Goal: Task Accomplishment & Management: Manage account settings

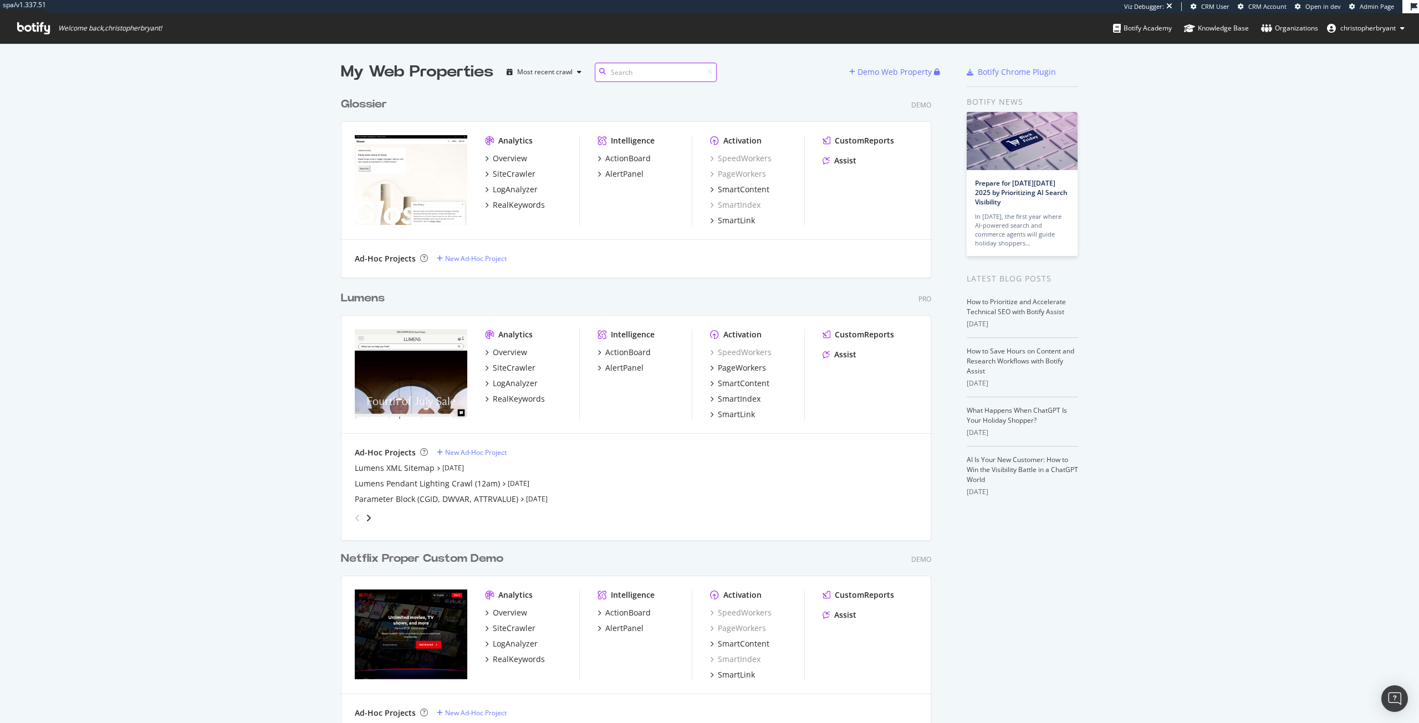
scroll to position [6482, 591]
click at [649, 76] on input at bounding box center [656, 72] width 122 height 19
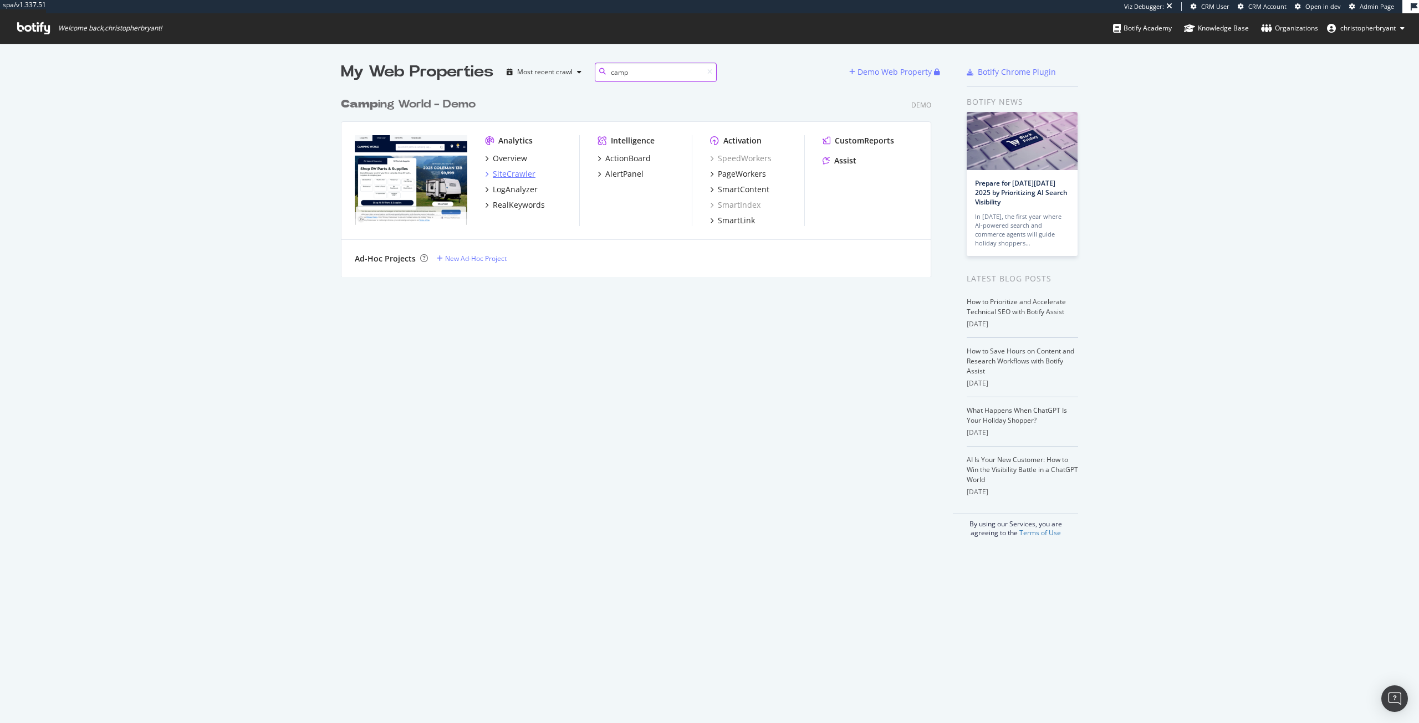
type input "camp"
click at [496, 171] on div "SiteCrawler" at bounding box center [514, 173] width 43 height 11
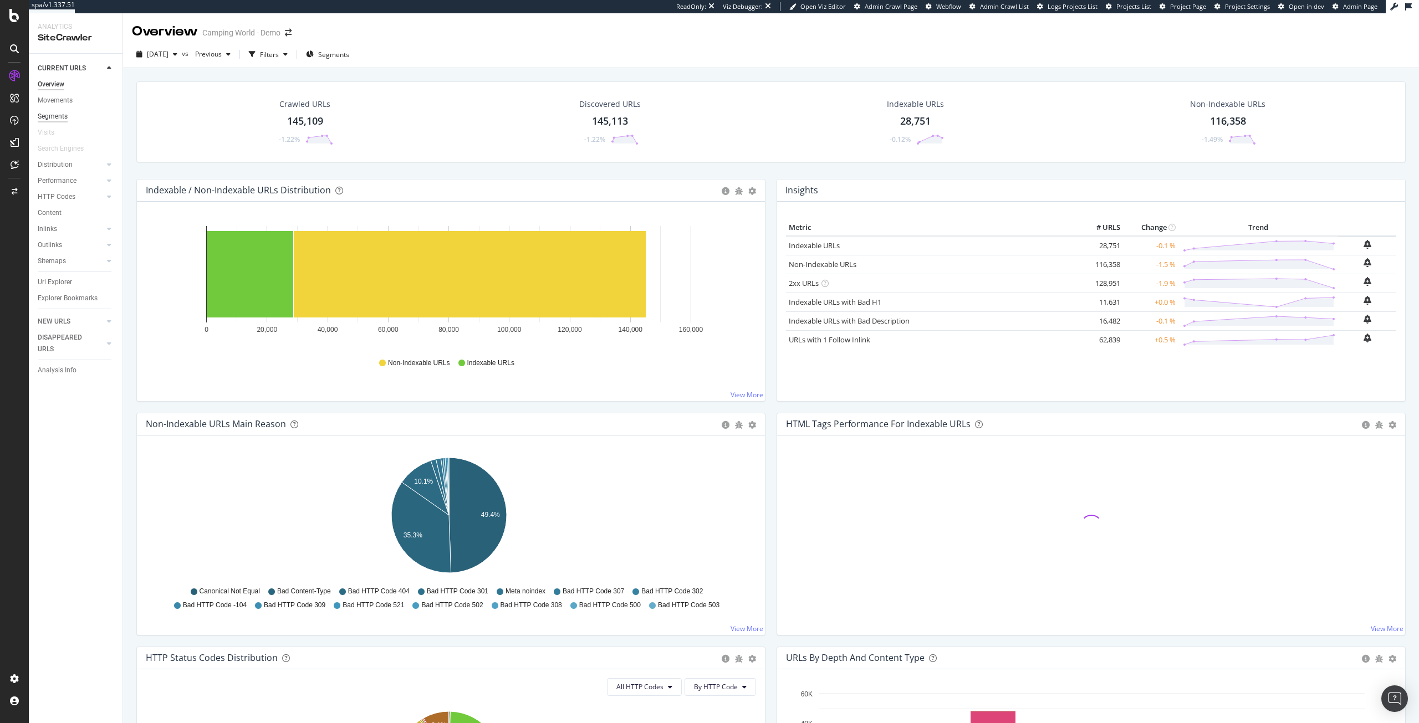
click at [54, 117] on div "Segments" at bounding box center [53, 117] width 30 height 12
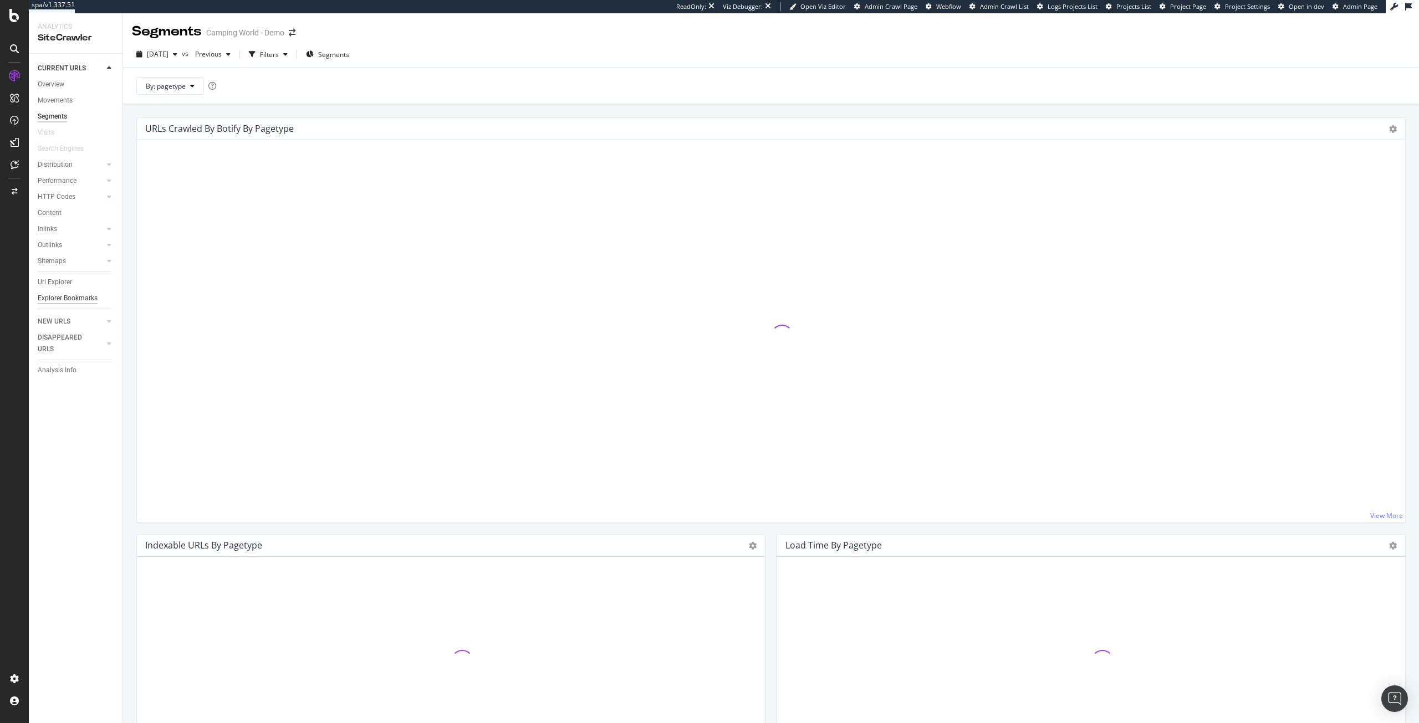
click at [64, 302] on div "Explorer Bookmarks" at bounding box center [68, 299] width 60 height 12
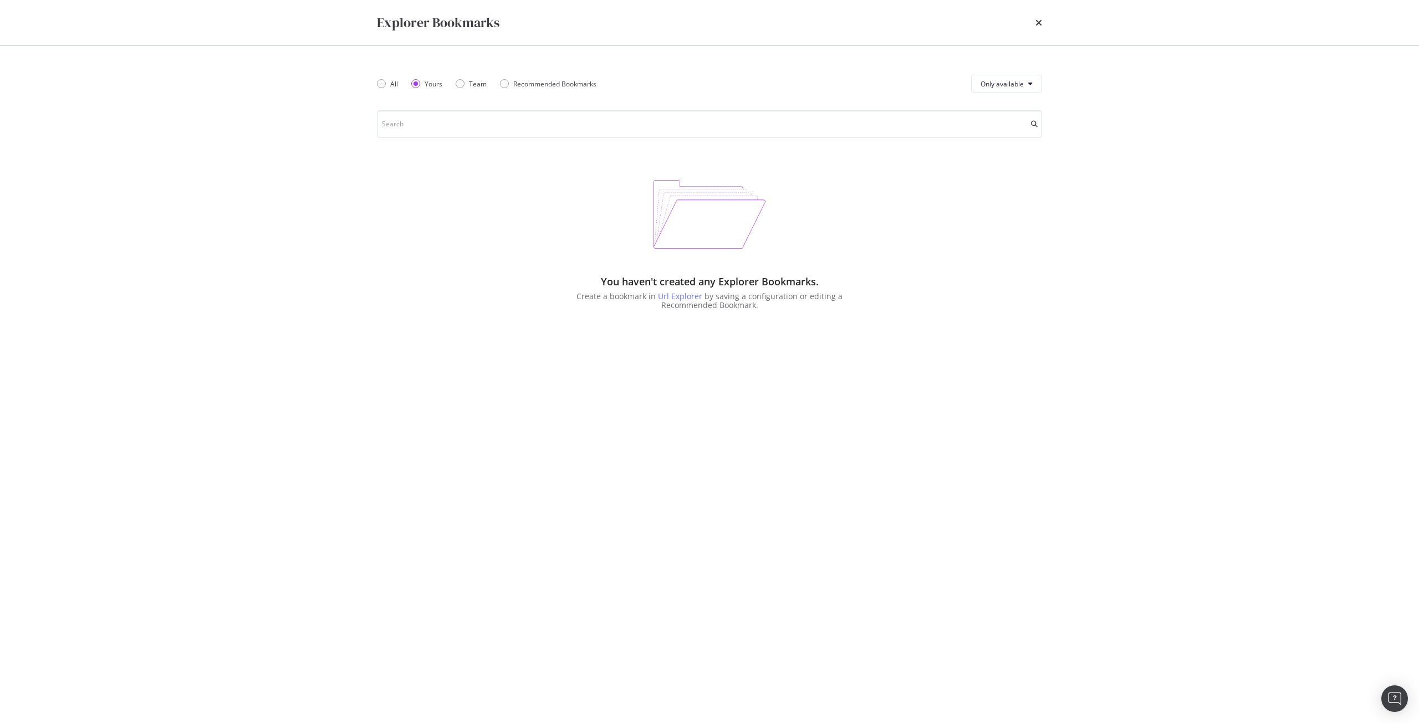
click at [375, 82] on div "All Yours Team Recommended Bookmarks Only available You haven't created any Exp…" at bounding box center [709, 384] width 709 height 677
click at [379, 83] on div "All" at bounding box center [381, 83] width 9 height 9
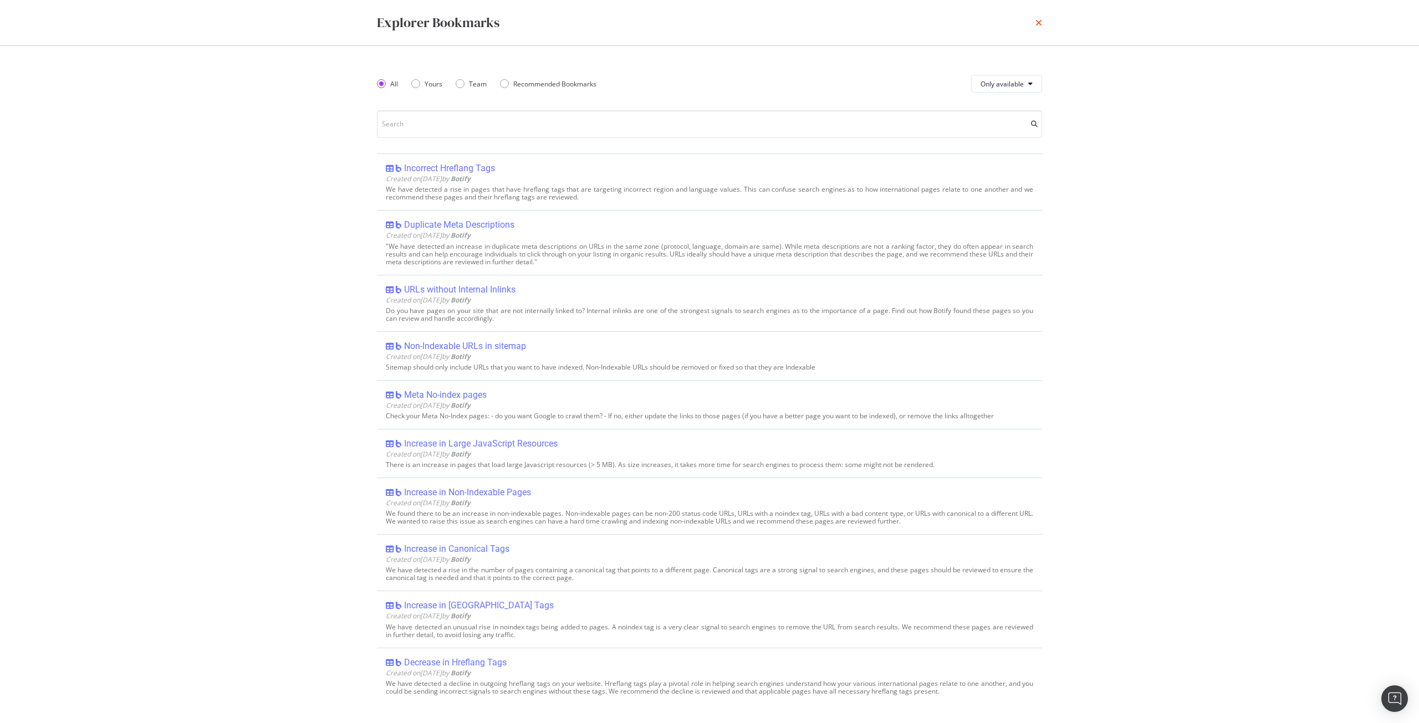
click at [1040, 18] on icon "times" at bounding box center [1038, 22] width 7 height 9
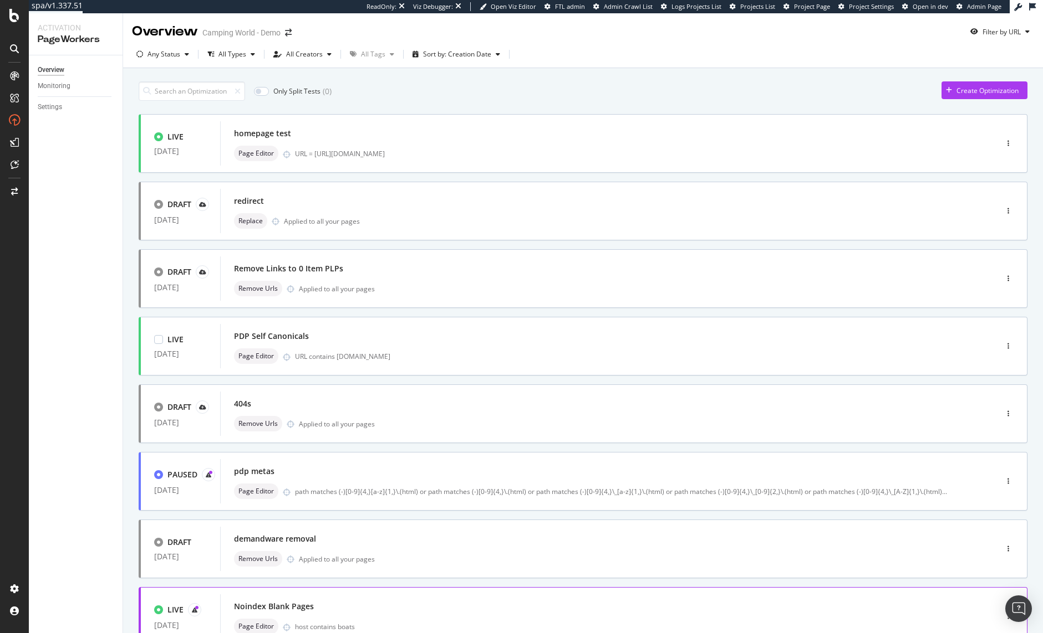
scroll to position [84, 0]
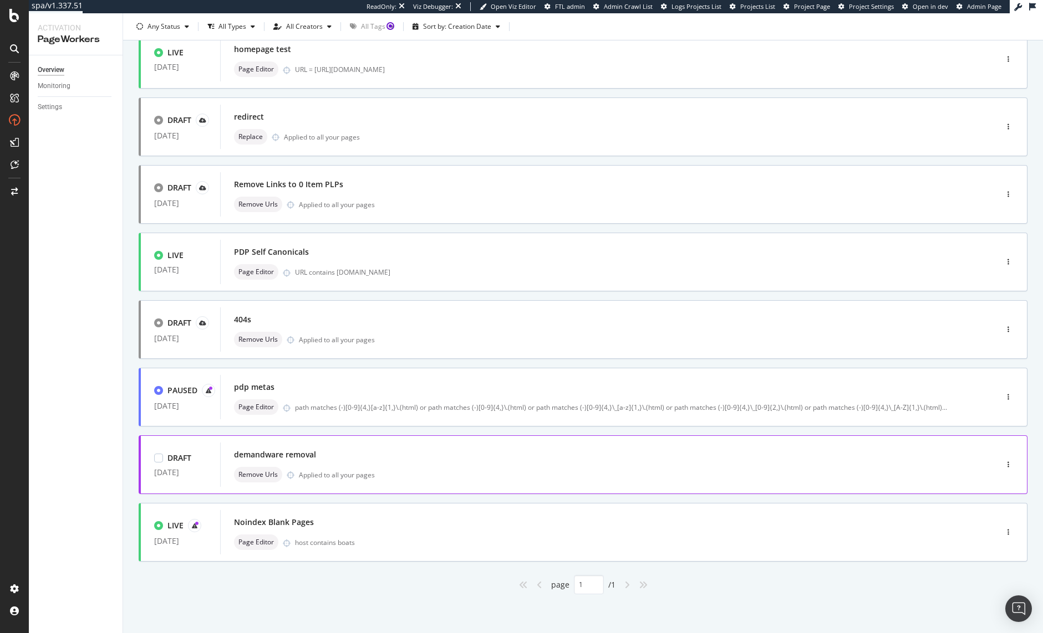
click at [416, 461] on div "demandware removal" at bounding box center [592, 455] width 716 height 16
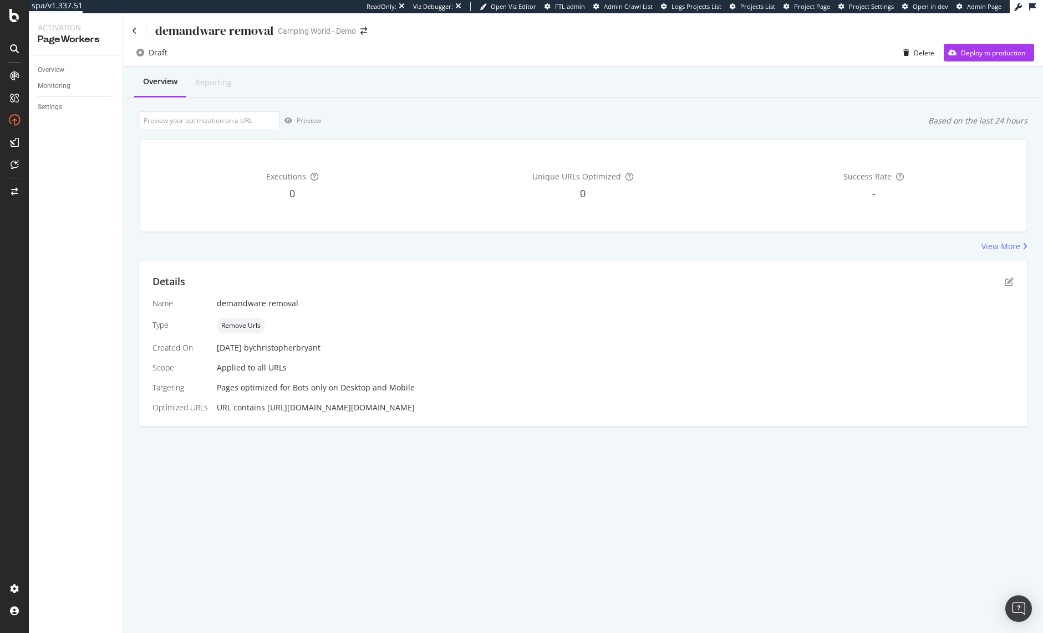
click at [91, 279] on div "Overview Monitoring Settings" at bounding box center [76, 344] width 94 height 578
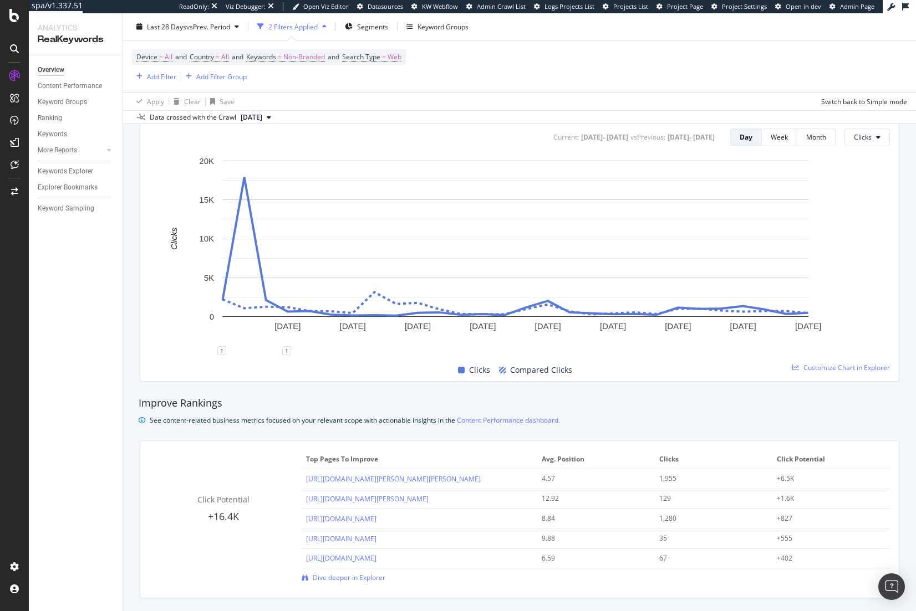
scroll to position [388, 0]
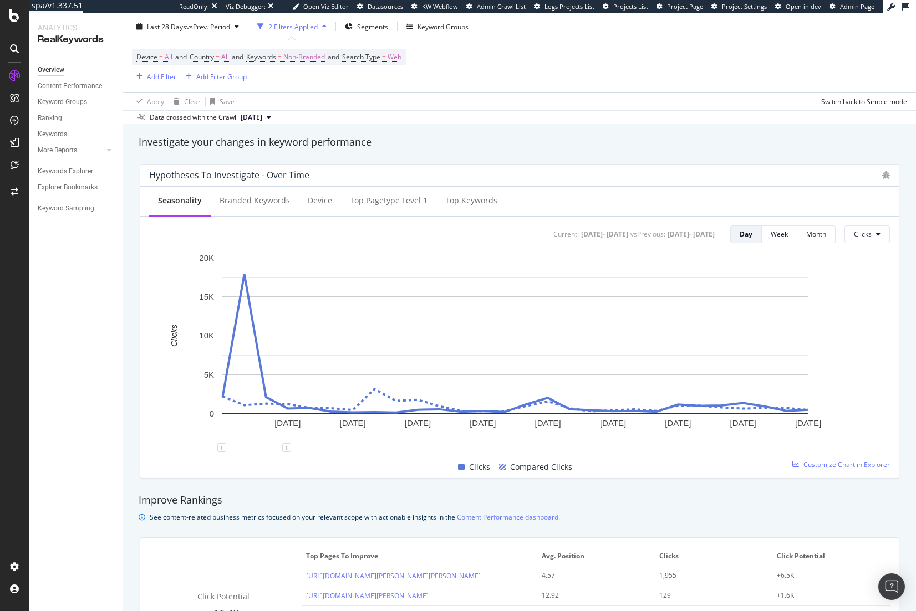
drag, startPoint x: 96, startPoint y: 391, endPoint x: 26, endPoint y: 463, distance: 100.7
click at [96, 391] on div "Overview Content Performance Keyword Groups Ranking Keywords More Reports Count…" at bounding box center [76, 333] width 94 height 556
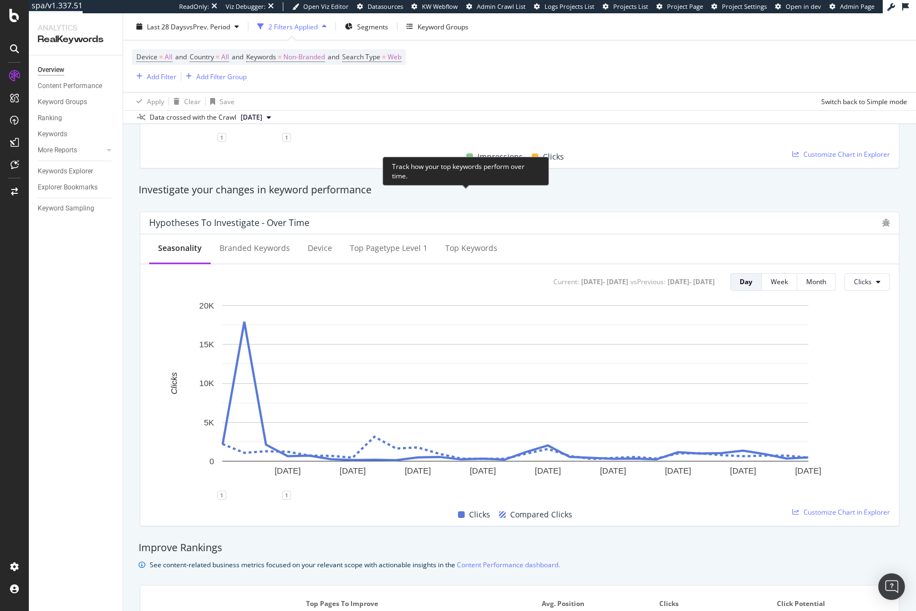
scroll to position [0, 0]
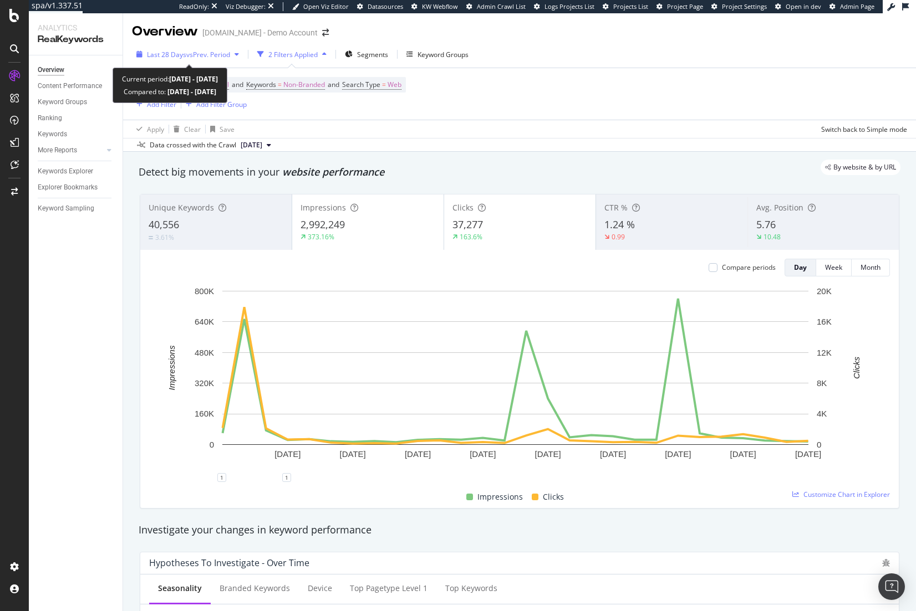
click at [181, 54] on span "Last 28 Days" at bounding box center [166, 54] width 39 height 9
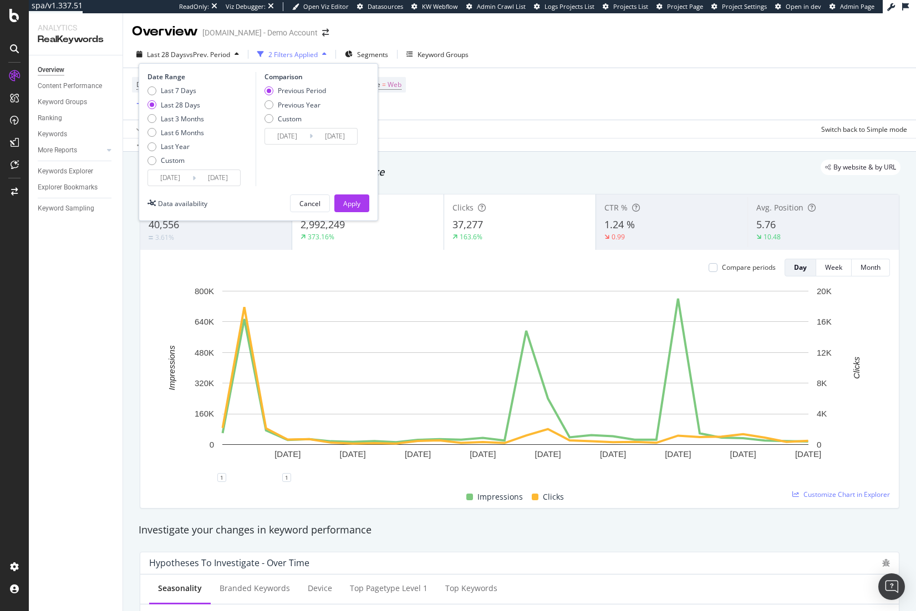
click at [497, 166] on div "By website & by URL" at bounding box center [513, 168] width 773 height 16
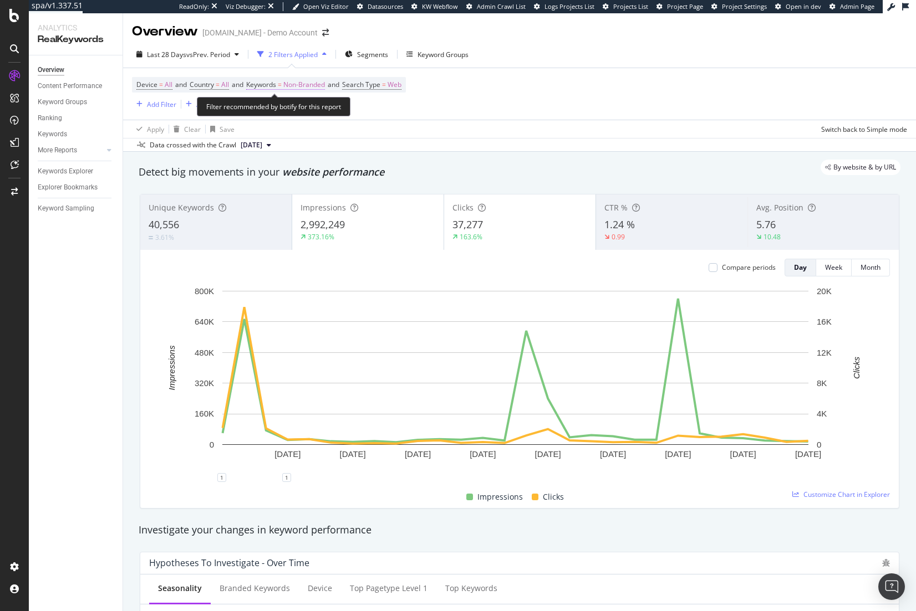
click at [297, 85] on span "Non-Branded" at bounding box center [304, 85] width 42 height 16
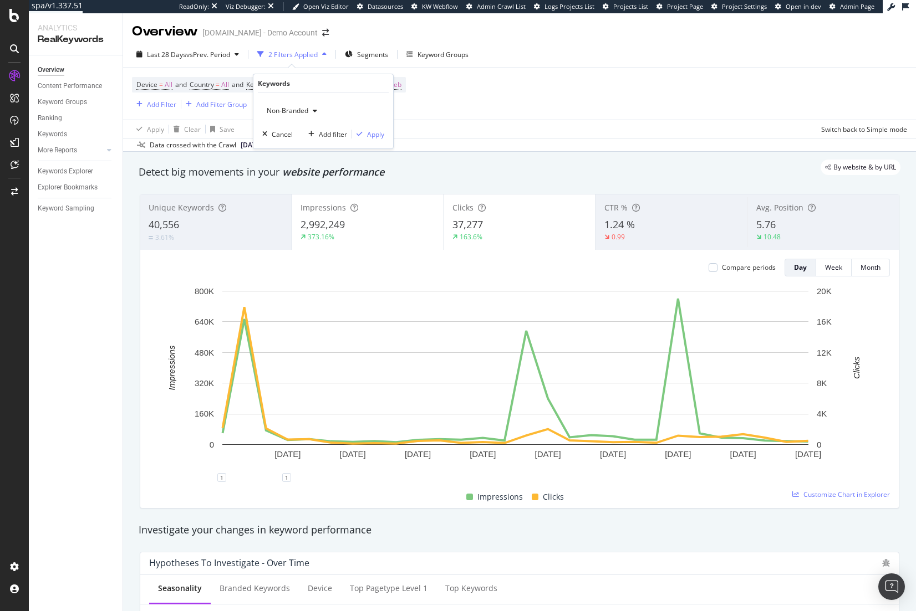
click at [492, 163] on div "By website & by URL" at bounding box center [513, 168] width 773 height 16
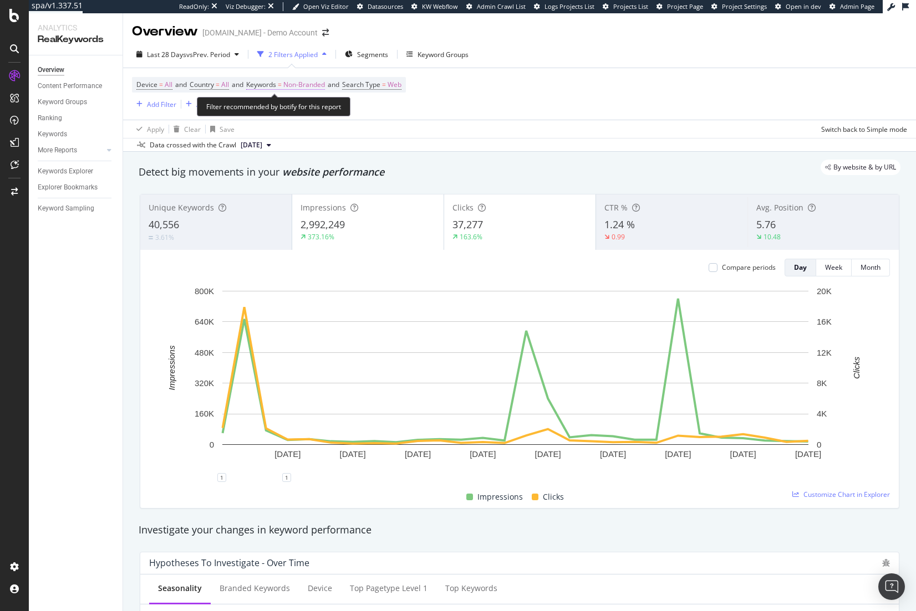
click at [319, 90] on span "Non-Branded" at bounding box center [304, 85] width 42 height 16
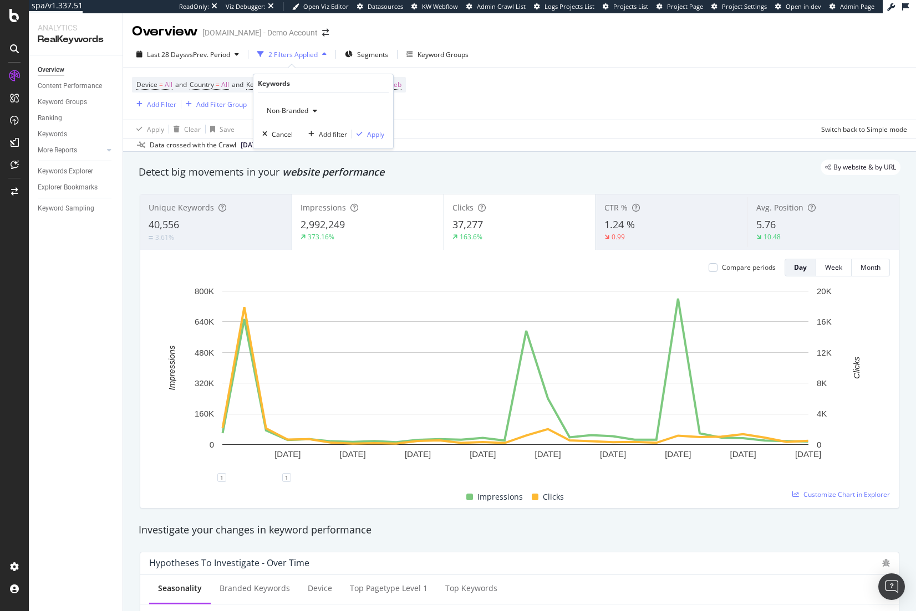
click at [297, 107] on span "Non-Branded" at bounding box center [285, 110] width 46 height 9
click at [471, 115] on div "Device = All and Country = All and Keywords = Non-Branded and Search Type = Web…" at bounding box center [519, 94] width 775 height 52
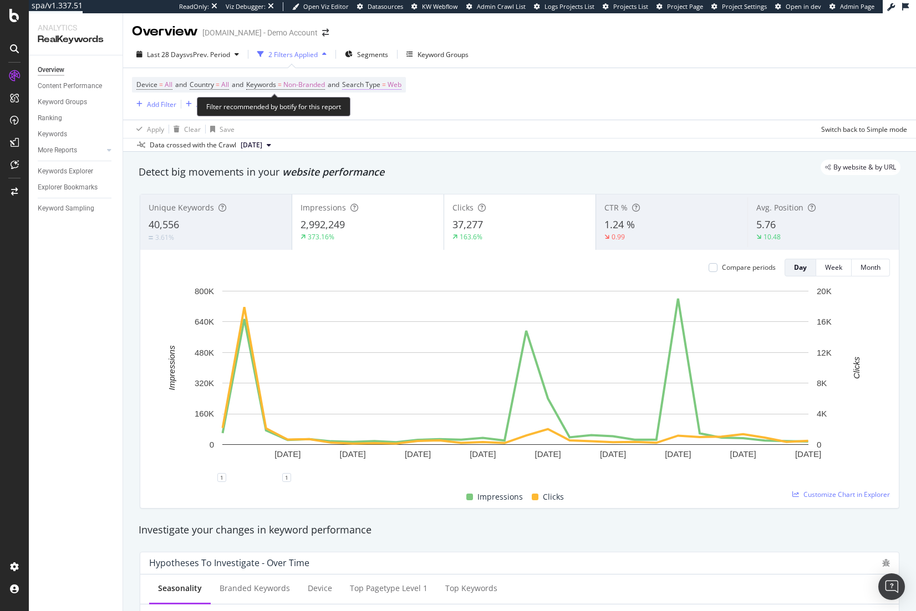
click at [386, 89] on span "=" at bounding box center [384, 84] width 4 height 9
click at [383, 110] on icon at bounding box center [381, 111] width 8 height 7
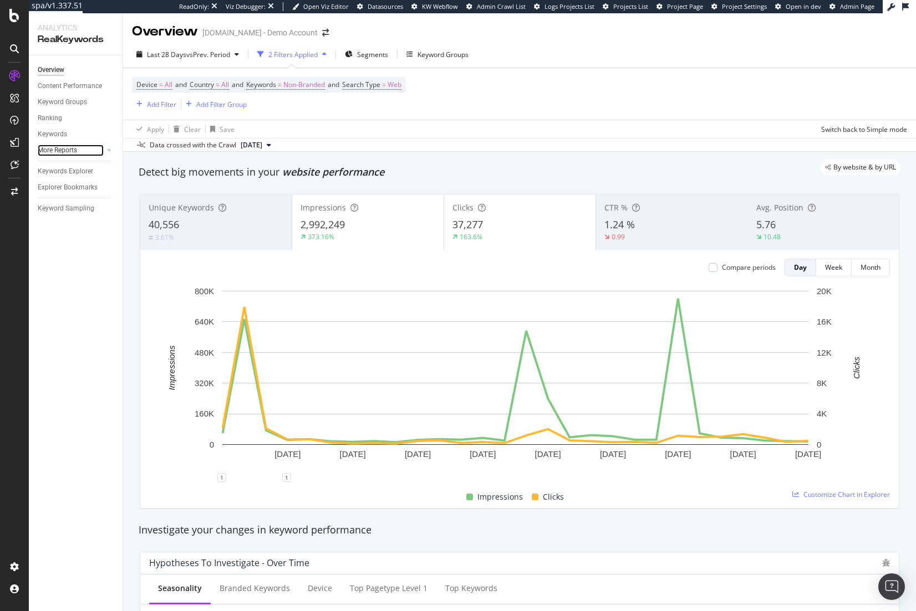
click at [100, 148] on div at bounding box center [98, 150] width 11 height 11
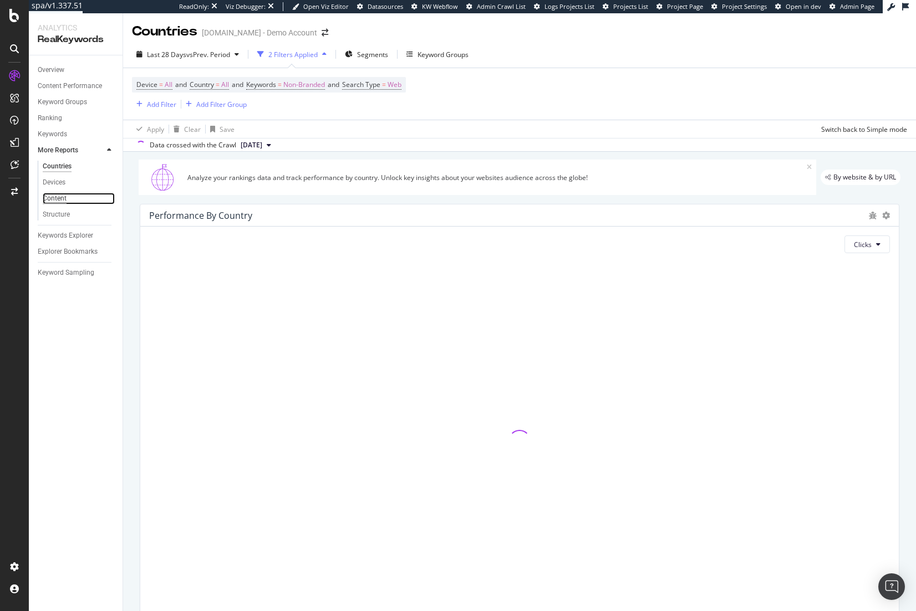
click at [61, 200] on div "Content" at bounding box center [55, 199] width 24 height 12
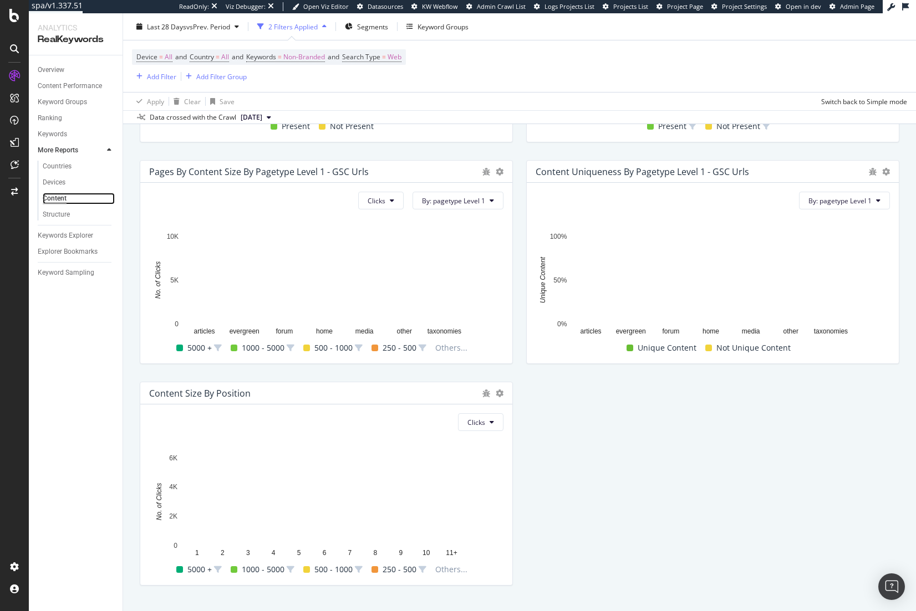
scroll to position [277, 0]
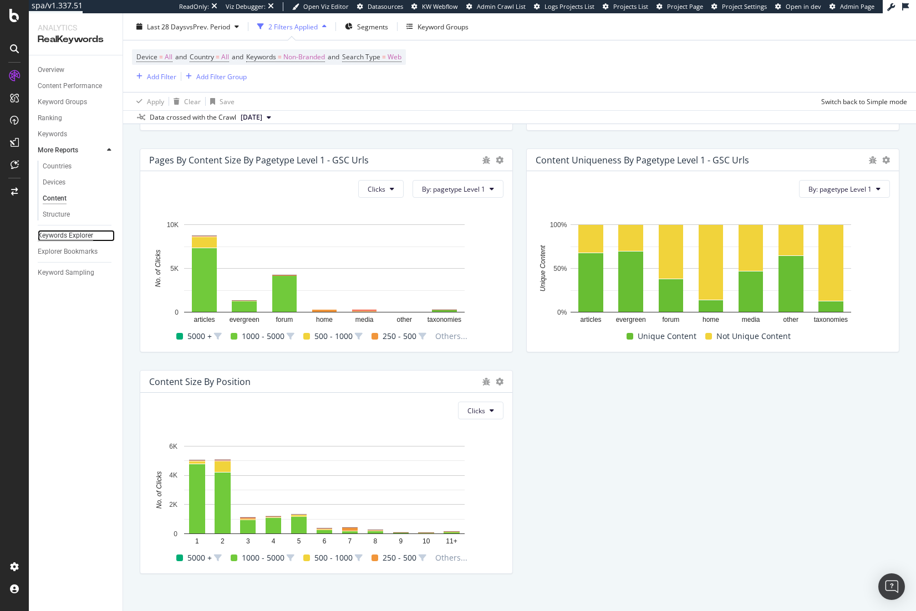
click at [92, 232] on div "Keywords Explorer" at bounding box center [65, 236] width 55 height 12
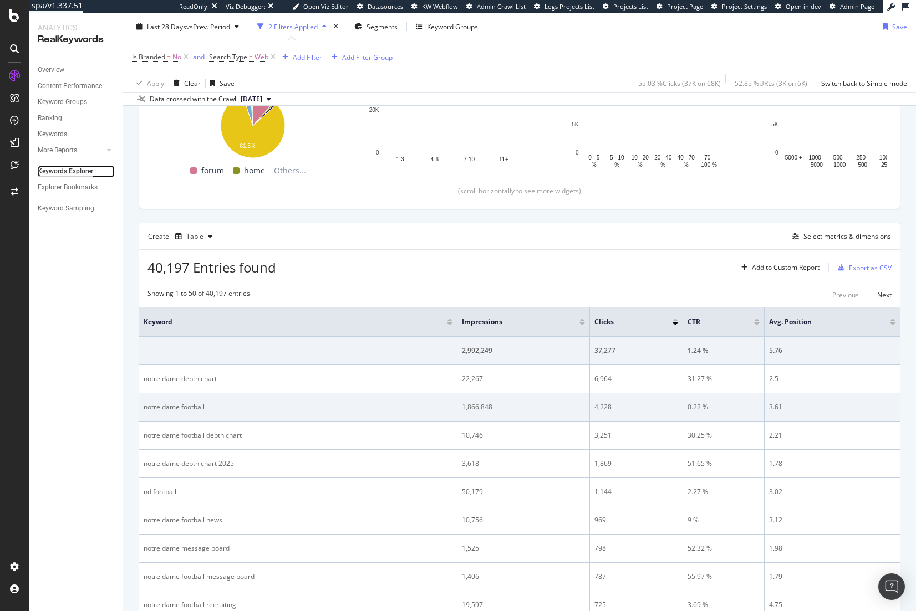
scroll to position [141, 0]
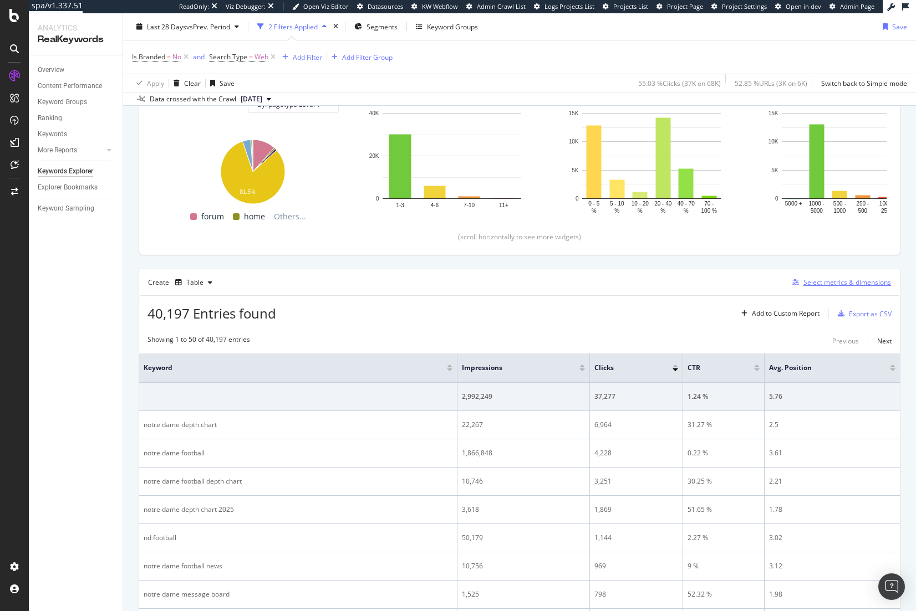
click at [842, 285] on div "Select metrics & dimensions" at bounding box center [847, 282] width 88 height 9
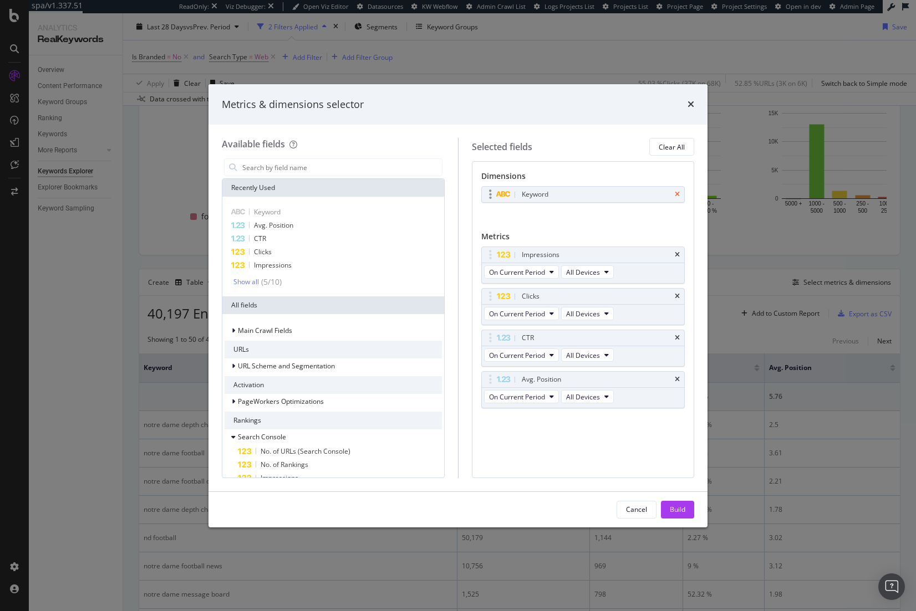
click at [676, 197] on icon "times" at bounding box center [677, 194] width 5 height 7
click at [360, 368] on div "URL Scheme and Segmentation" at bounding box center [332, 367] width 217 height 16
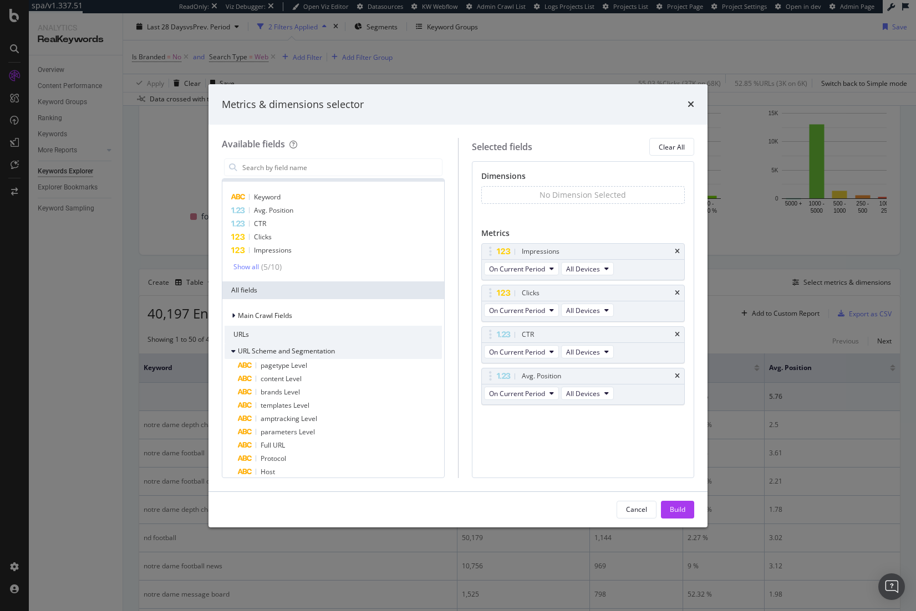
scroll to position [55, 0]
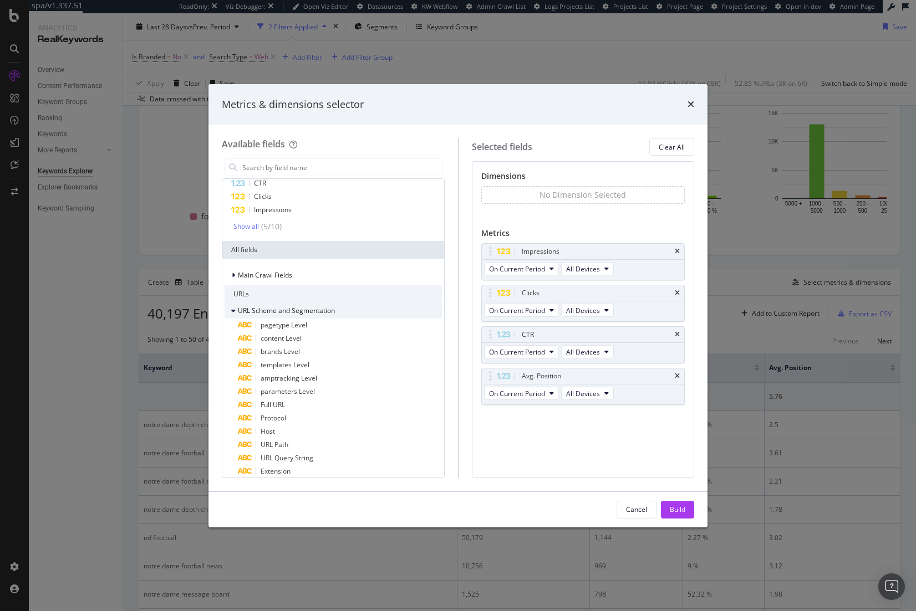
click at [336, 318] on div "URL Scheme and Segmentation" at bounding box center [332, 311] width 217 height 16
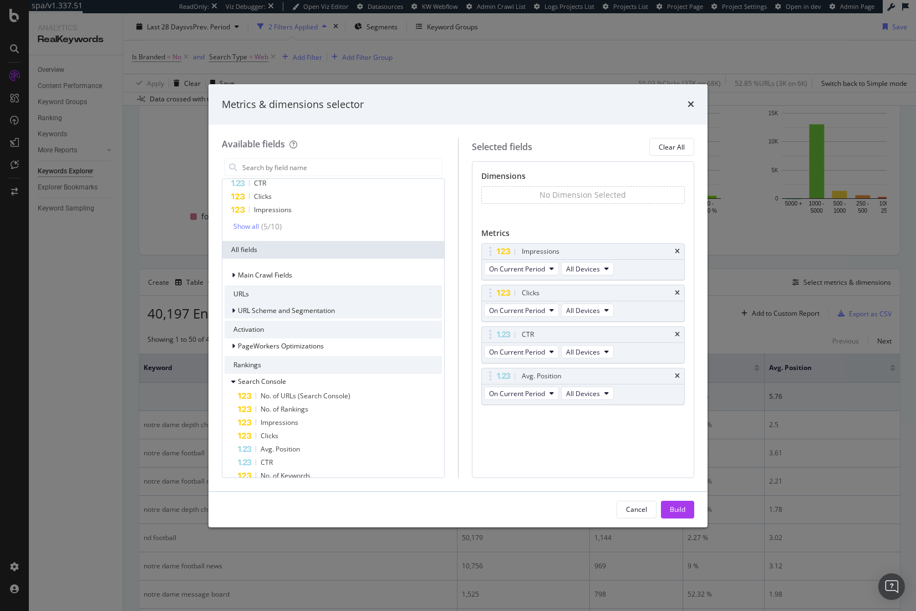
click at [313, 309] on span "URL Scheme and Segmentation" at bounding box center [286, 310] width 97 height 9
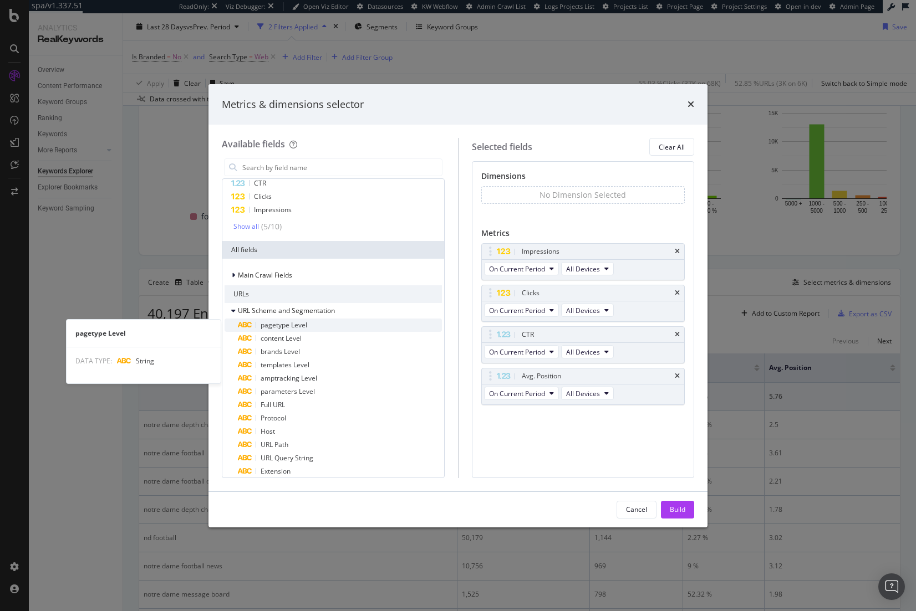
click at [312, 322] on div "pagetype Level" at bounding box center [340, 325] width 204 height 13
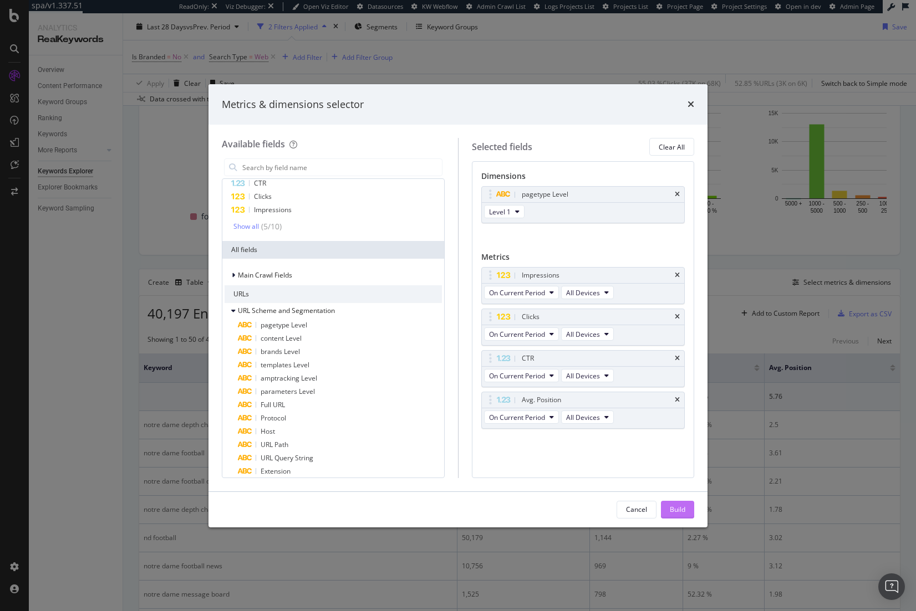
click at [670, 509] on div "Build" at bounding box center [678, 509] width 16 height 9
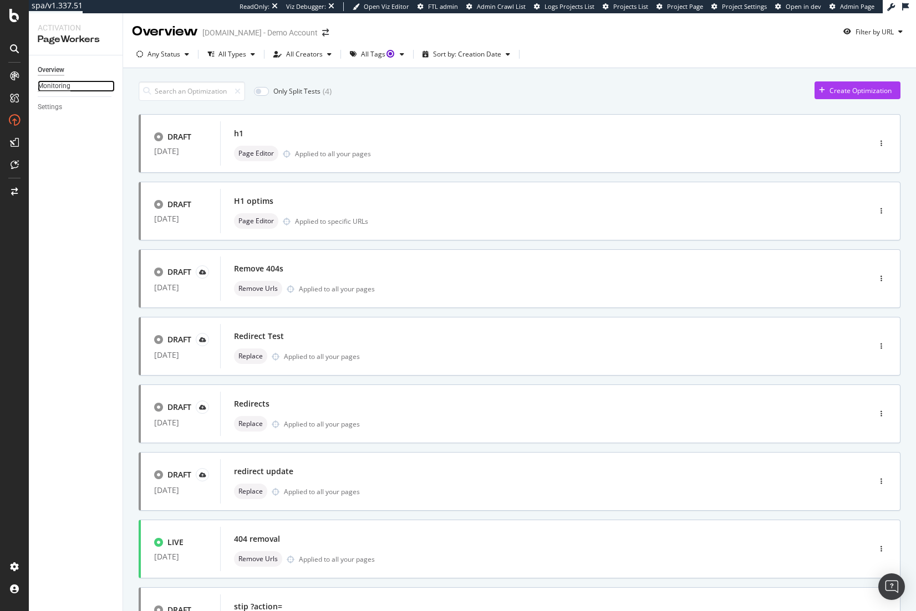
click at [60, 87] on div "Monitoring" at bounding box center [54, 86] width 33 height 12
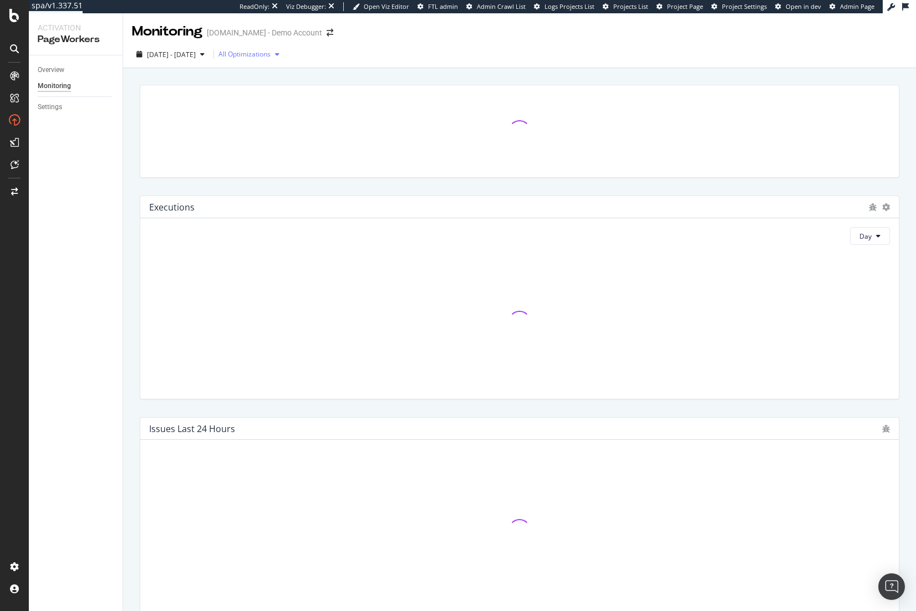
click at [265, 52] on div "All Optimizations" at bounding box center [244, 54] width 52 height 7
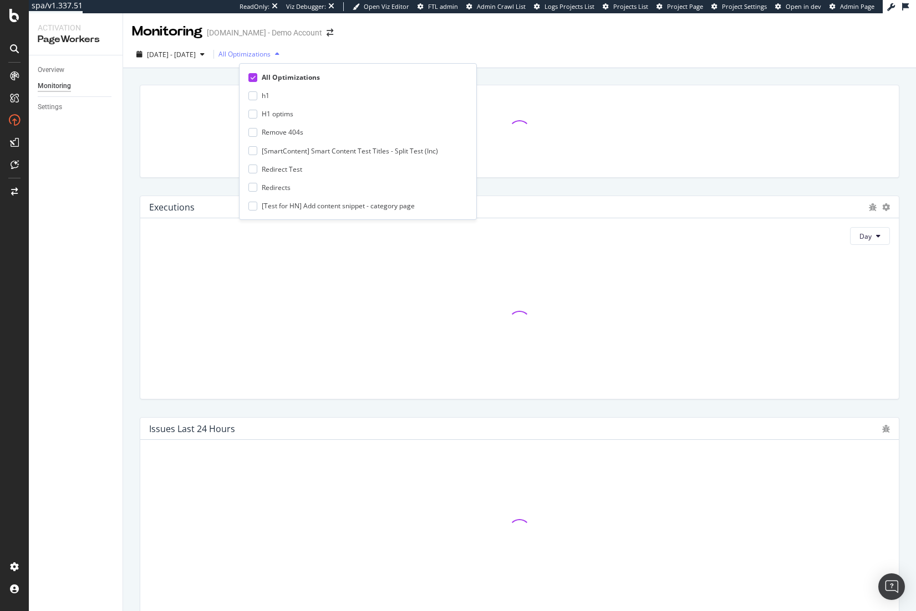
click at [265, 52] on div "All Optimizations" at bounding box center [244, 54] width 52 height 7
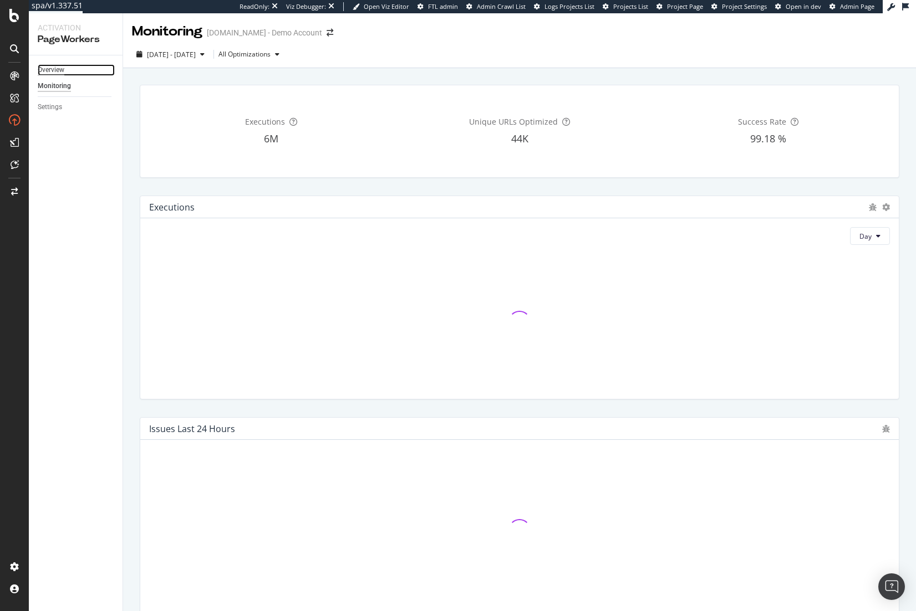
click at [64, 71] on div "Overview" at bounding box center [51, 70] width 27 height 12
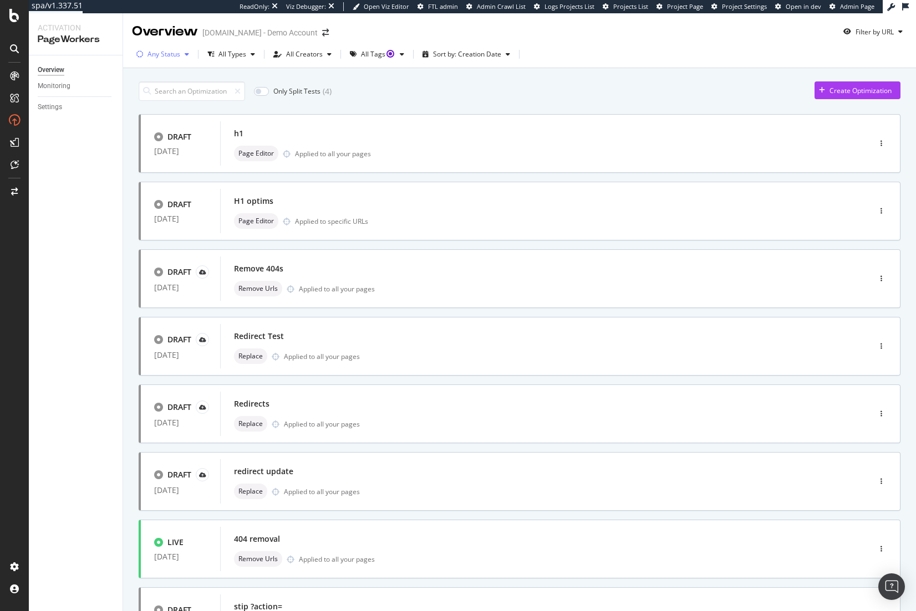
click at [167, 51] on div "Any Status" at bounding box center [163, 54] width 33 height 7
click at [151, 96] on div "Live ( 13 )" at bounding box center [165, 95] width 49 height 9
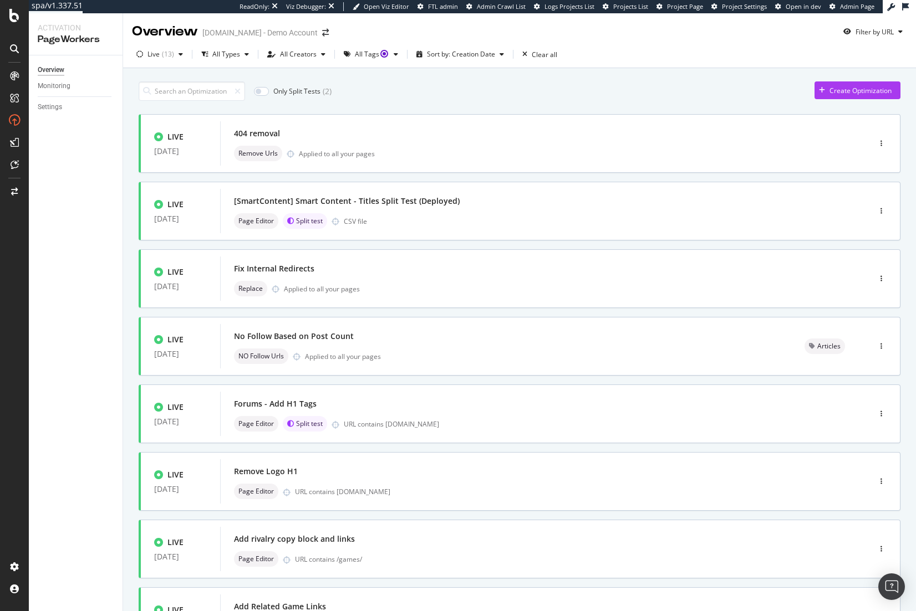
click at [494, 88] on div "Only Split Tests ( 2 ) Create Optimization" at bounding box center [520, 90] width 762 height 19
click at [426, 93] on div "Only Split Tests ( 2 ) Create Optimization" at bounding box center [520, 90] width 762 height 19
click at [541, 93] on div "Only Split Tests ( 2 ) Create Optimization" at bounding box center [520, 90] width 762 height 19
click at [841, 97] on div "Create Optimization" at bounding box center [852, 90] width 77 height 17
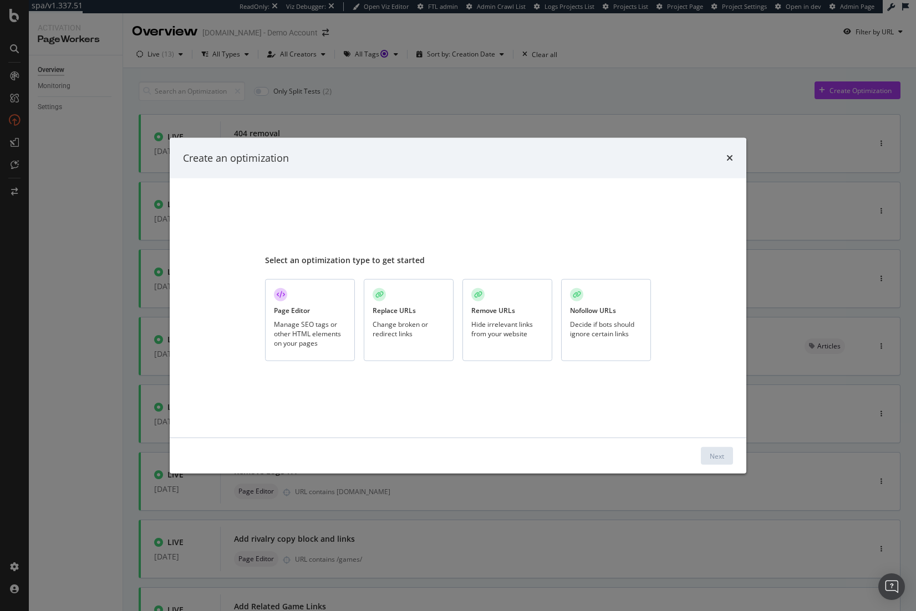
drag, startPoint x: 280, startPoint y: 349, endPoint x: 314, endPoint y: 365, distance: 37.2
click at [280, 349] on div "Page Editor Manage SEO tags or other HTML elements on your pages" at bounding box center [310, 320] width 90 height 83
click at [702, 452] on button "Next" at bounding box center [717, 456] width 32 height 18
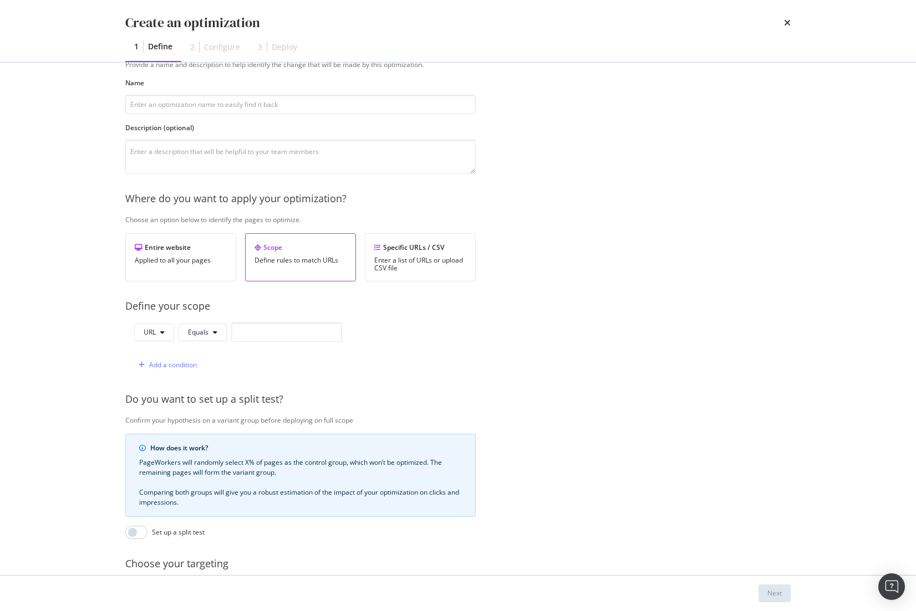
scroll to position [55, 0]
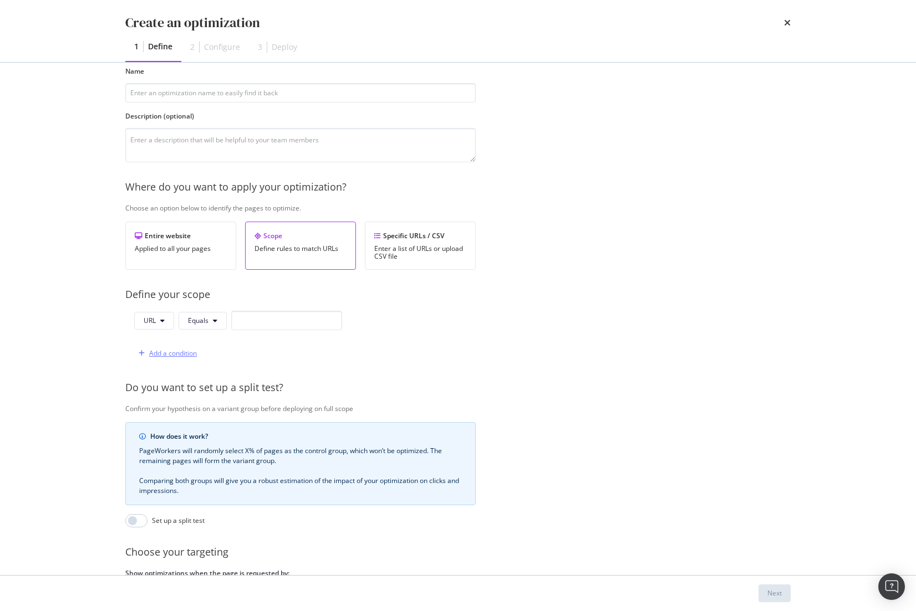
click at [177, 353] on div "Add a condition" at bounding box center [173, 353] width 48 height 9
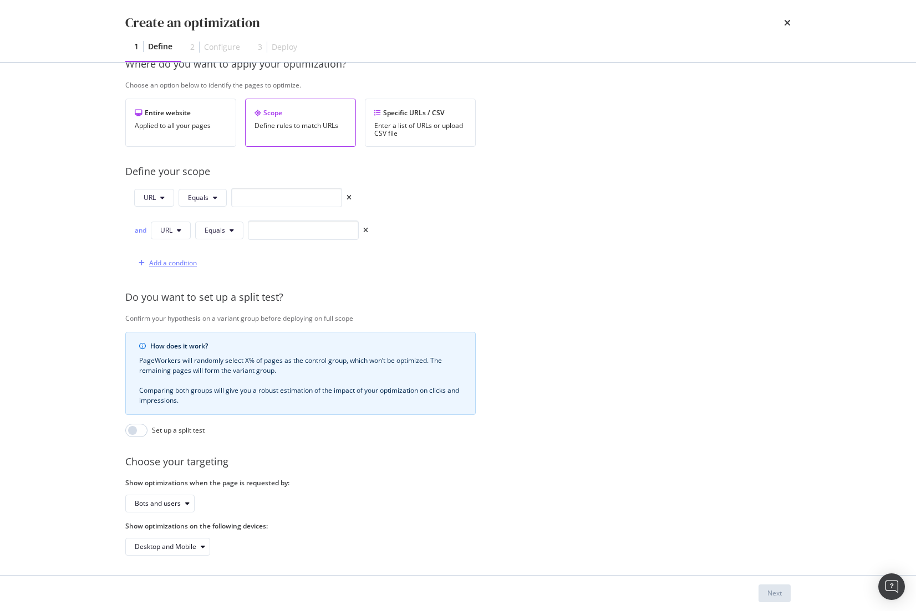
scroll to position [190, 0]
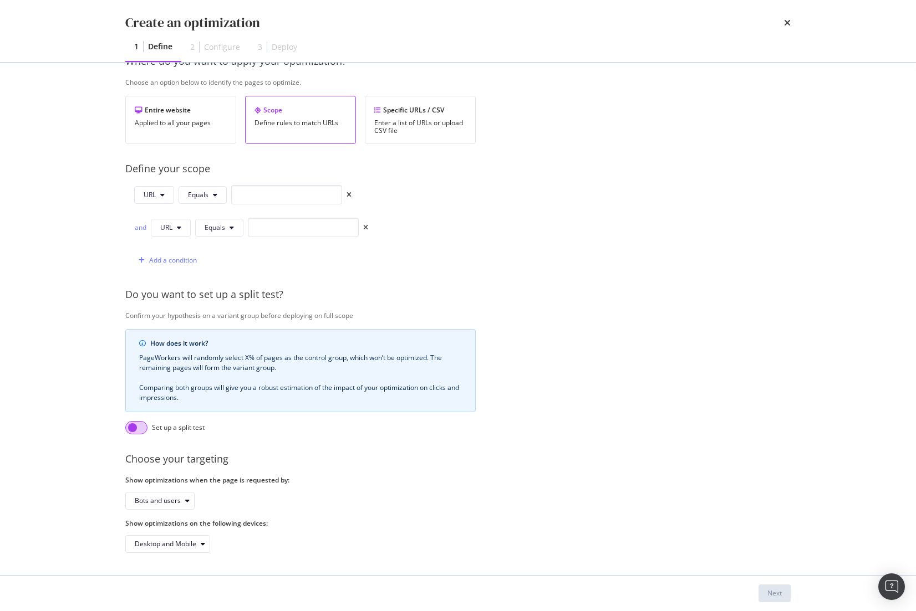
click at [141, 422] on input "modal" at bounding box center [136, 427] width 22 height 13
checkbox input "true"
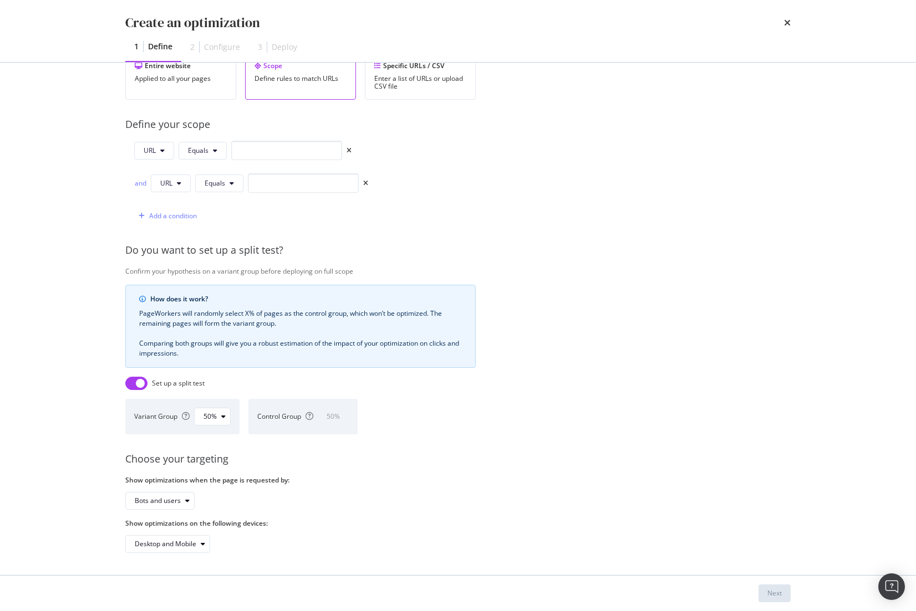
scroll to position [234, 0]
click at [227, 413] on div "50%" at bounding box center [216, 417] width 27 height 16
click at [254, 377] on div "Set up a split test" at bounding box center [300, 383] width 350 height 13
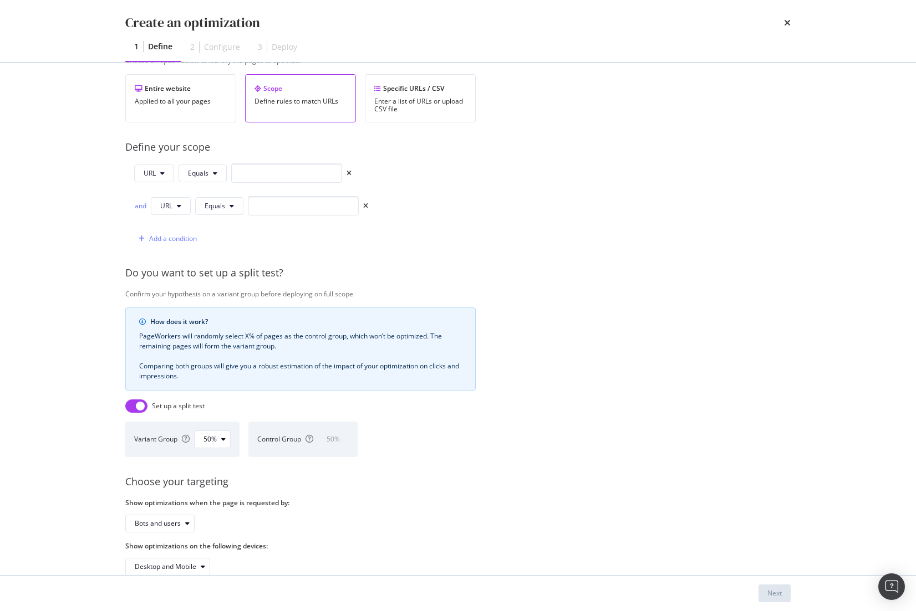
scroll to position [0, 0]
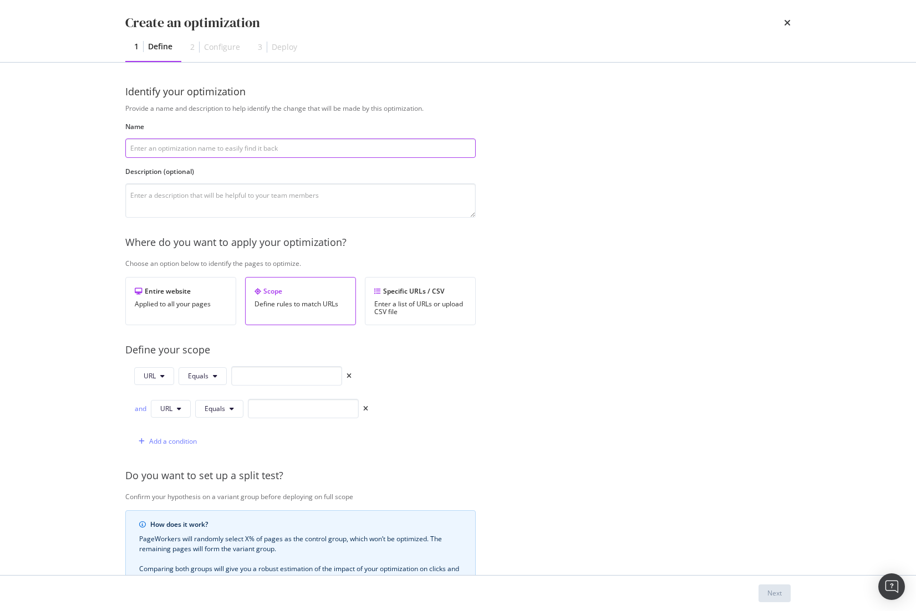
click at [210, 156] on input "modal" at bounding box center [300, 148] width 350 height 19
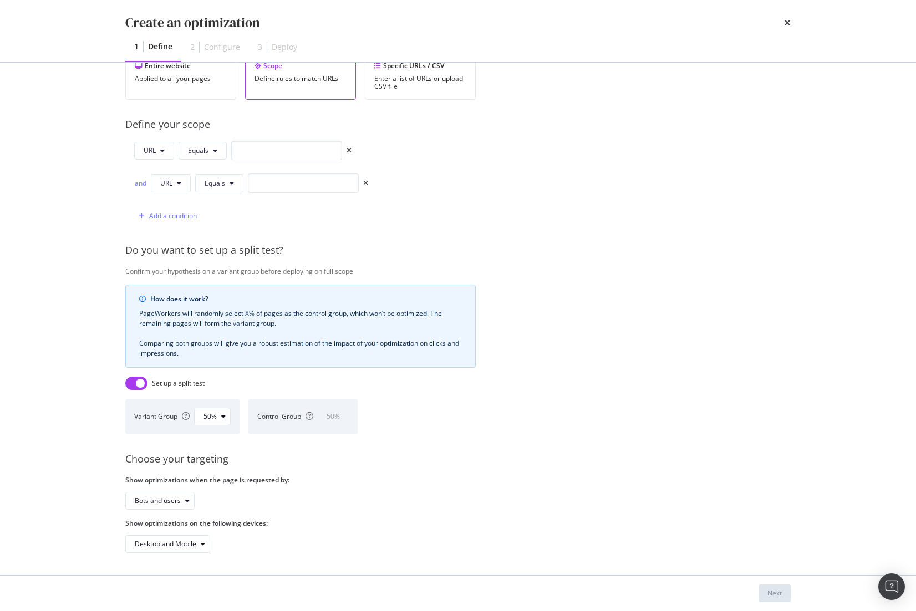
type input "test"
click at [140, 377] on input "modal" at bounding box center [136, 383] width 22 height 13
checkbox input "false"
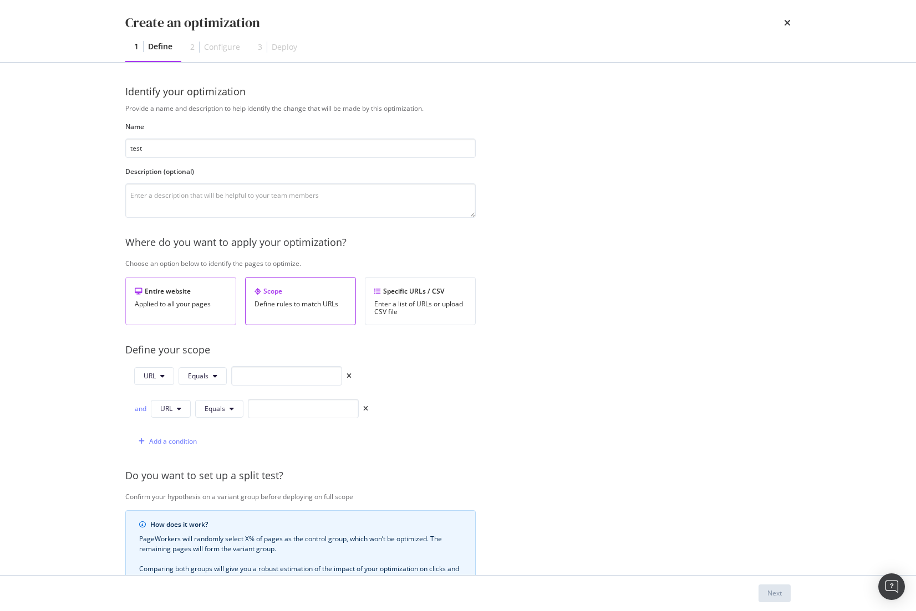
click at [191, 310] on div "Entire website Applied to all your pages" at bounding box center [180, 301] width 111 height 48
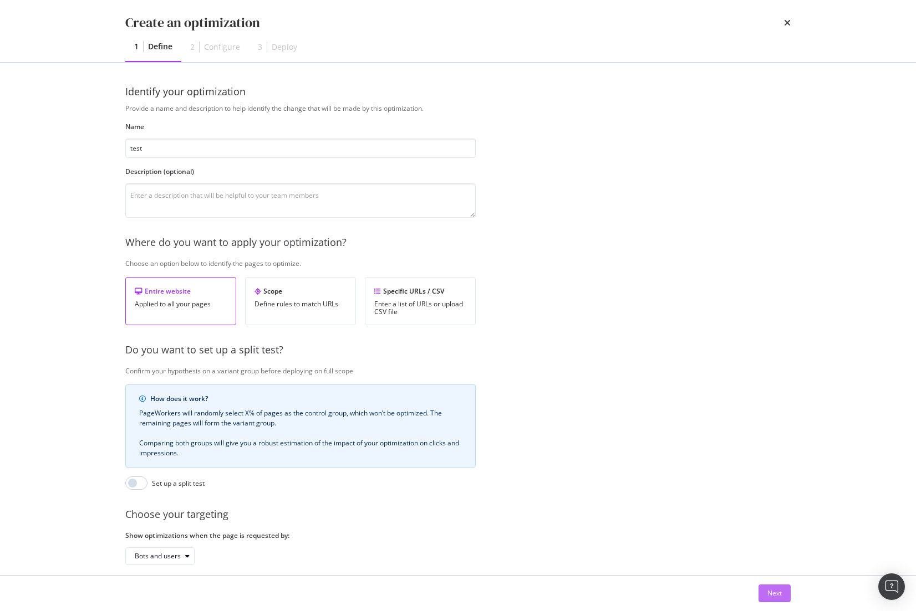
click at [768, 590] on div "Next" at bounding box center [774, 593] width 14 height 9
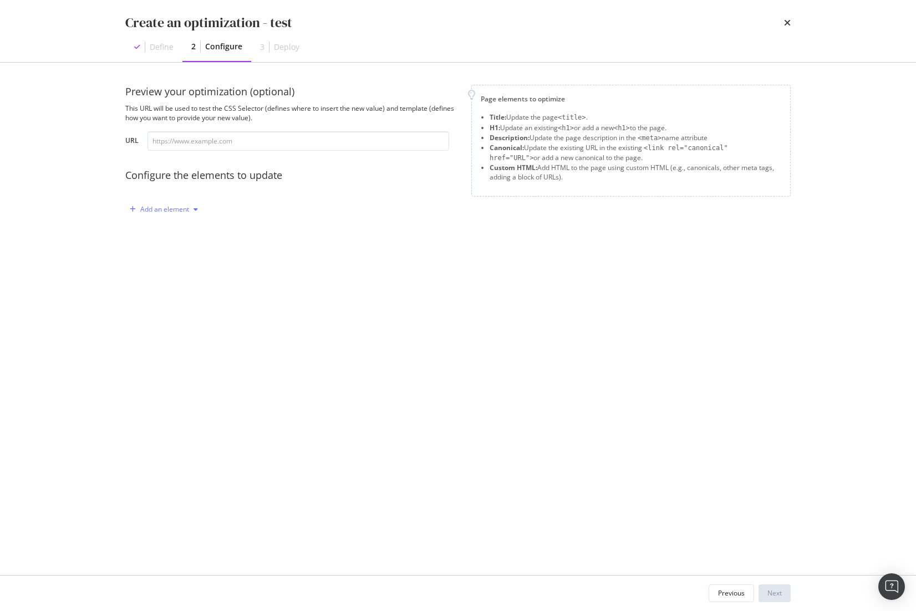
click at [191, 210] on div "modal" at bounding box center [195, 209] width 13 height 7
click at [161, 311] on div "Title H1 Description Canonical Custom HTML" at bounding box center [169, 267] width 79 height 96
click at [166, 301] on div "Custom HTML" at bounding box center [177, 303] width 44 height 9
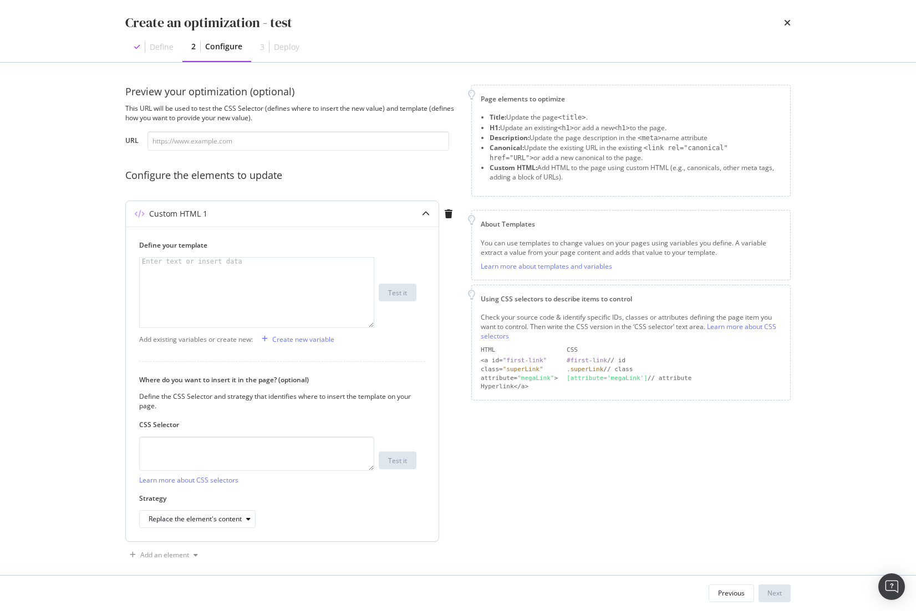
click at [236, 294] on div "modal" at bounding box center [257, 300] width 234 height 85
click at [276, 437] on textarea "modal" at bounding box center [256, 454] width 235 height 34
click at [247, 287] on div "modal" at bounding box center [257, 300] width 234 height 85
click at [287, 440] on textarea "modal" at bounding box center [256, 454] width 235 height 34
click at [290, 463] on textarea "modal" at bounding box center [256, 454] width 235 height 34
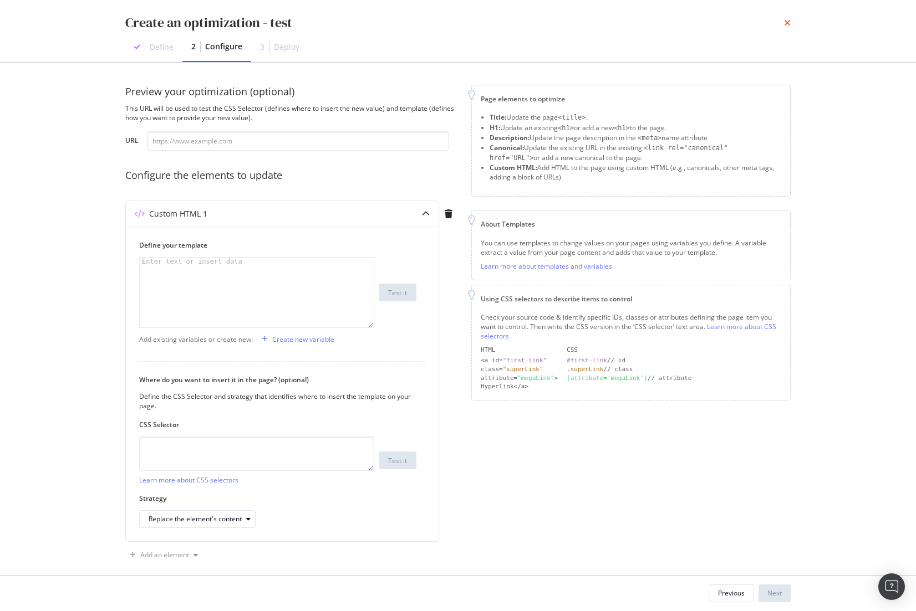
click at [785, 22] on icon "times" at bounding box center [787, 22] width 7 height 9
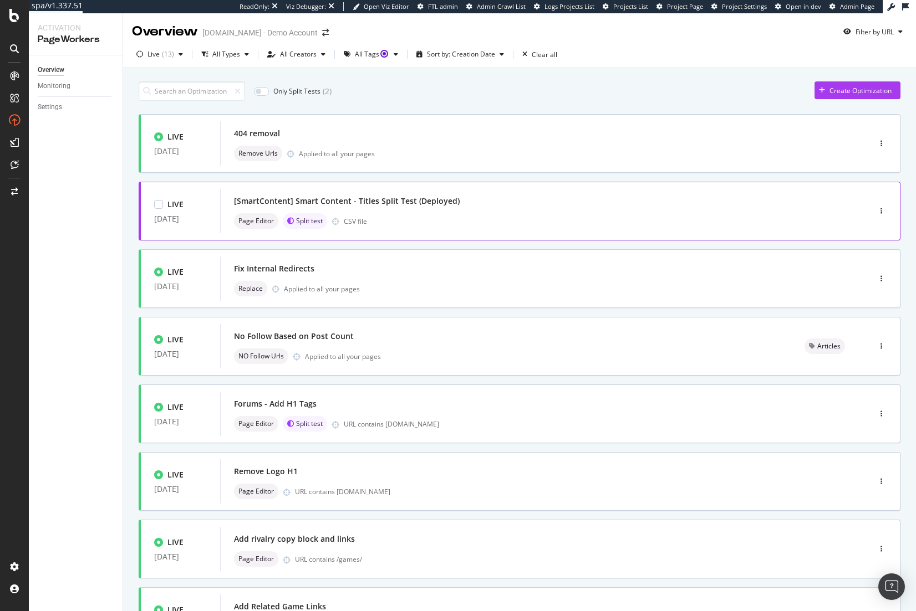
click at [461, 213] on div "Page Editor Split test CSV file" at bounding box center [528, 221] width 589 height 16
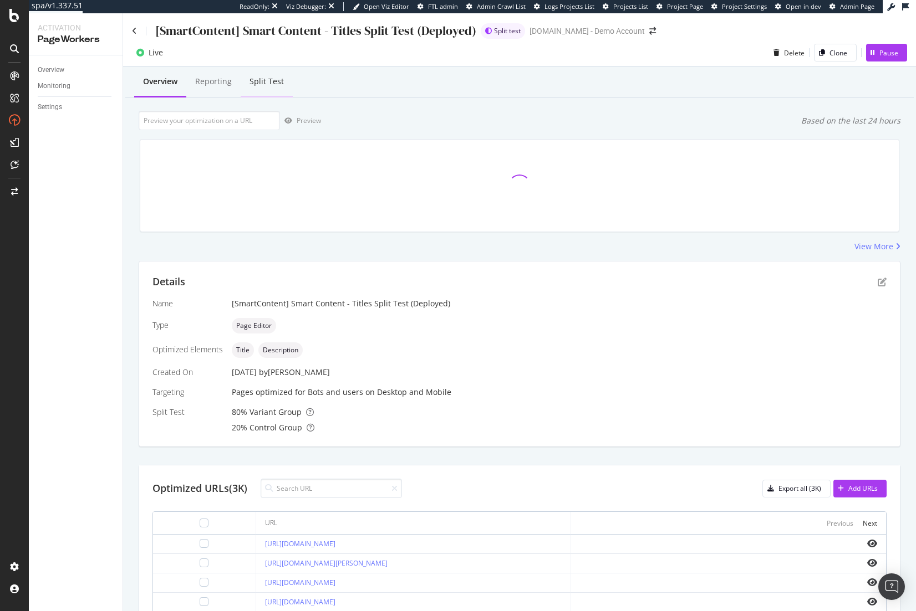
click at [267, 85] on div "Split Test" at bounding box center [266, 81] width 34 height 11
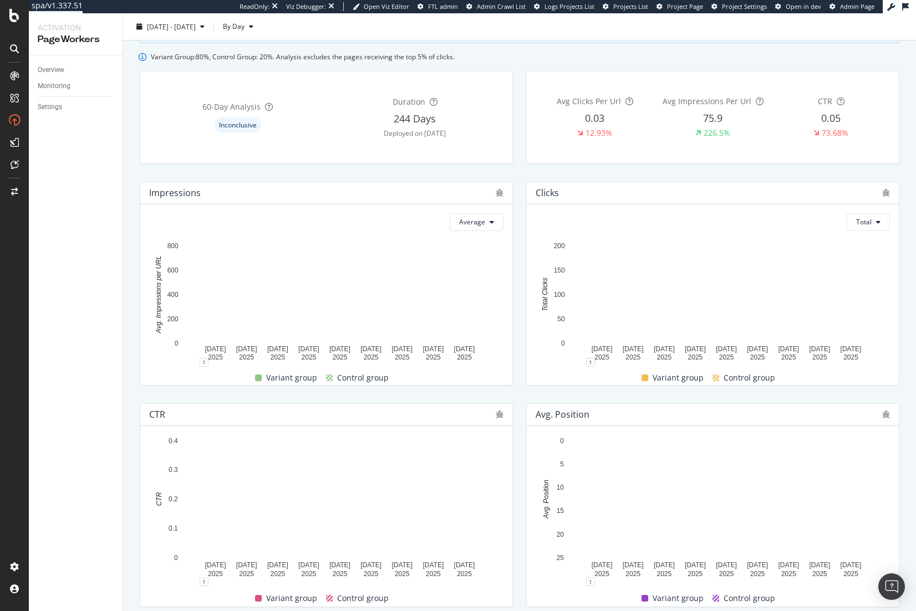
scroll to position [55, 0]
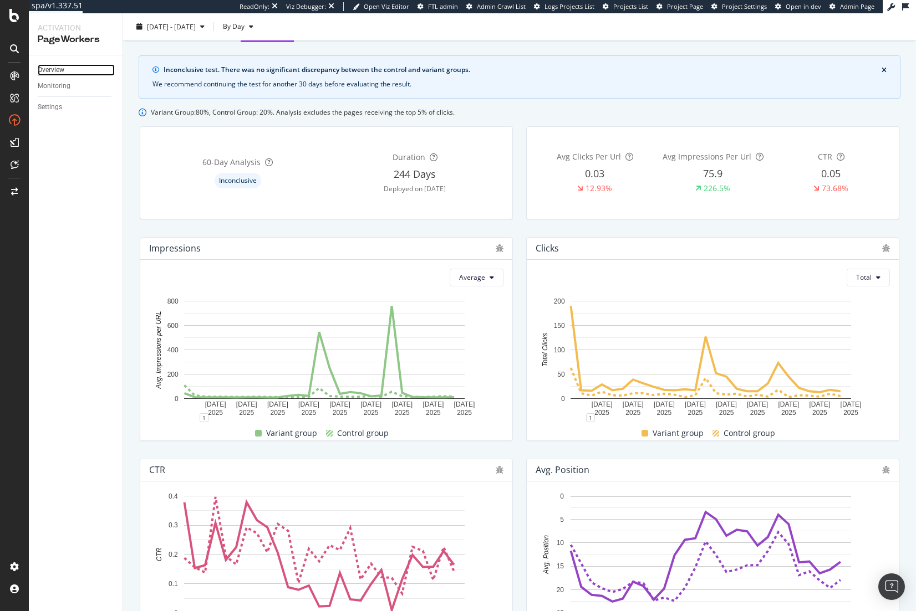
click at [62, 74] on div "Overview" at bounding box center [51, 70] width 27 height 12
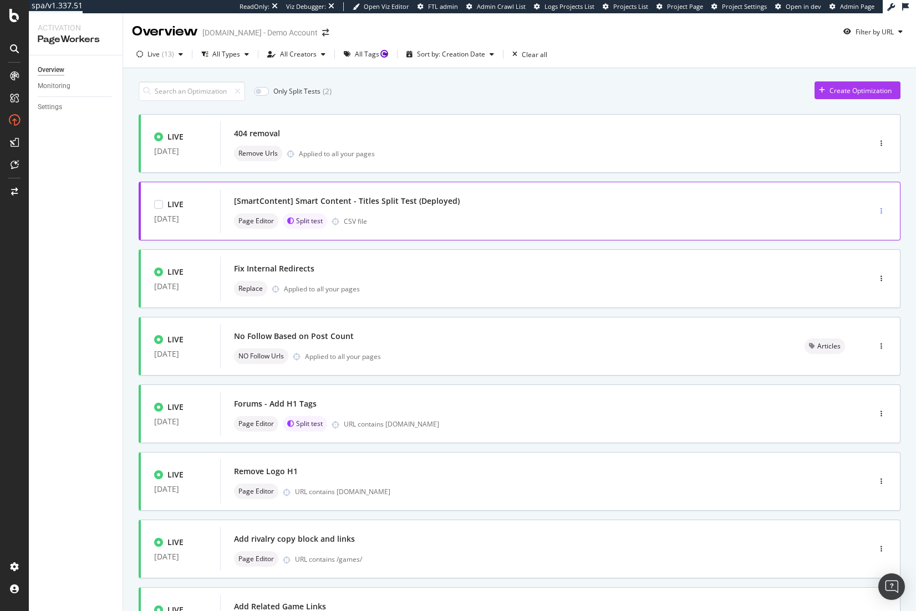
click at [876, 208] on div "button" at bounding box center [881, 211] width 11 height 7
click at [53, 247] on div "Overview Monitoring Settings" at bounding box center [76, 333] width 94 height 556
click at [484, 206] on div "[SmartContent] Smart Content - Titles Split Test (Deployed)" at bounding box center [528, 201] width 589 height 16
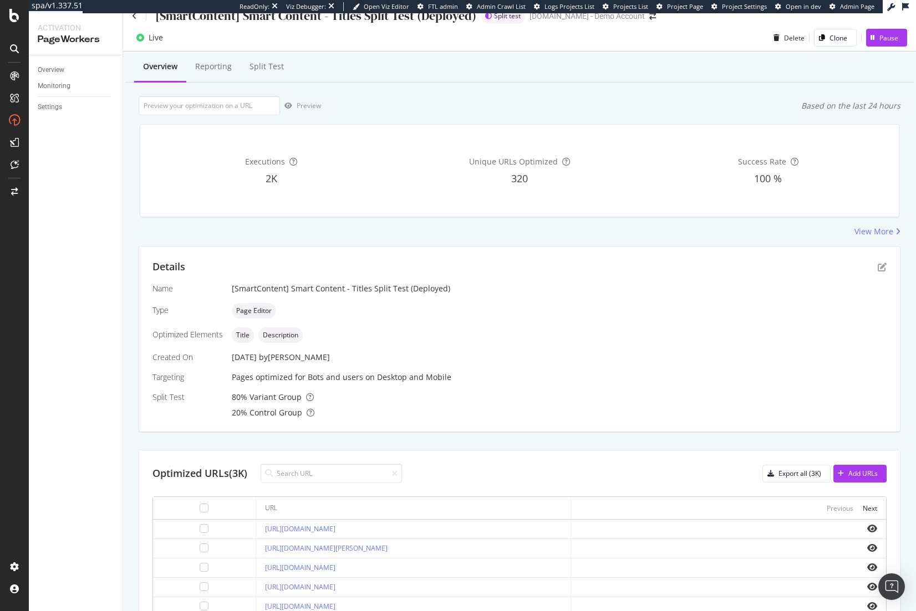
scroll to position [55, 0]
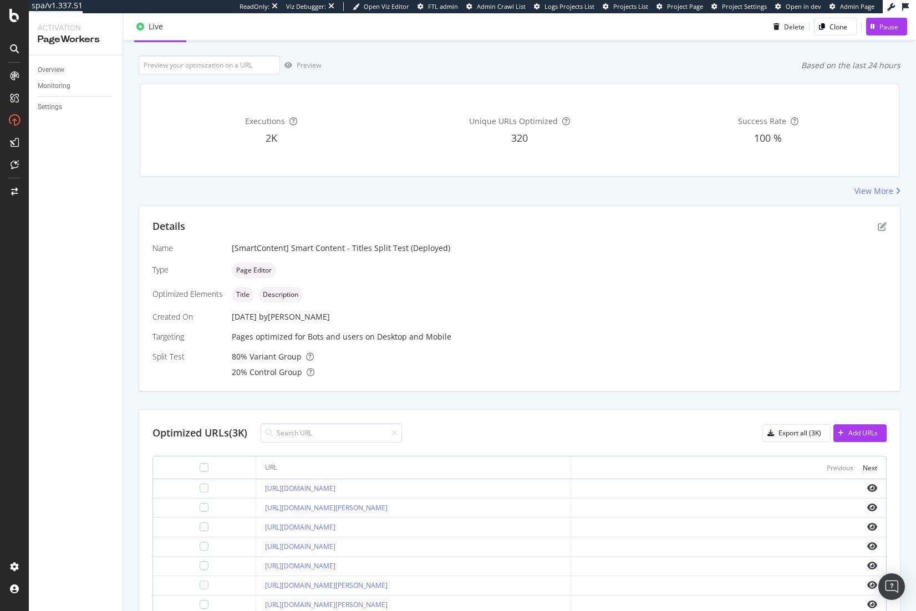
drag, startPoint x: 514, startPoint y: 314, endPoint x: 491, endPoint y: 310, distance: 24.1
click at [323, 431] on input at bounding box center [330, 432] width 141 height 19
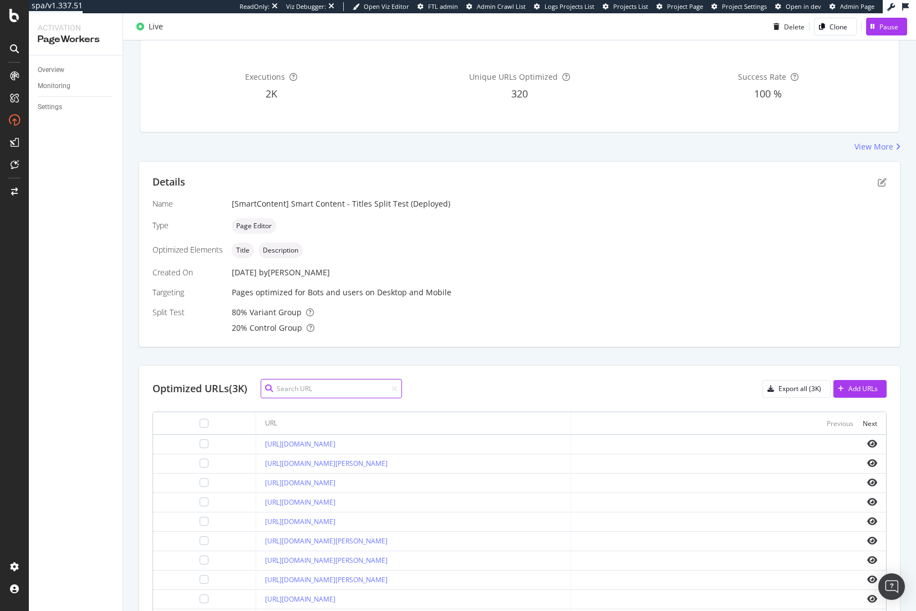
scroll to position [111, 0]
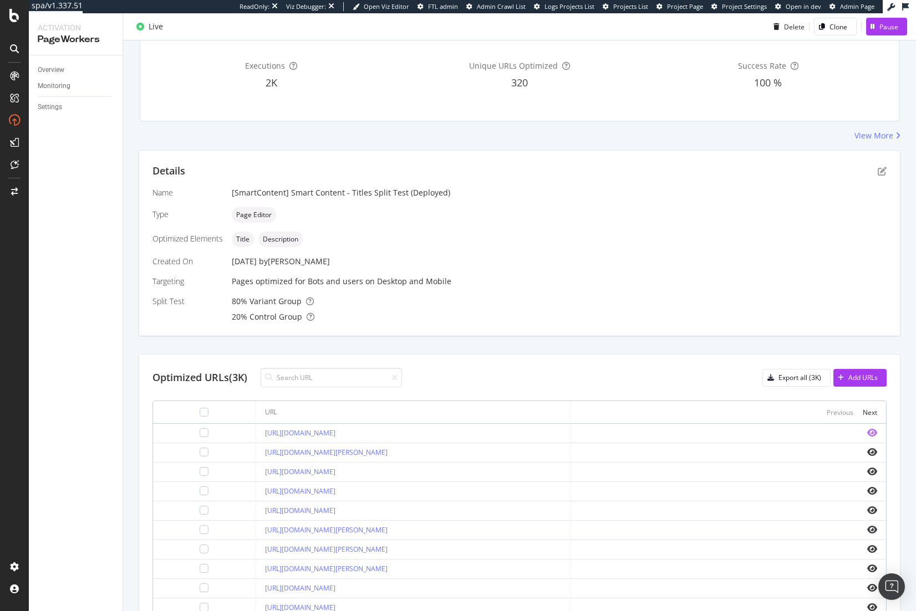
click at [867, 432] on icon "eye" at bounding box center [872, 432] width 10 height 9
click at [76, 170] on div "CustomReports" at bounding box center [68, 169] width 54 height 11
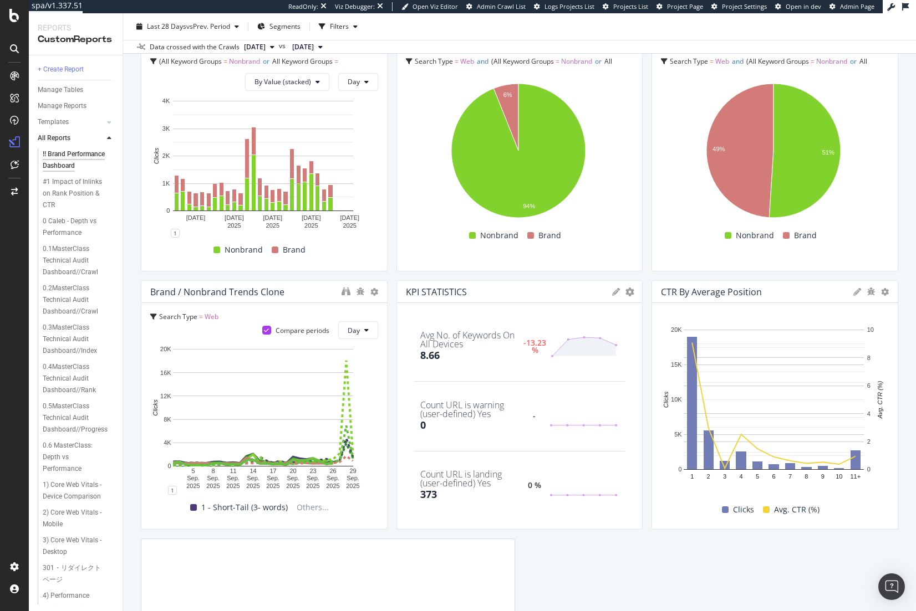
scroll to position [55, 0]
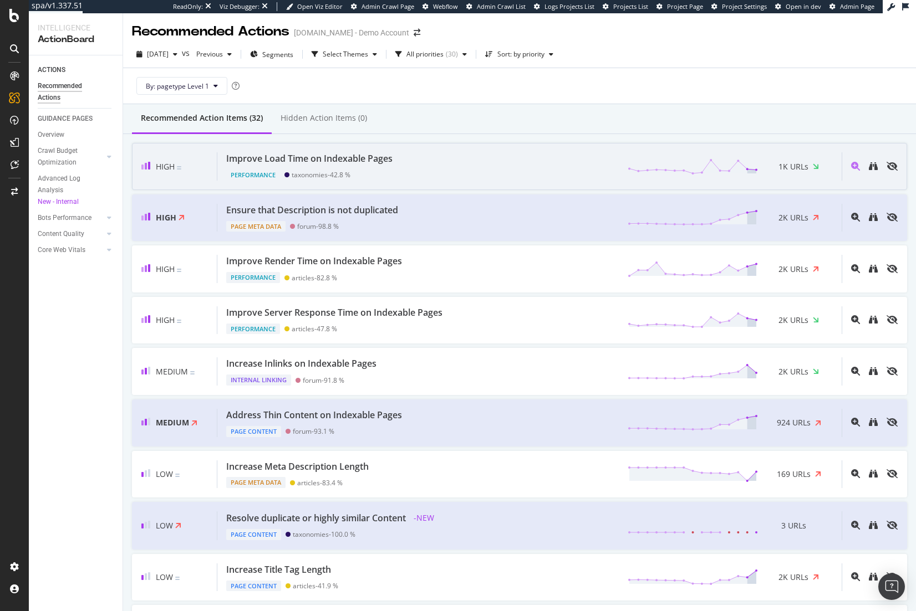
click at [484, 159] on div "Improve Load Time on Indexable Pages Performance taxonomies - 42.8 % 1K URLs" at bounding box center [529, 166] width 624 height 28
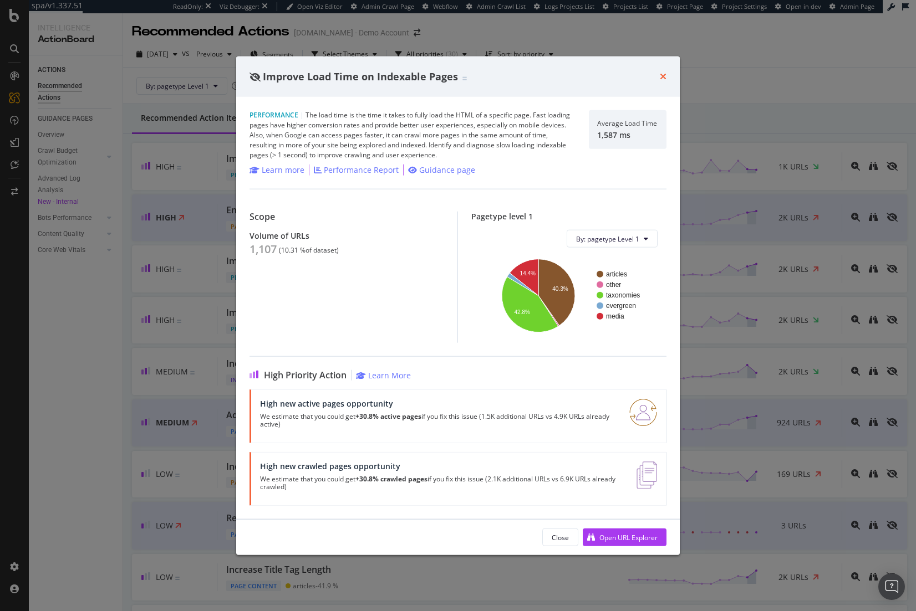
click at [663, 79] on icon "times" at bounding box center [663, 76] width 7 height 9
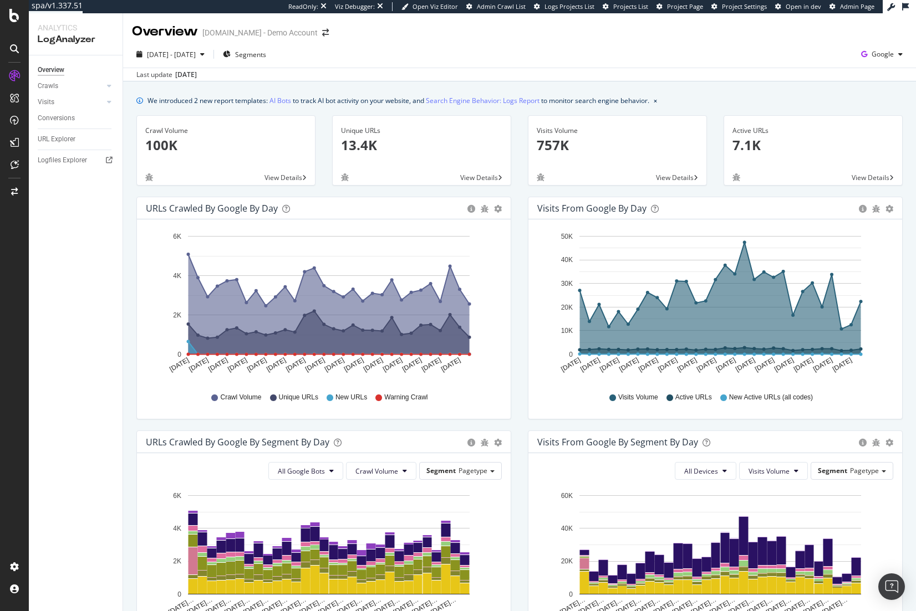
click at [529, 56] on div "[DATE] - [DATE] Segments Google" at bounding box center [519, 56] width 793 height 22
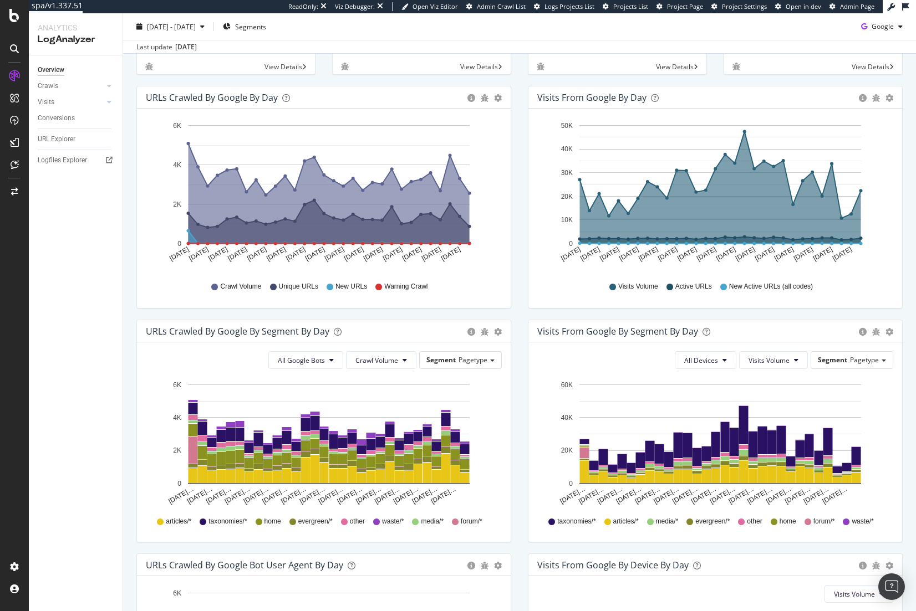
scroll to position [326, 0]
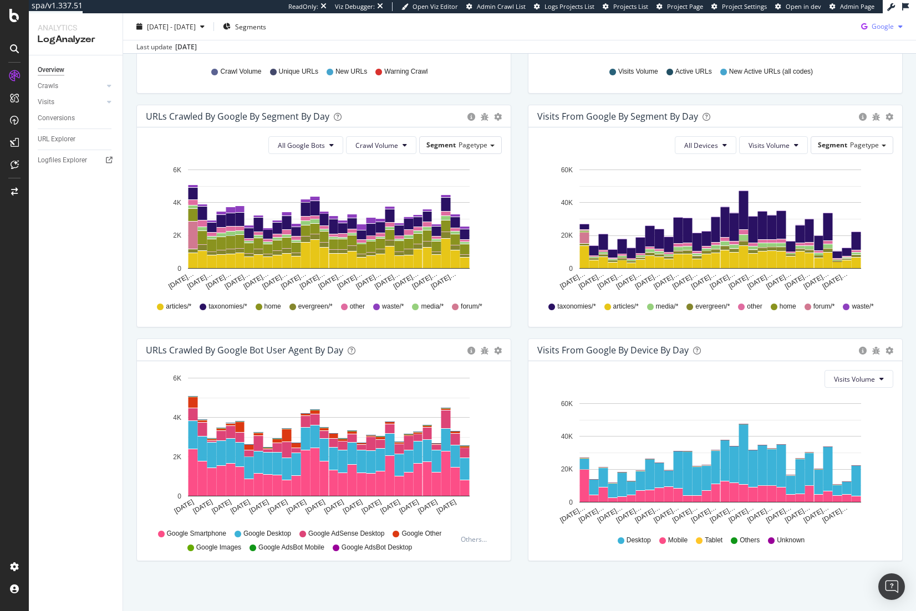
click at [877, 29] on span "Google" at bounding box center [882, 26] width 22 height 9
click at [880, 92] on span "OpenAI" at bounding box center [881, 90] width 41 height 10
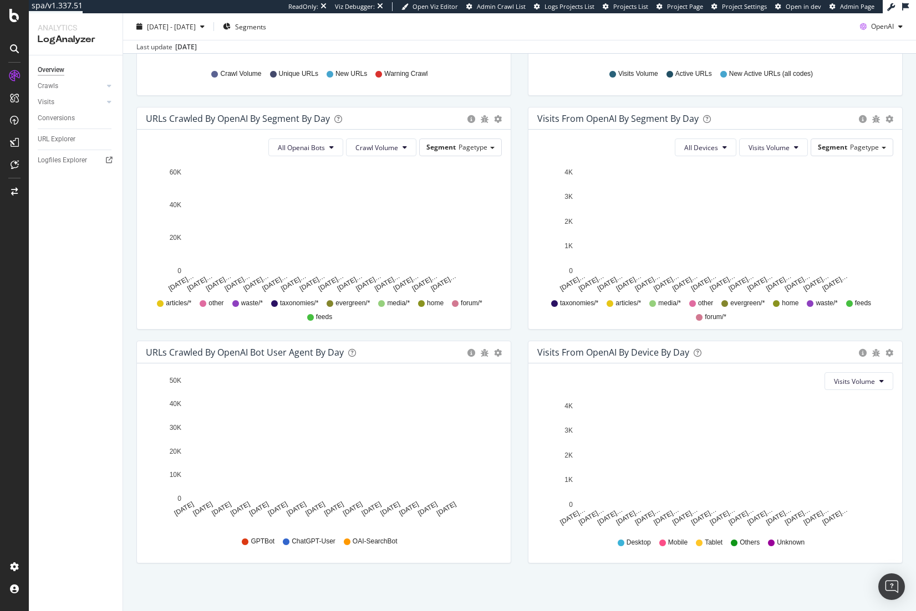
scroll to position [326, 0]
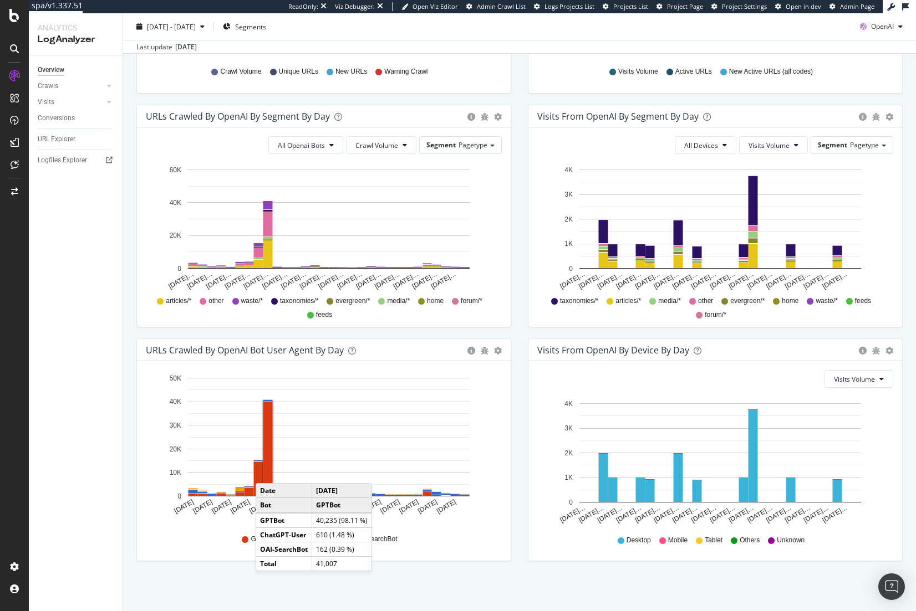
click at [267, 472] on rect "A chart." at bounding box center [267, 449] width 9 height 94
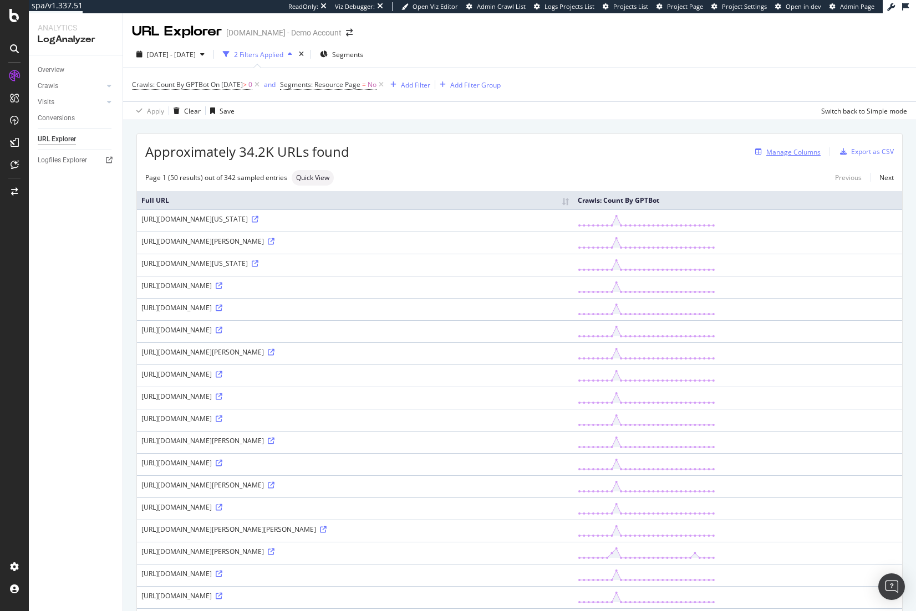
click at [783, 150] on div "Manage Columns" at bounding box center [793, 151] width 54 height 9
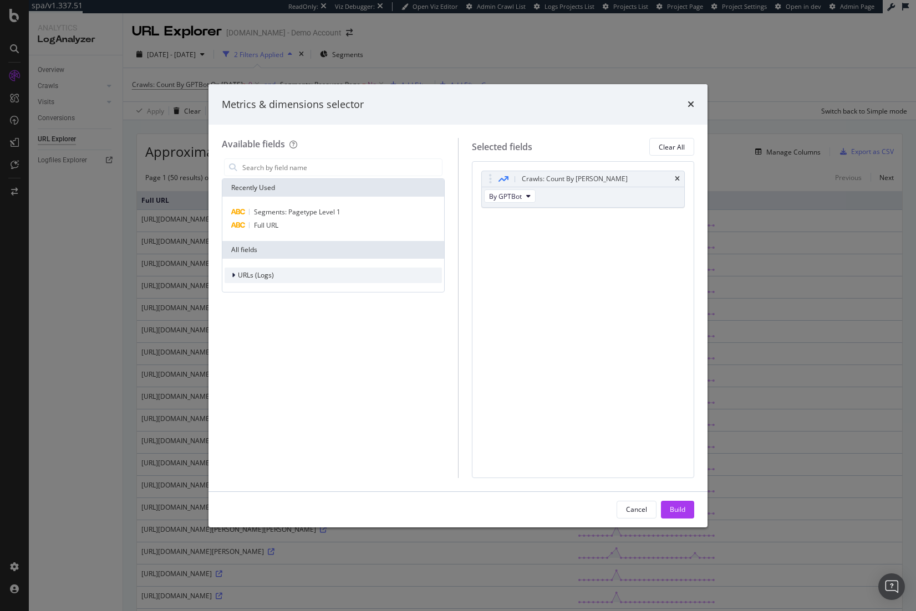
click at [247, 273] on span "URLs (Logs)" at bounding box center [256, 274] width 36 height 9
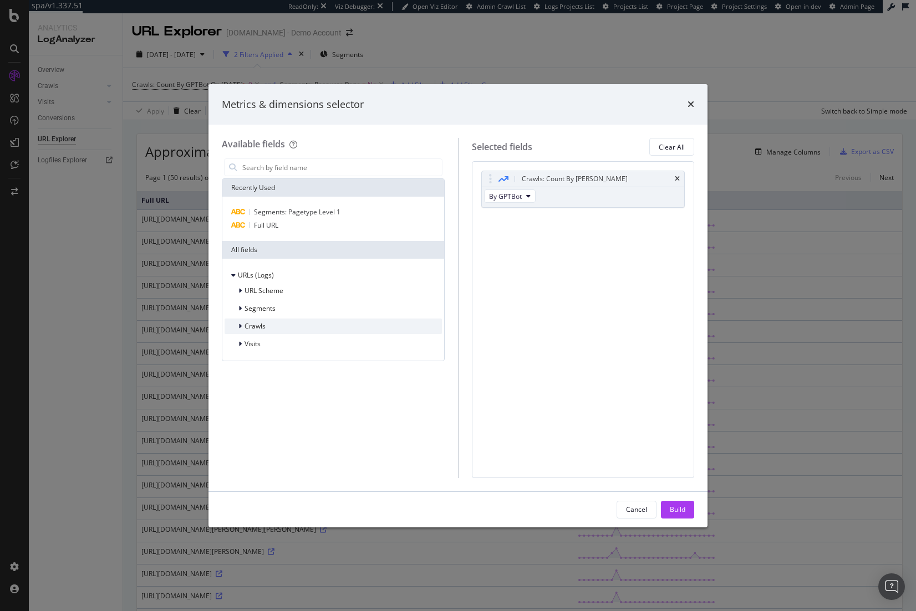
click at [264, 326] on span "Crawls" at bounding box center [254, 325] width 21 height 9
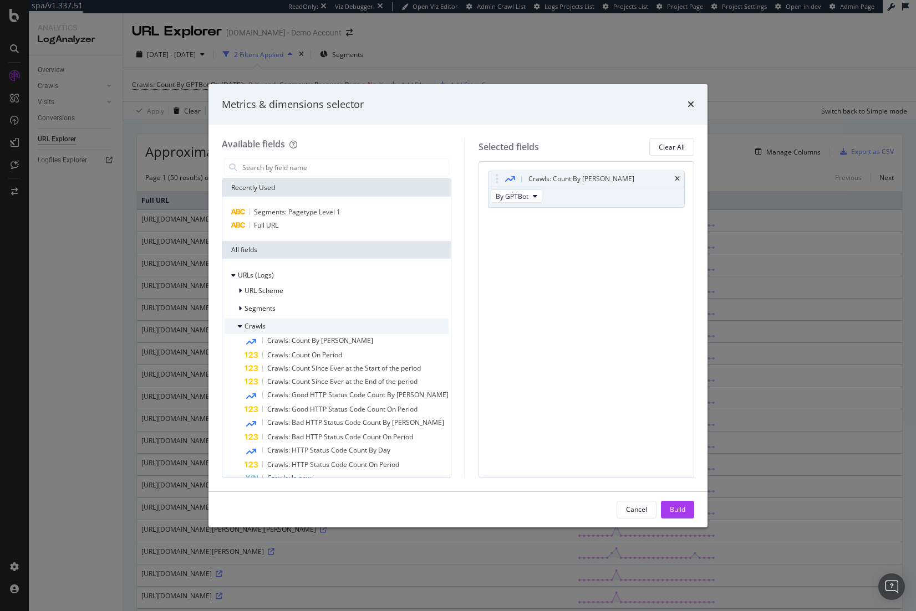
click at [264, 326] on span "Crawls" at bounding box center [254, 325] width 21 height 9
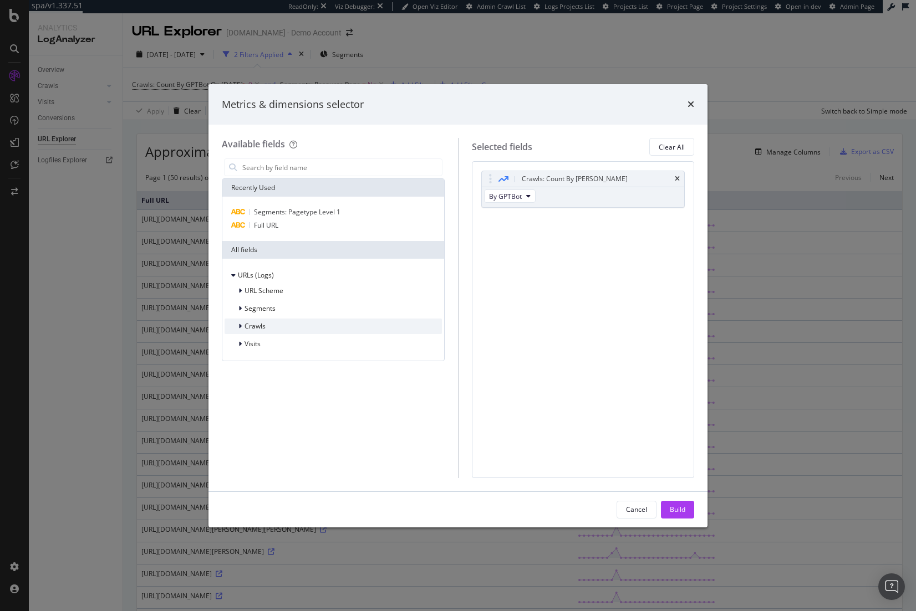
click at [264, 326] on span "Crawls" at bounding box center [254, 325] width 21 height 9
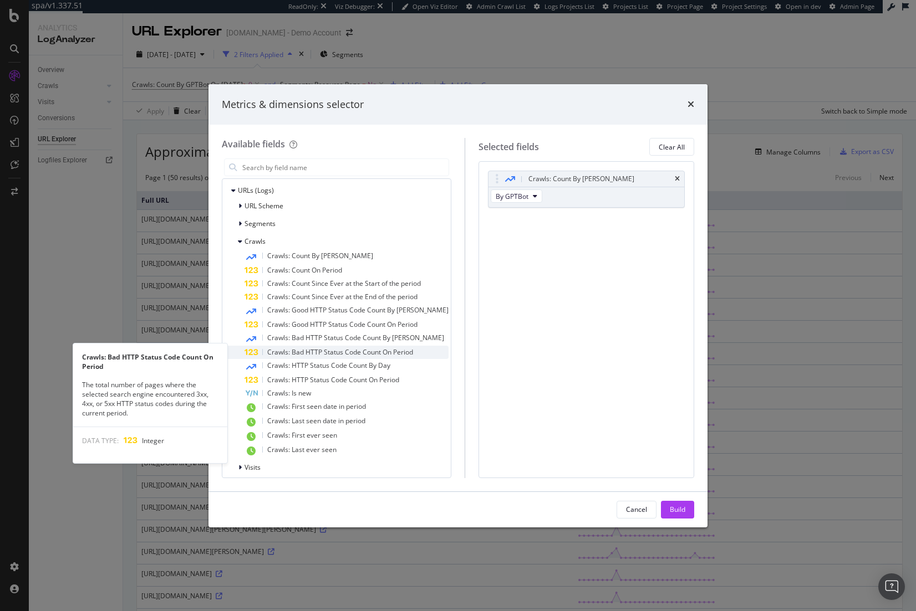
scroll to position [91, 0]
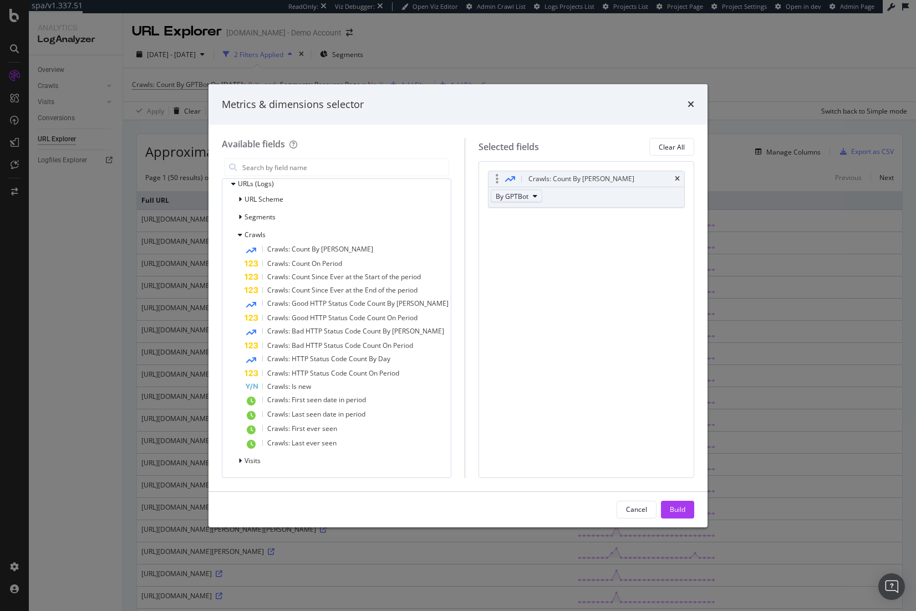
click at [508, 198] on span "By GPTBot" at bounding box center [511, 196] width 33 height 9
click at [549, 238] on div "By OAI-SearchBot" at bounding box center [536, 232] width 105 height 16
click at [675, 503] on div "Build" at bounding box center [678, 510] width 16 height 17
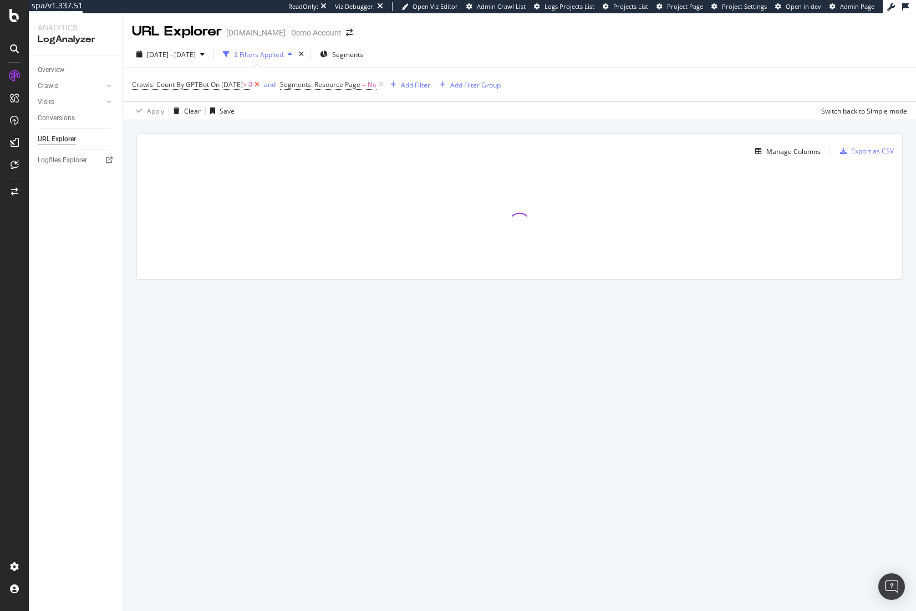
click at [262, 85] on icon at bounding box center [256, 84] width 9 height 11
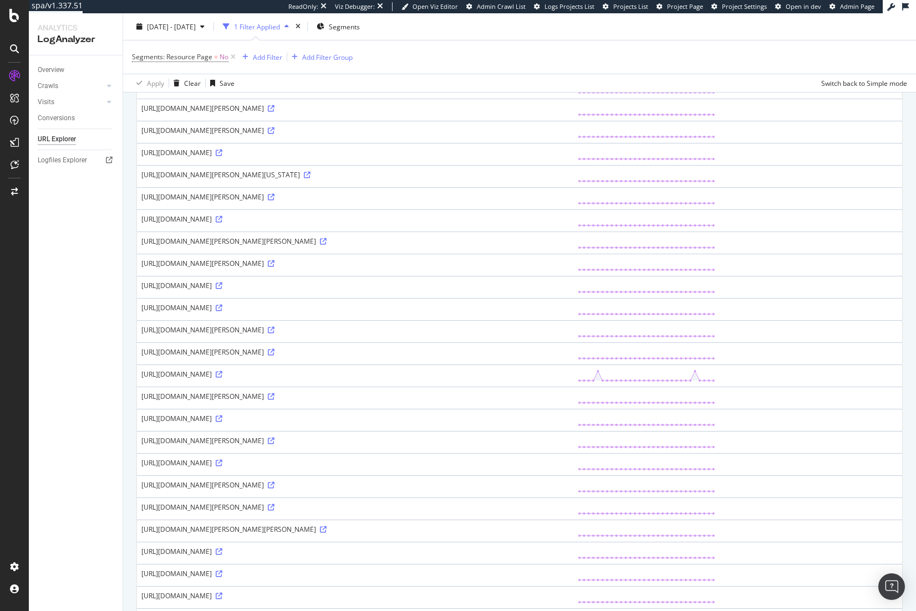
scroll to position [767, 0]
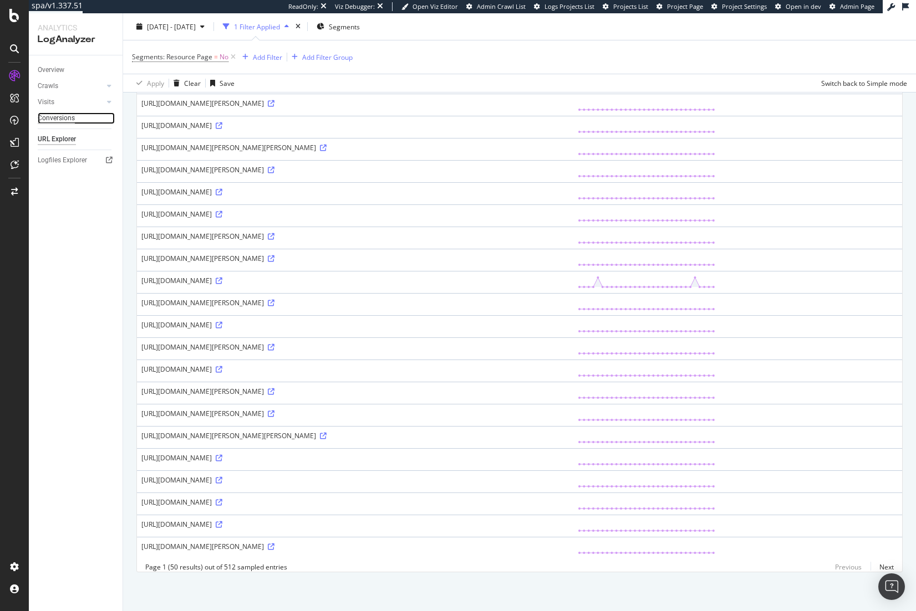
click at [59, 117] on div "Conversions" at bounding box center [56, 119] width 37 height 12
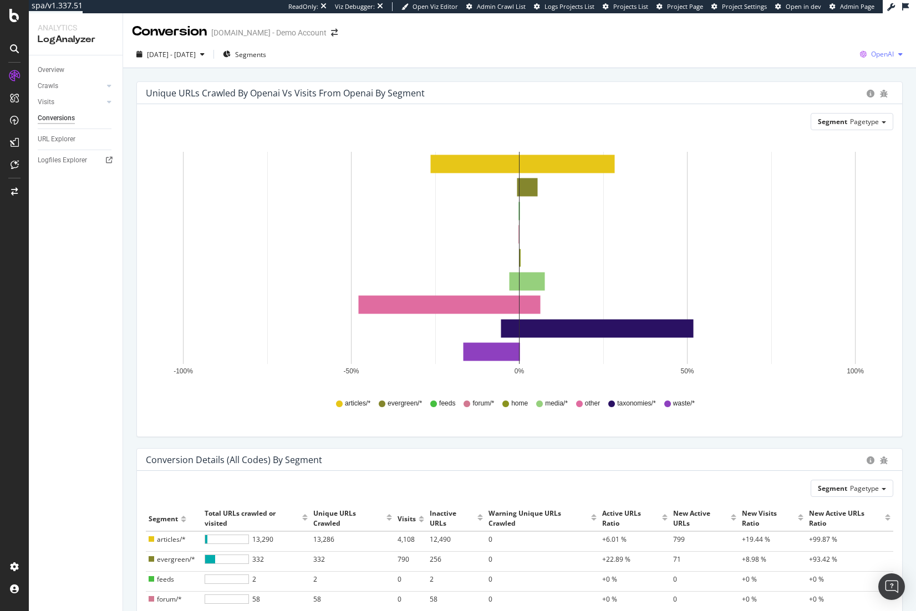
click at [871, 55] on span "OpenAI" at bounding box center [882, 53] width 23 height 9
click at [810, 27] on span "Google" at bounding box center [816, 24] width 41 height 10
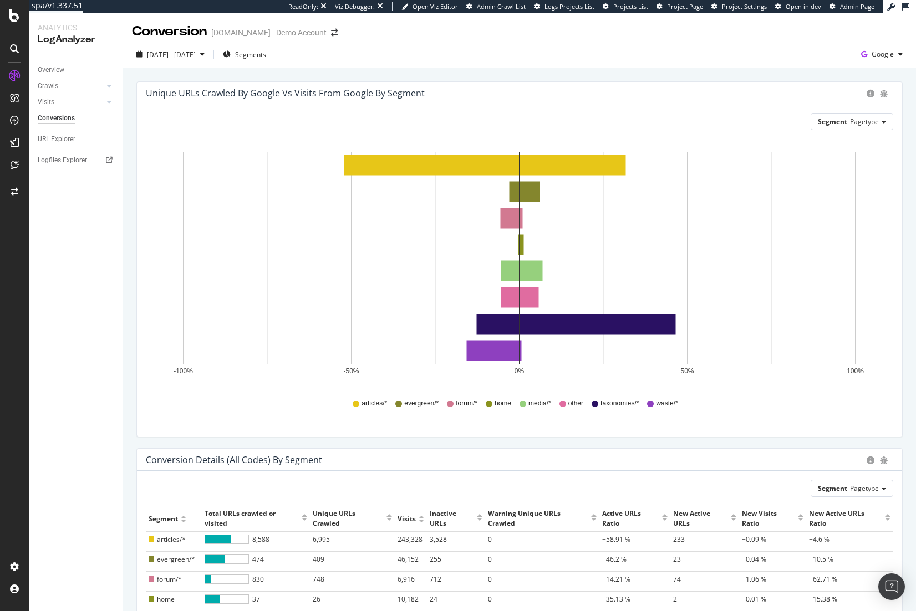
click at [551, 437] on div "Unique URLs Crawled by google vs Visits from google by Segment Segment Pagetype…" at bounding box center [519, 259] width 766 height 356
click at [868, 60] on div "Google" at bounding box center [881, 54] width 50 height 17
click at [820, 84] on span "Other AI Bots" at bounding box center [818, 85] width 41 height 10
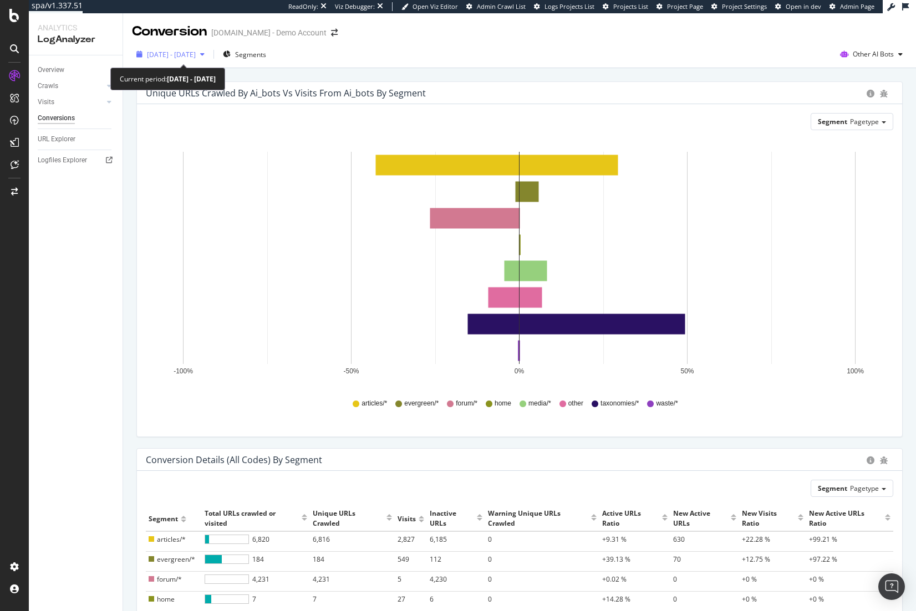
click at [196, 50] on span "2025 Sep. 1st - Sep. 30th" at bounding box center [171, 54] width 49 height 9
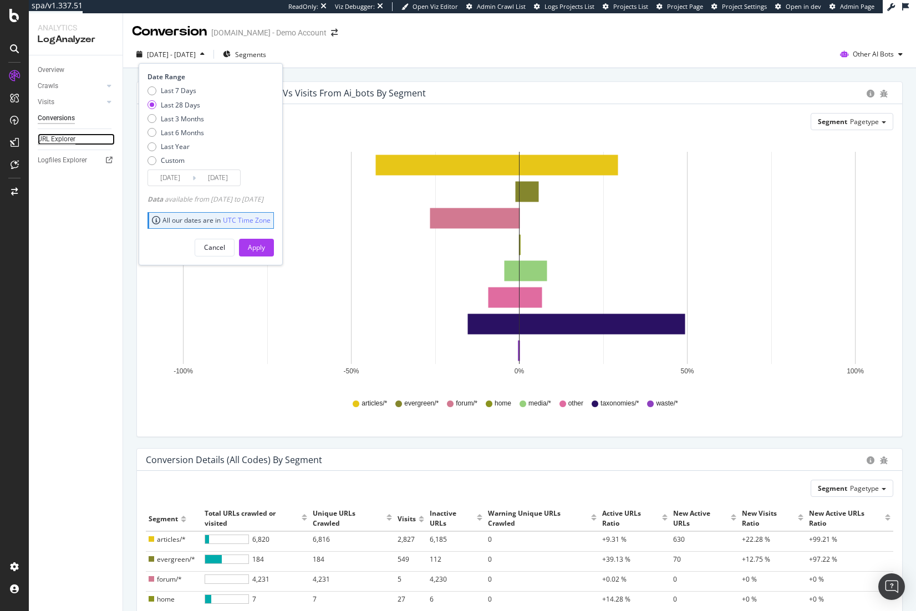
click at [65, 141] on div "URL Explorer" at bounding box center [57, 140] width 38 height 12
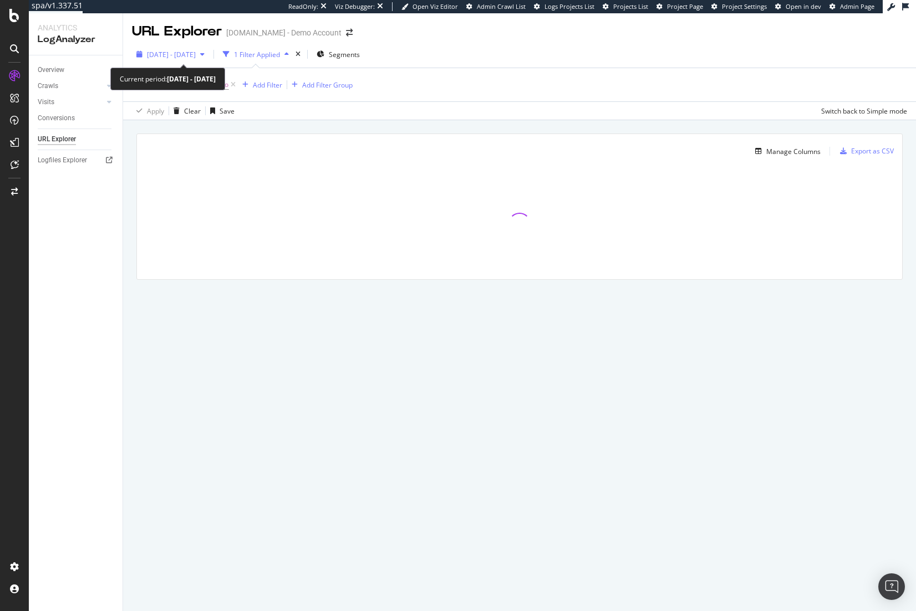
click at [194, 52] on span "2025 Sep. 1st - Sep. 30th" at bounding box center [171, 54] width 49 height 9
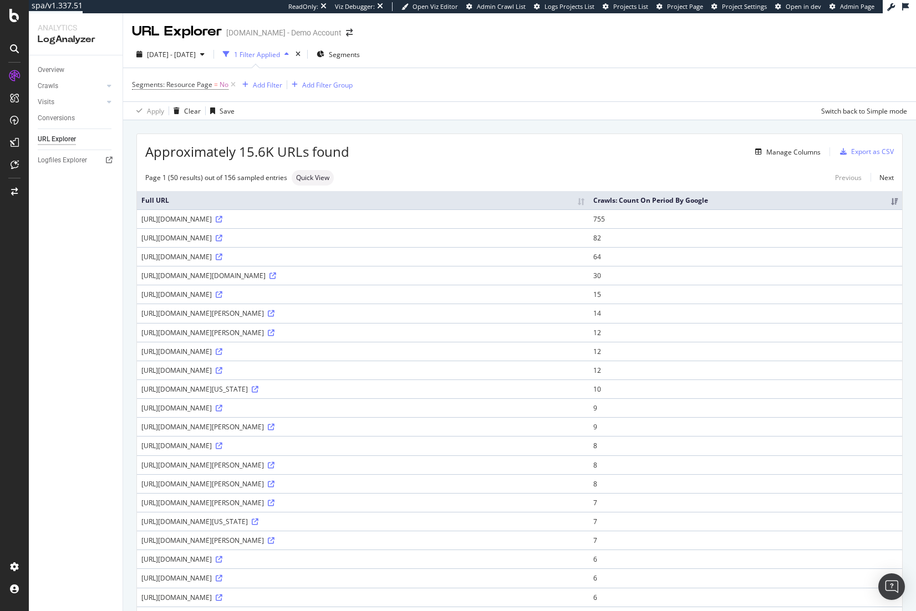
click at [86, 81] on link "Crawls" at bounding box center [71, 86] width 66 height 12
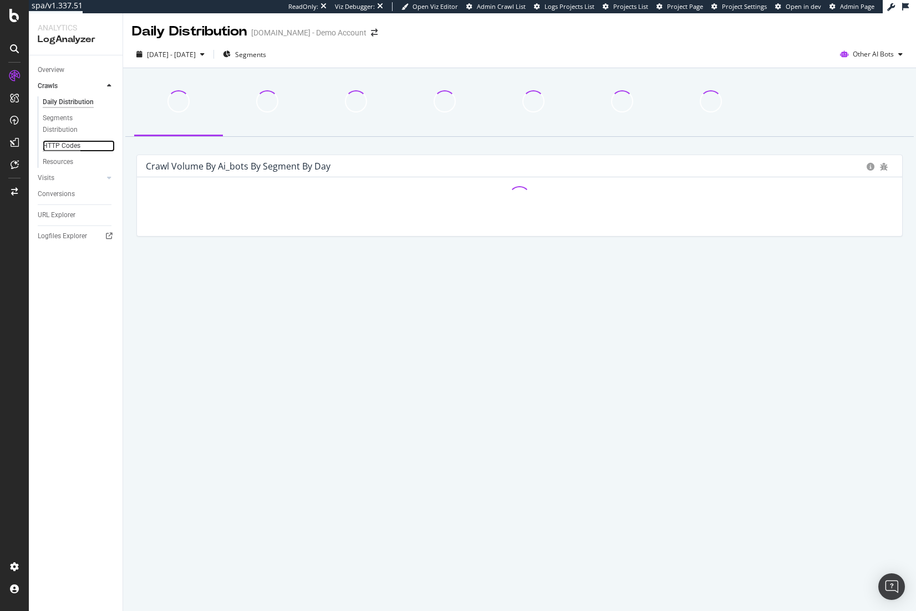
click at [53, 149] on div "HTTP Codes" at bounding box center [62, 146] width 38 height 12
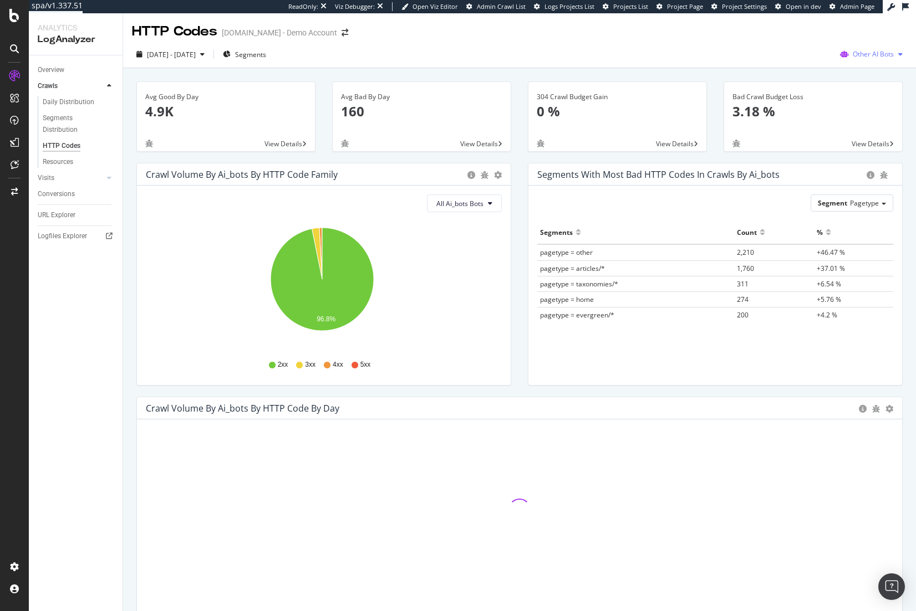
drag, startPoint x: 868, startPoint y: 44, endPoint x: 874, endPoint y: 47, distance: 6.9
click at [871, 42] on div "2025 Sep. 1st - Sep. 30th Segments Other AI Bots" at bounding box center [519, 54] width 793 height 27
click at [875, 48] on div "Other AI Bots" at bounding box center [870, 54] width 71 height 17
drag, startPoint x: 857, startPoint y: 78, endPoint x: 851, endPoint y: 81, distance: 7.2
click at [857, 77] on span "Google" at bounding box center [875, 76] width 43 height 10
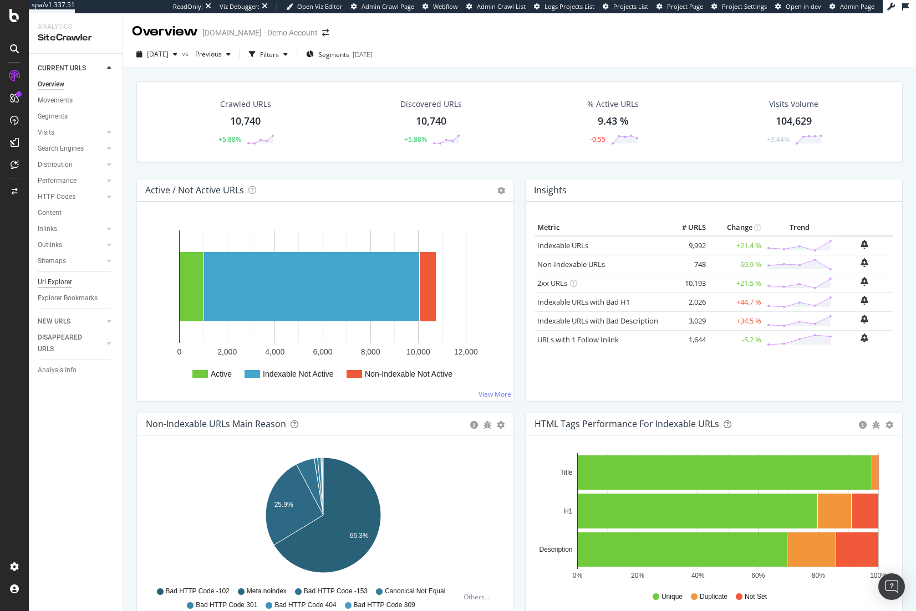
click at [65, 287] on div "Url Explorer" at bounding box center [55, 283] width 34 height 12
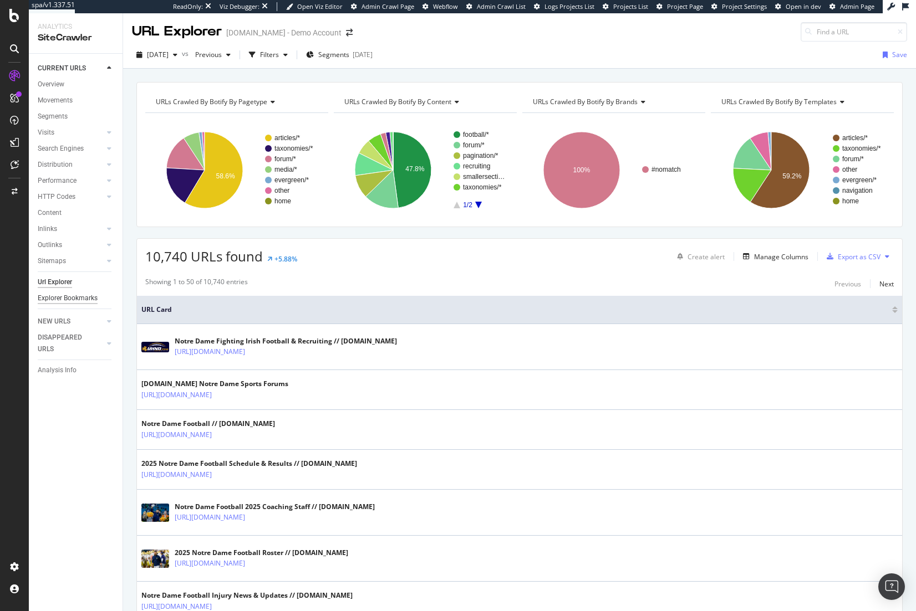
click at [71, 300] on div "Explorer Bookmarks" at bounding box center [68, 299] width 60 height 12
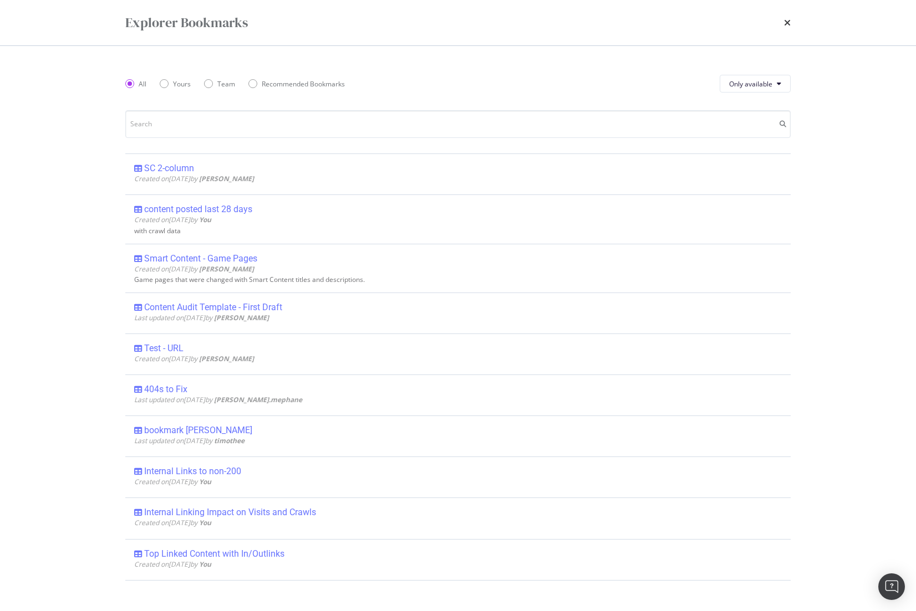
drag, startPoint x: 229, startPoint y: 211, endPoint x: 109, endPoint y: 177, distance: 124.9
click at [230, 210] on div "content posted last 28 days" at bounding box center [198, 209] width 108 height 11
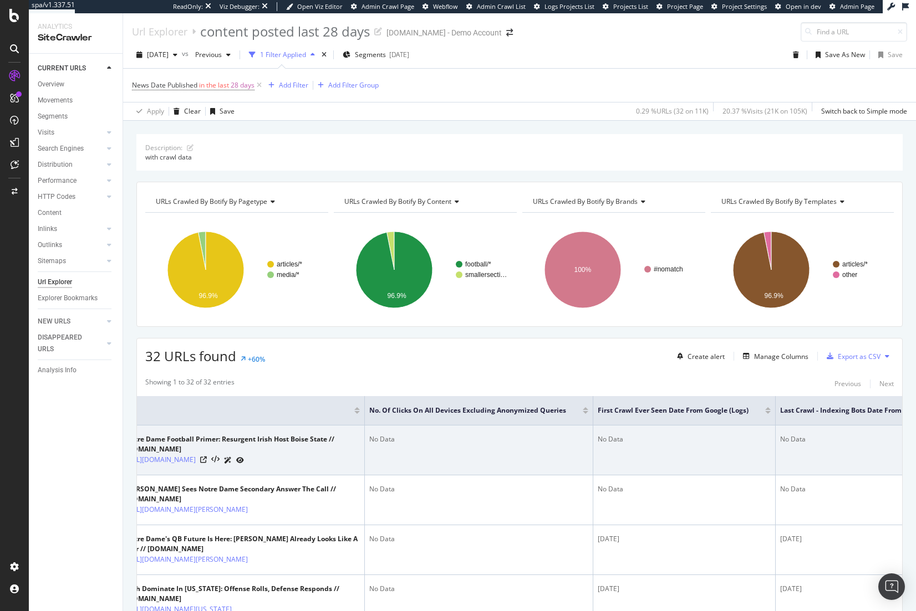
drag, startPoint x: 697, startPoint y: 446, endPoint x: 753, endPoint y: 443, distance: 56.0
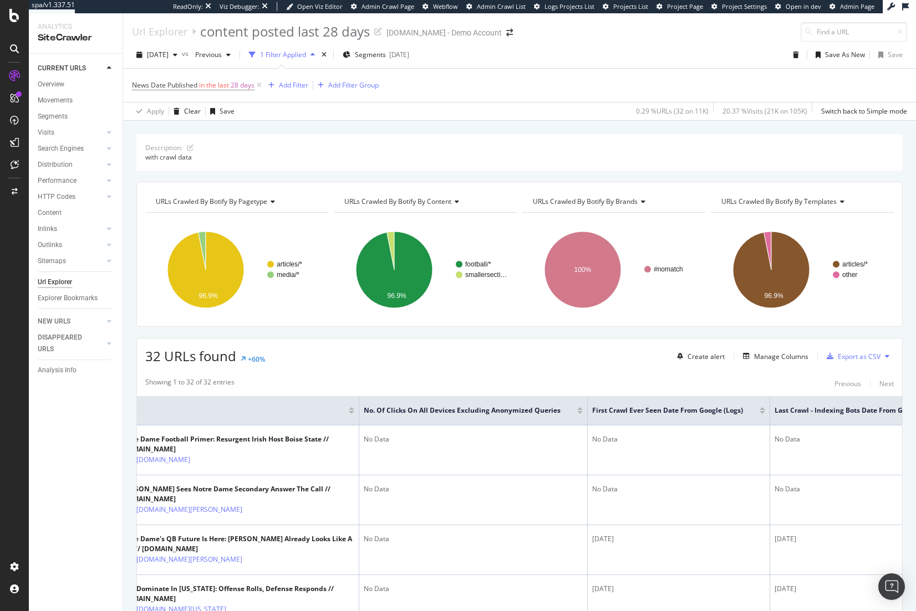
click at [761, 407] on div at bounding box center [762, 408] width 6 height 3
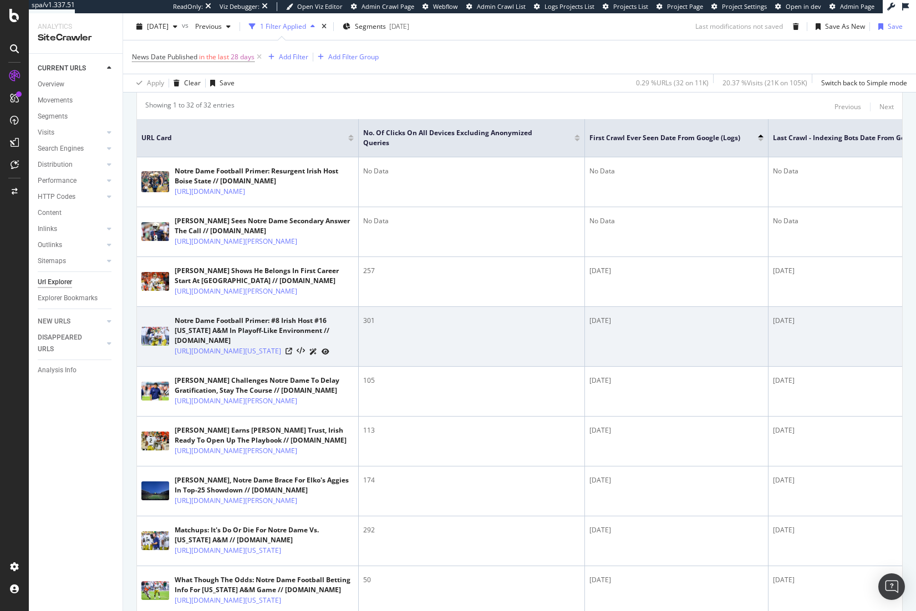
scroll to position [0, 74]
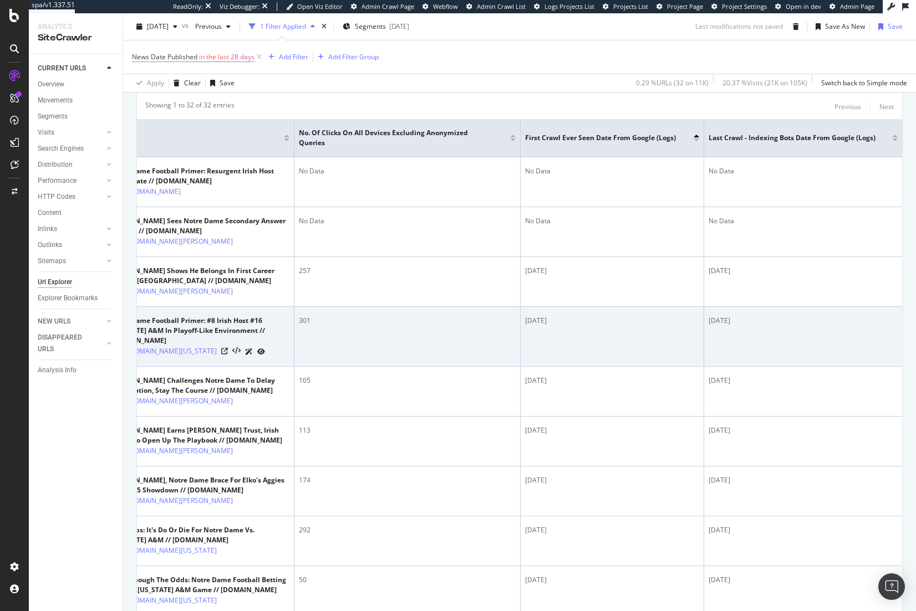
drag, startPoint x: 648, startPoint y: 390, endPoint x: 789, endPoint y: 399, distance: 141.1
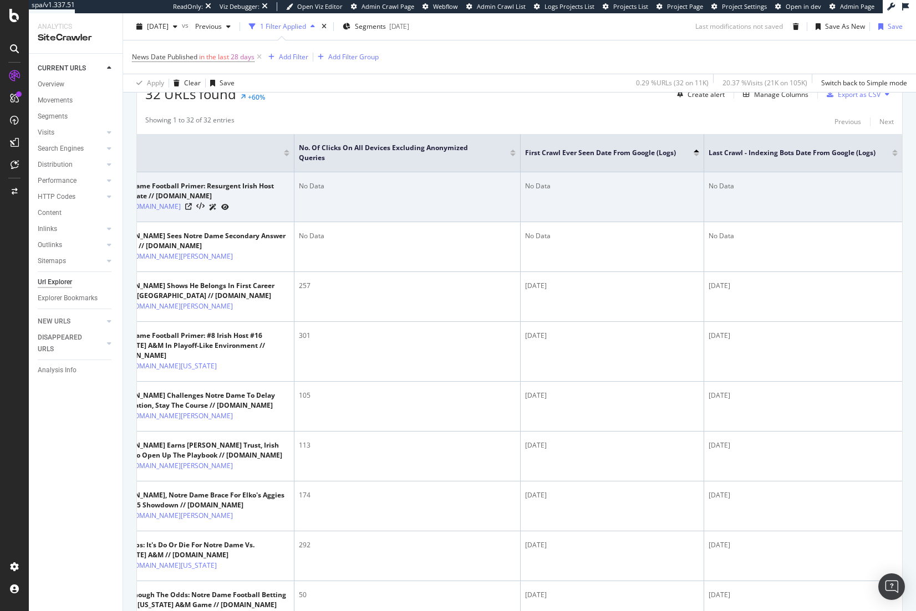
scroll to position [166, 0]
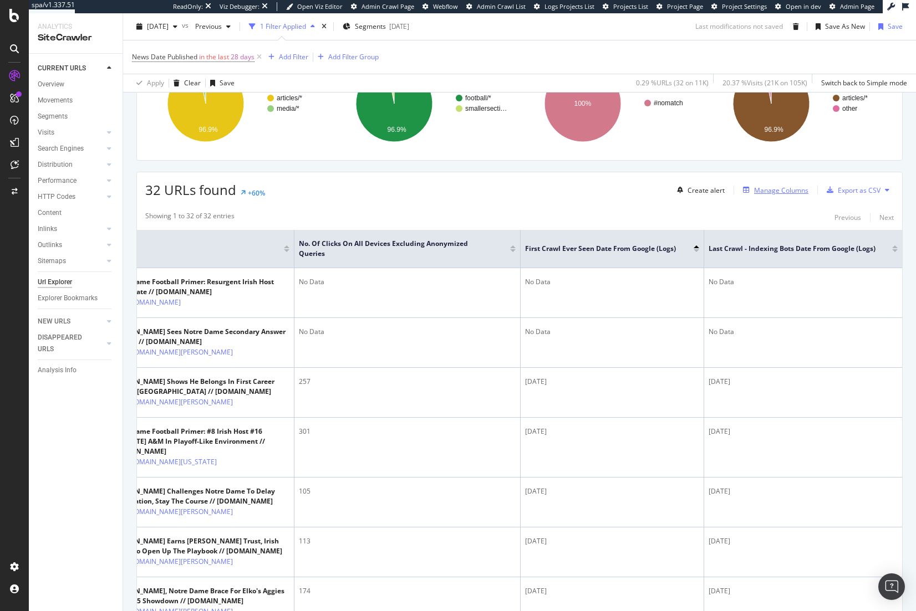
click at [753, 185] on div "Manage Columns" at bounding box center [773, 190] width 70 height 12
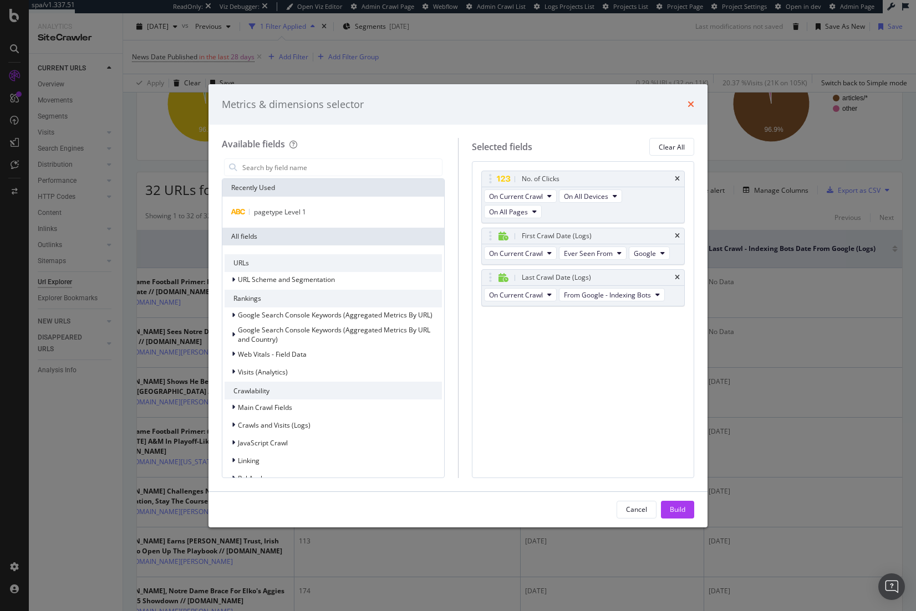
click at [689, 104] on icon "times" at bounding box center [690, 104] width 7 height 9
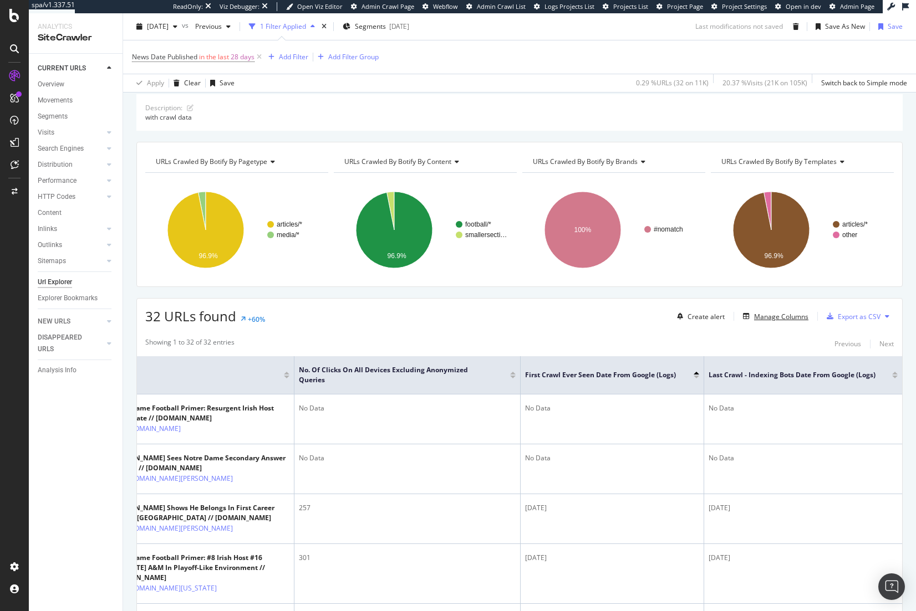
scroll to position [0, 0]
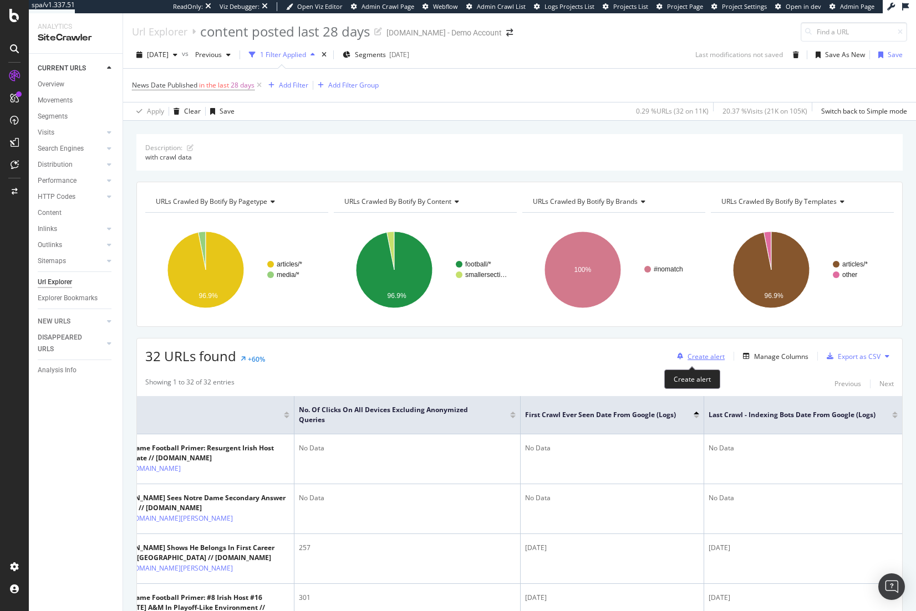
click at [701, 357] on div "Create alert" at bounding box center [705, 356] width 37 height 9
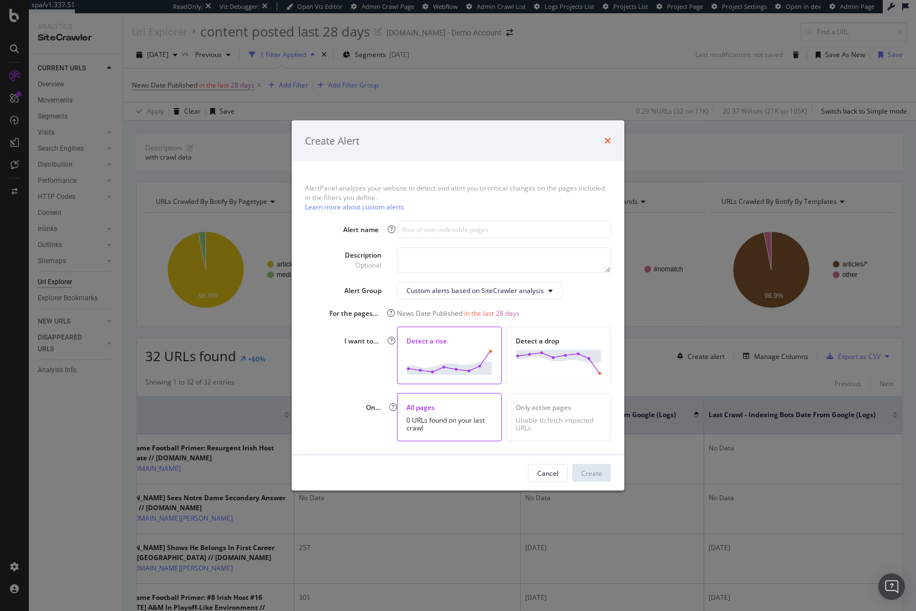
click at [606, 137] on icon "times" at bounding box center [607, 140] width 7 height 9
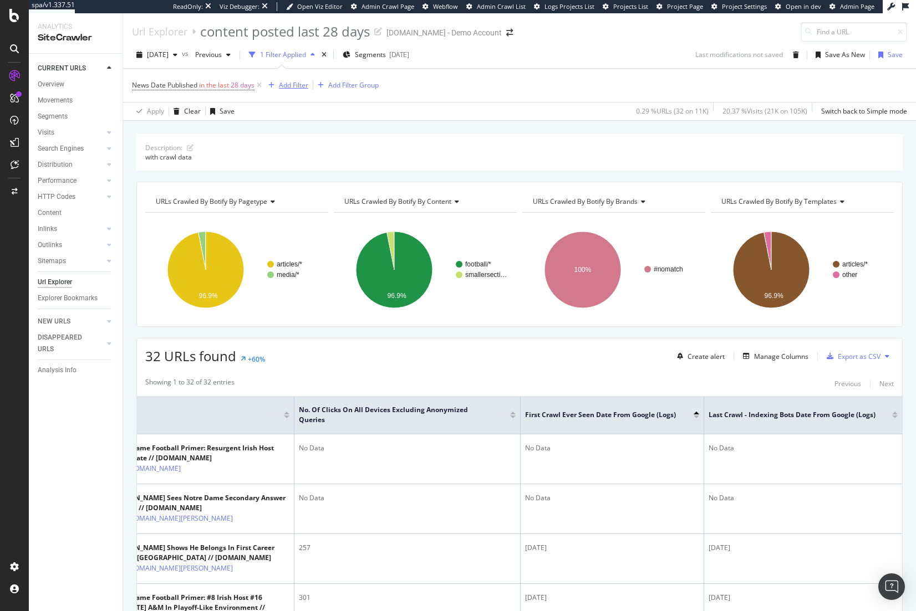
click at [286, 86] on div "Add Filter" at bounding box center [293, 84] width 29 height 9
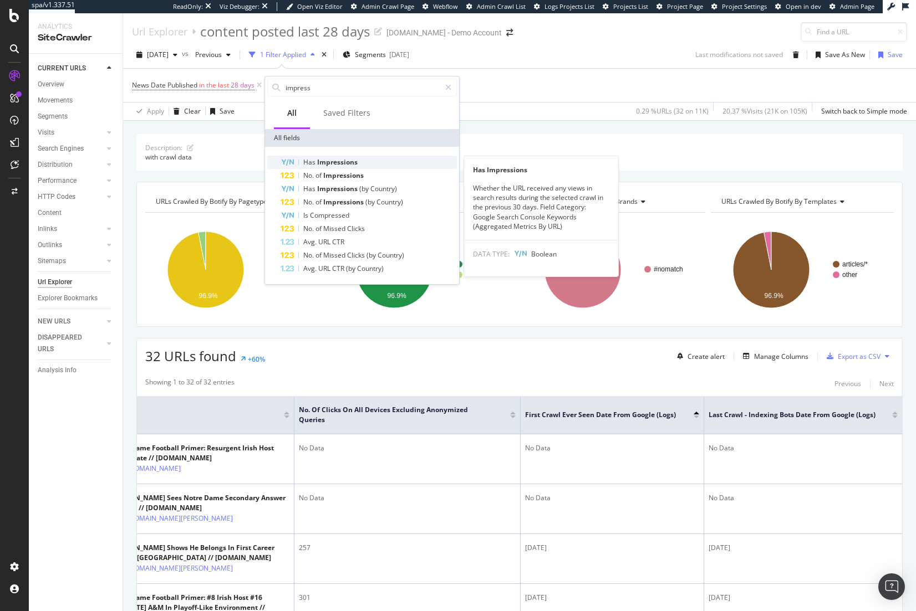
type input "impress"
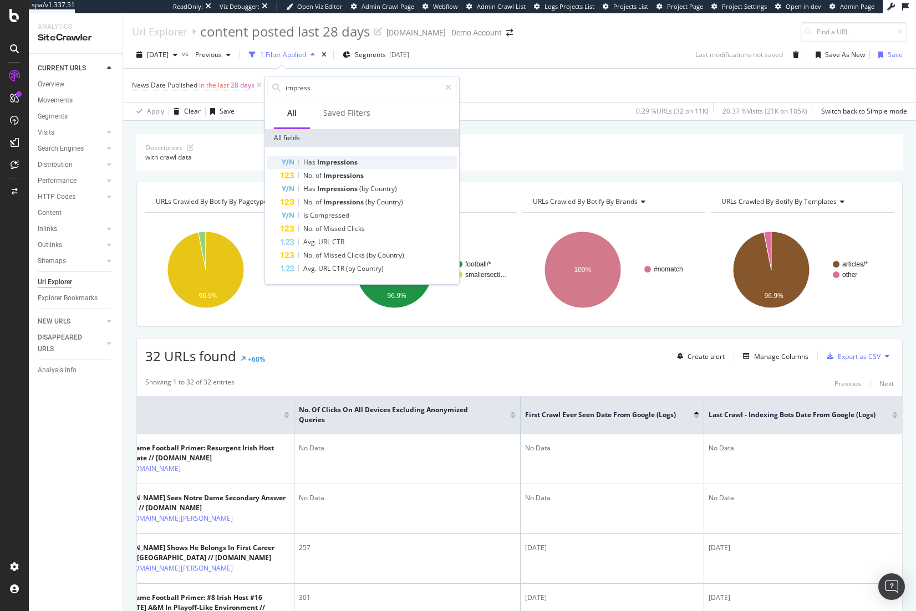
click at [336, 164] on span "Impressions" at bounding box center [337, 161] width 40 height 9
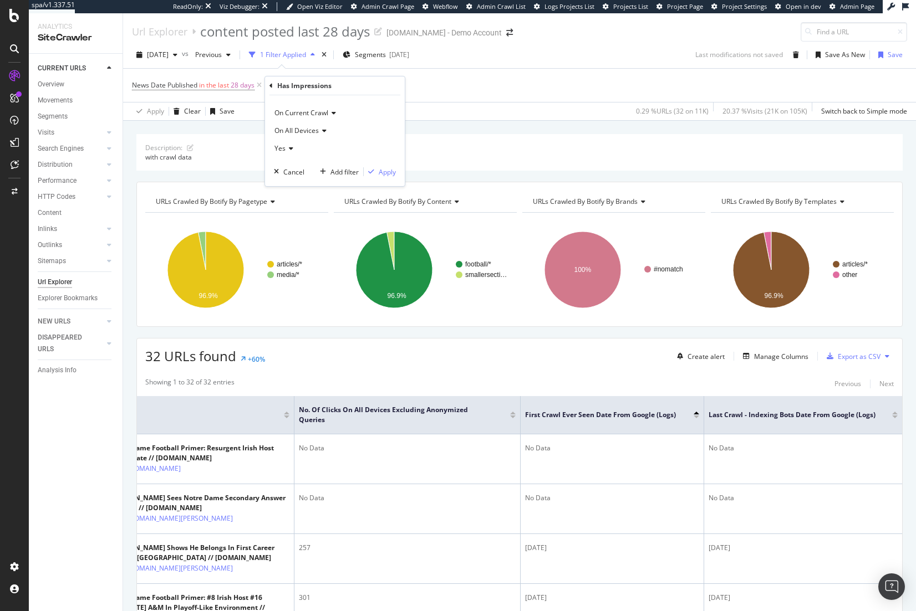
drag, startPoint x: 284, startPoint y: 149, endPoint x: 297, endPoint y: 156, distance: 15.4
click at [284, 148] on span "Yes" at bounding box center [279, 148] width 11 height 9
click at [300, 182] on div "No" at bounding box center [336, 185] width 119 height 14
click at [387, 170] on div "Apply" at bounding box center [387, 171] width 17 height 9
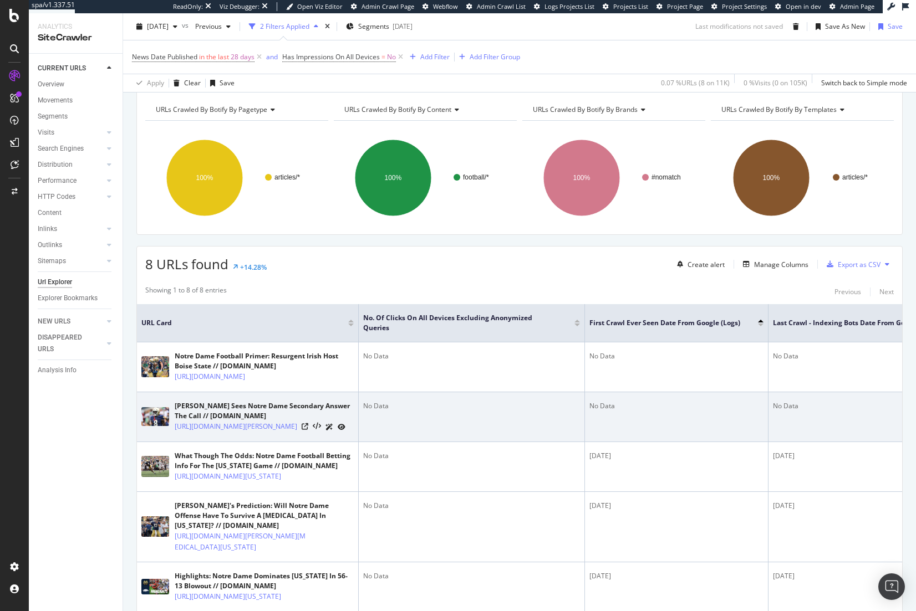
scroll to position [111, 0]
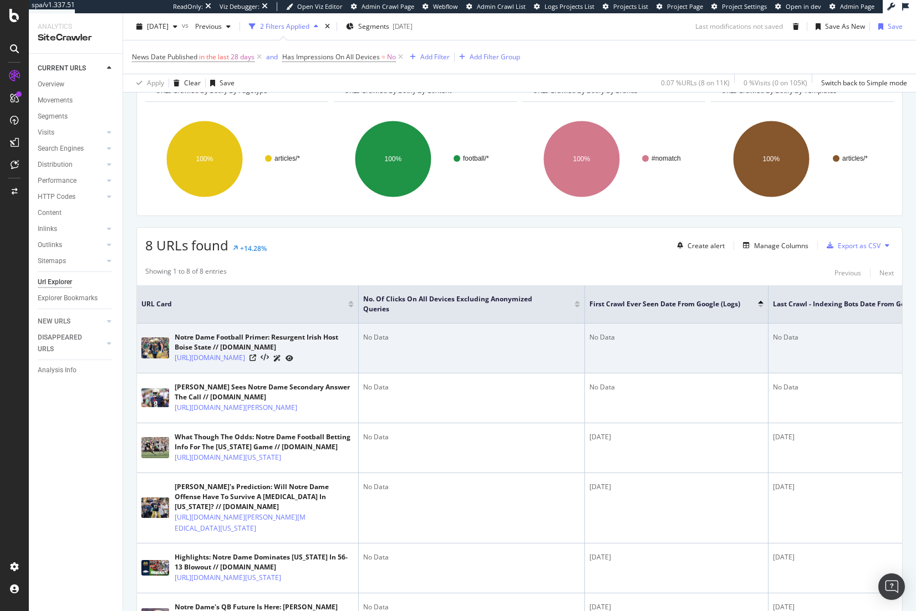
click at [293, 362] on icon at bounding box center [289, 358] width 8 height 7
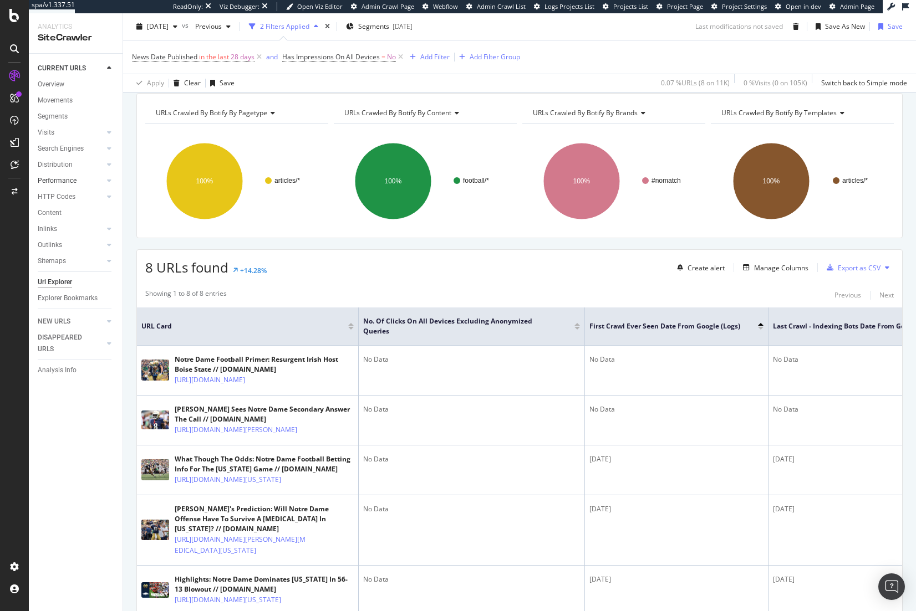
scroll to position [0, 0]
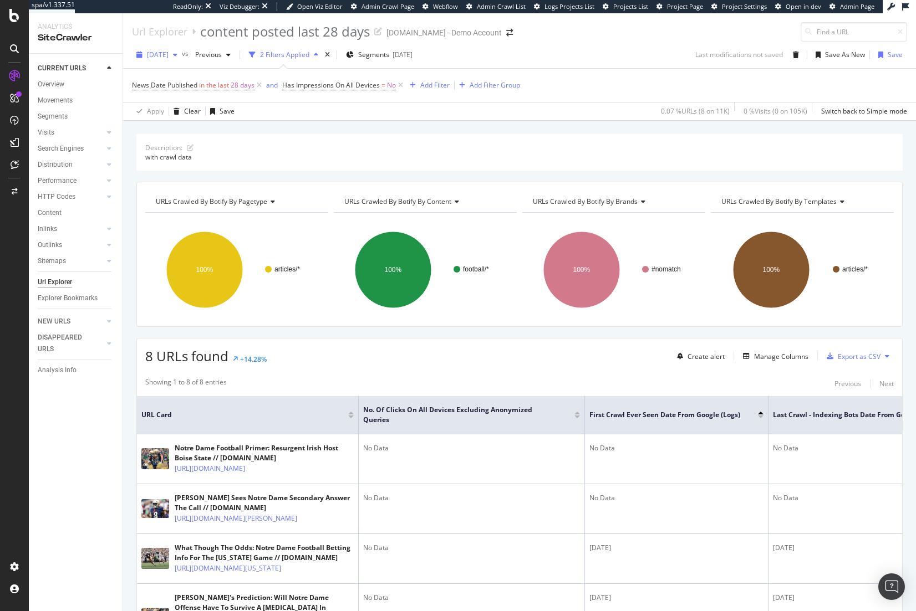
click at [168, 50] on span "2025 Sep. 29th" at bounding box center [158, 54] width 22 height 9
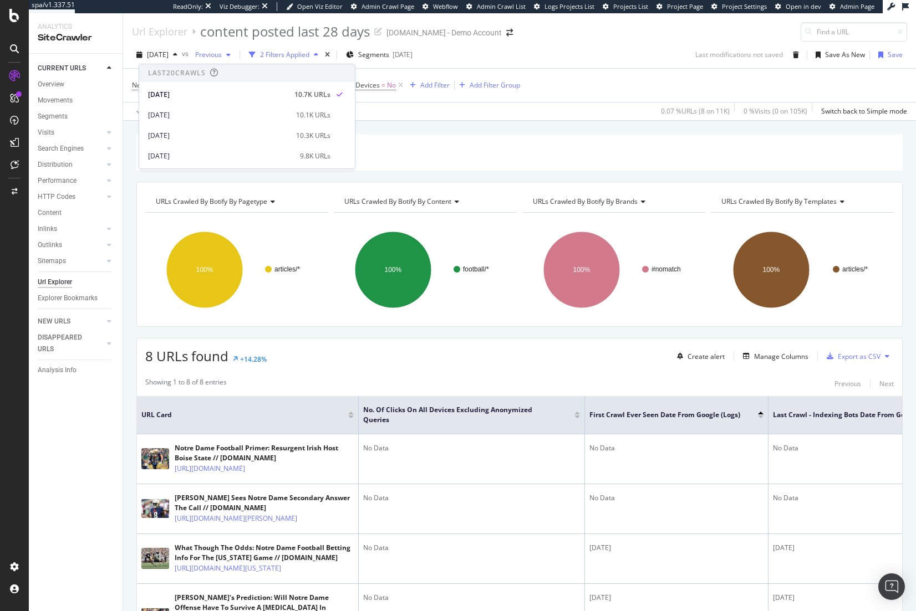
click at [224, 47] on div "Previous" at bounding box center [213, 55] width 44 height 17
click at [566, 128] on div "Description: with crawl data URLs Crawled By Botify By pagetype Chart (by Value…" at bounding box center [519, 134] width 793 height 27
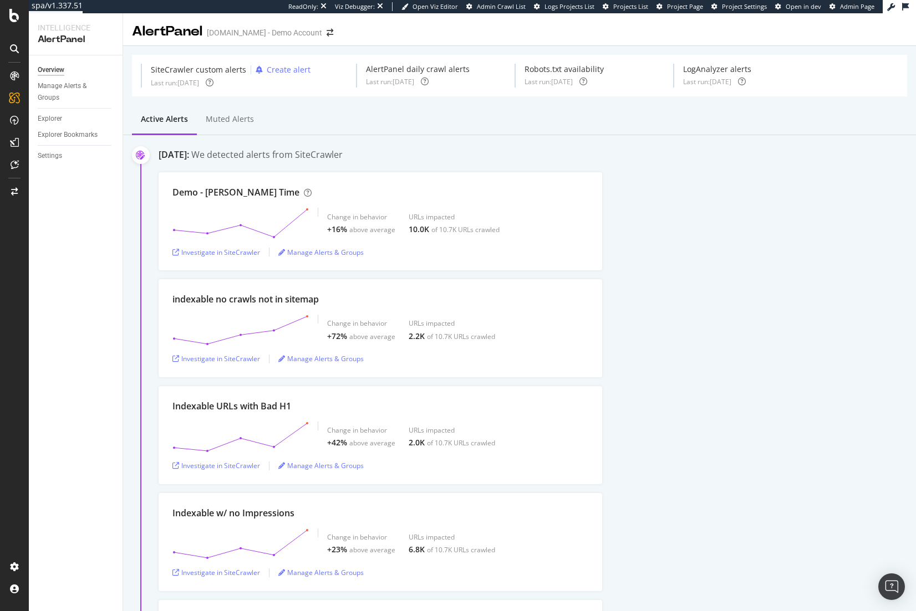
drag, startPoint x: 839, startPoint y: 186, endPoint x: 837, endPoint y: 177, distance: 9.6
click at [839, 186] on div "Demo - [PERSON_NAME] Time Change in behavior +16% above average URLs impacted 1…" at bounding box center [537, 221] width 757 height 98
click at [643, 180] on div "Demo - [PERSON_NAME] Time Change in behavior +16% above average URLs impacted 1…" at bounding box center [537, 221] width 757 height 98
click at [762, 214] on div "Demo - [PERSON_NAME] Time Change in behavior +16% above average URLs impacted 1…" at bounding box center [537, 221] width 757 height 98
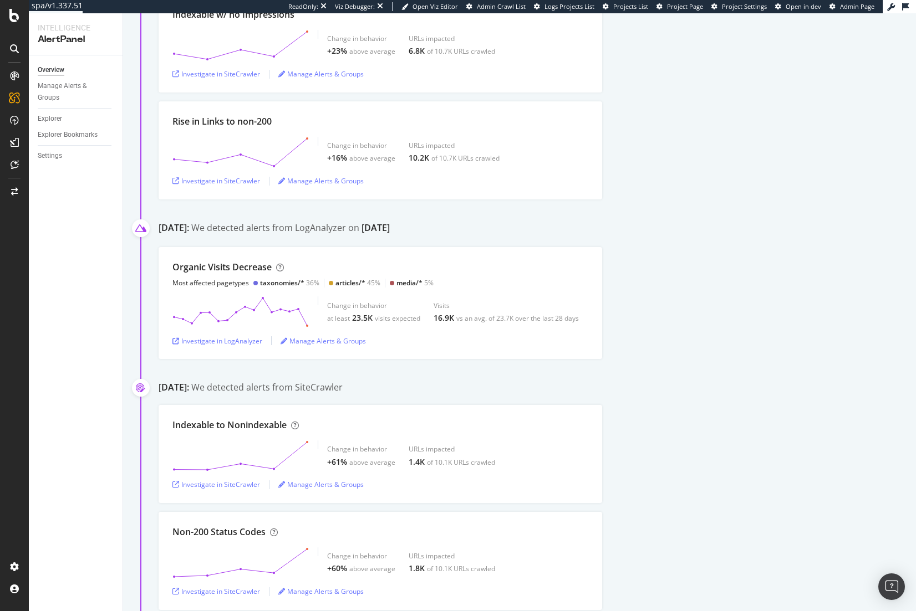
scroll to position [554, 0]
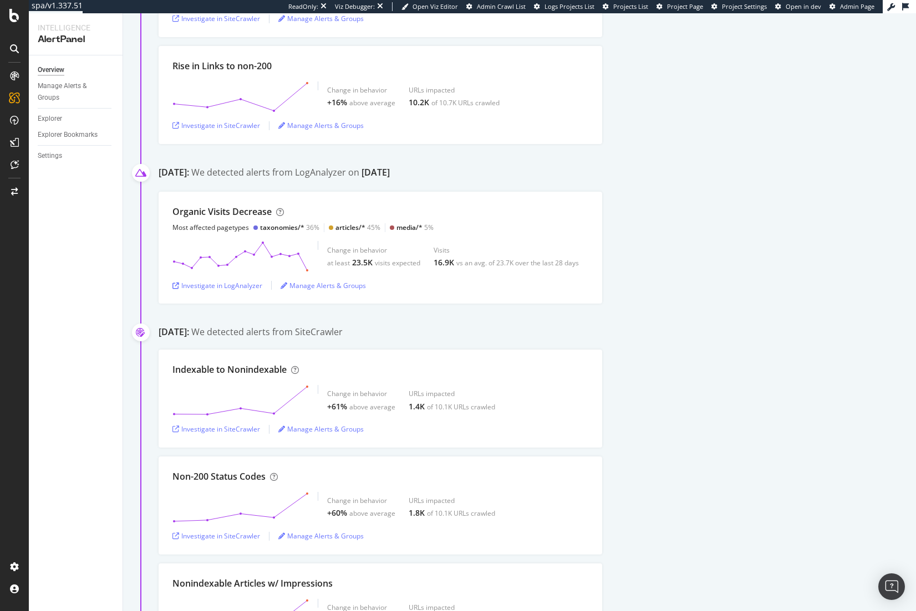
click at [724, 277] on div "Organic Visits Decrease Most affected pagetypes taxonomies/* 36% articles/* 45%…" at bounding box center [537, 248] width 757 height 112
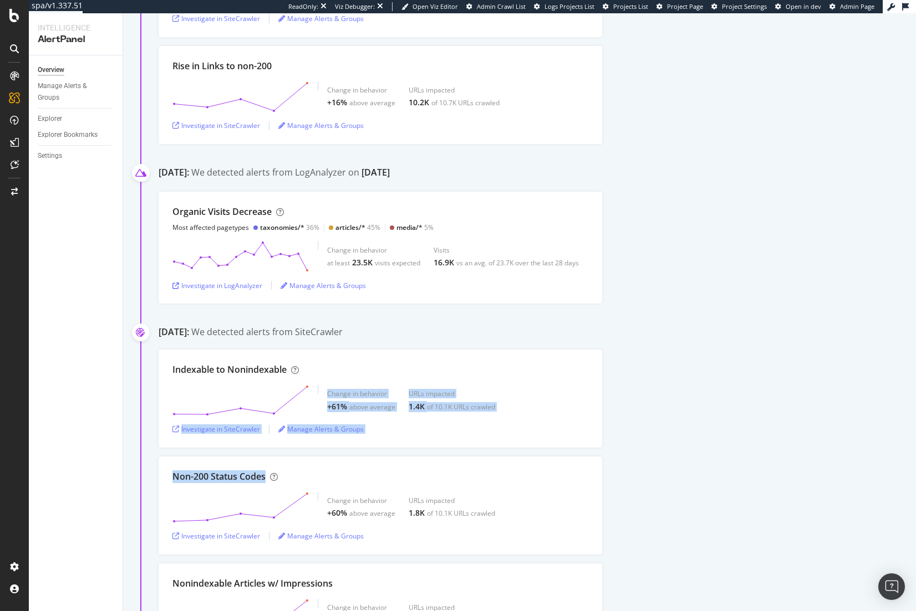
drag, startPoint x: 666, startPoint y: 407, endPoint x: 711, endPoint y: 477, distance: 83.0
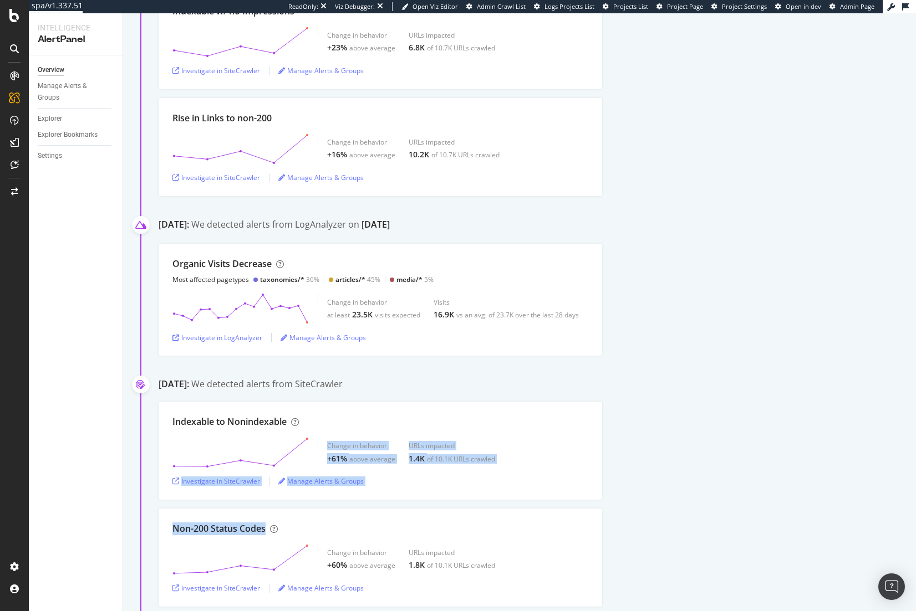
scroll to position [0, 0]
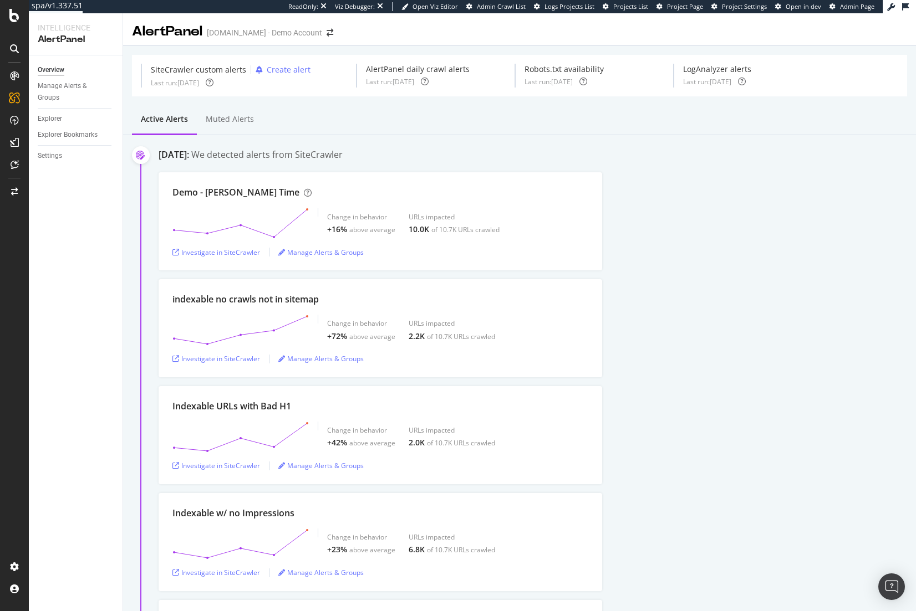
drag, startPoint x: 712, startPoint y: 476, endPoint x: 707, endPoint y: 172, distance: 303.8
click at [734, 208] on div "Demo - JS Render Time Change in behavior +16% above average URLs impacted 10.0K…" at bounding box center [537, 221] width 757 height 98
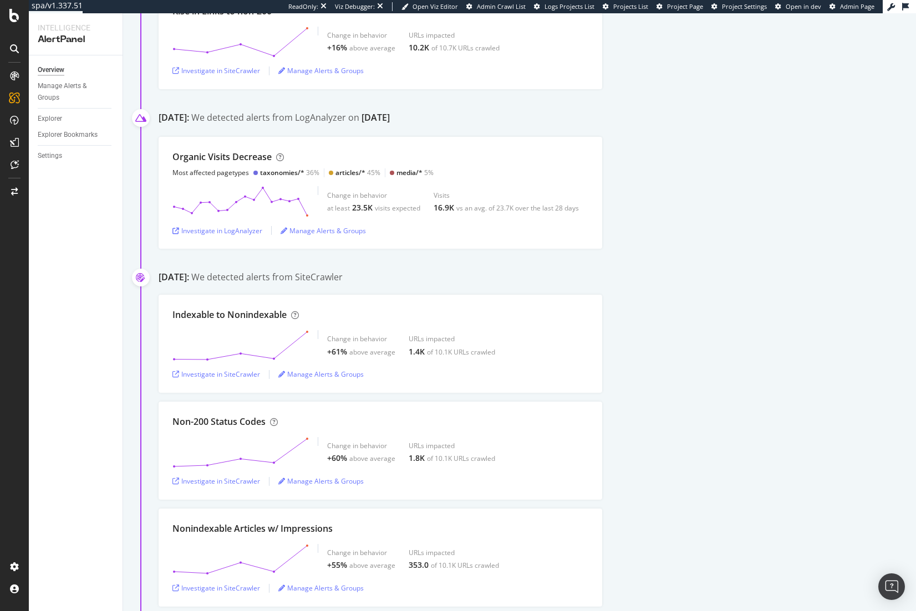
scroll to position [610, 0]
click at [696, 232] on div "Organic Visits Decrease Most affected pagetypes taxonomies/* 36% articles/* 45%…" at bounding box center [537, 192] width 757 height 112
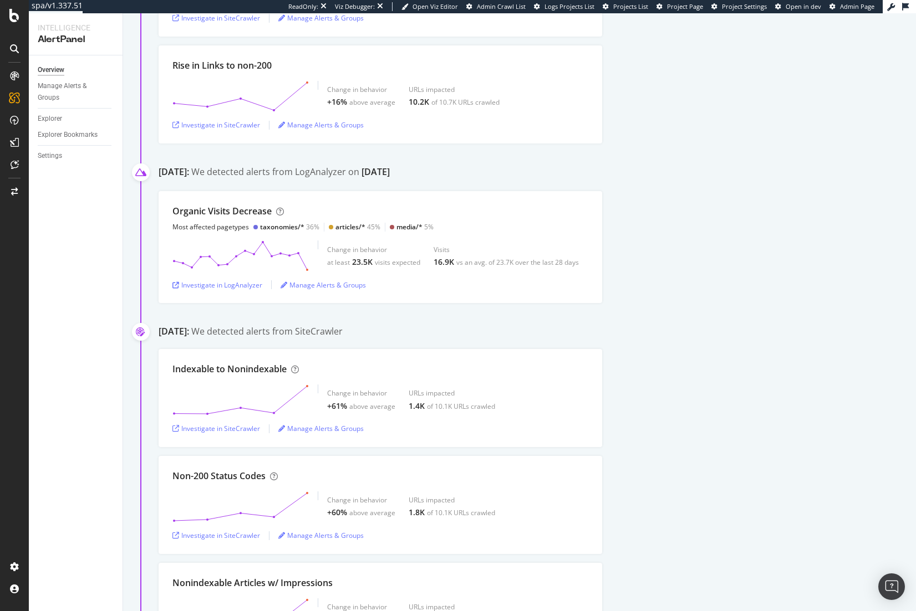
scroll to position [0, 0]
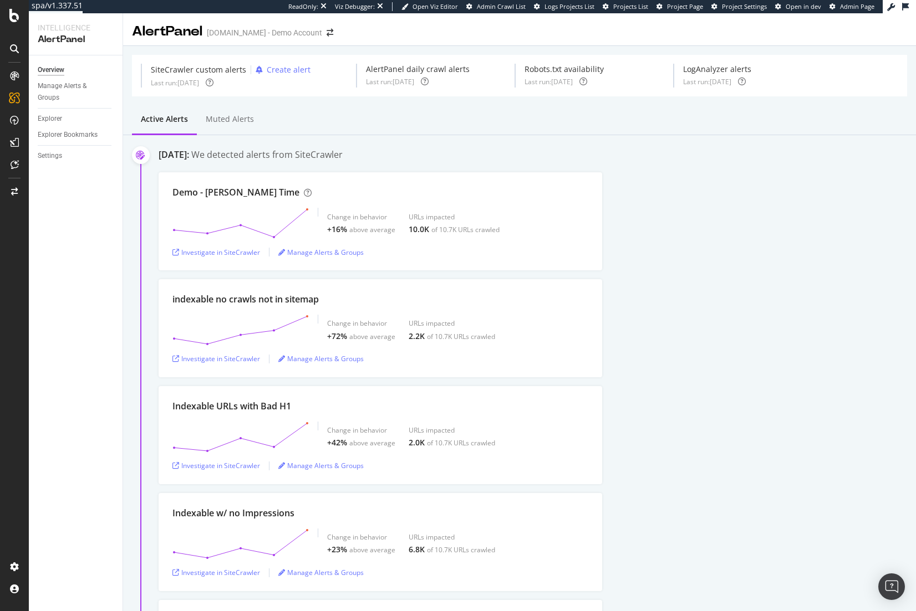
drag, startPoint x: 737, startPoint y: 229, endPoint x: 744, endPoint y: 140, distance: 90.1
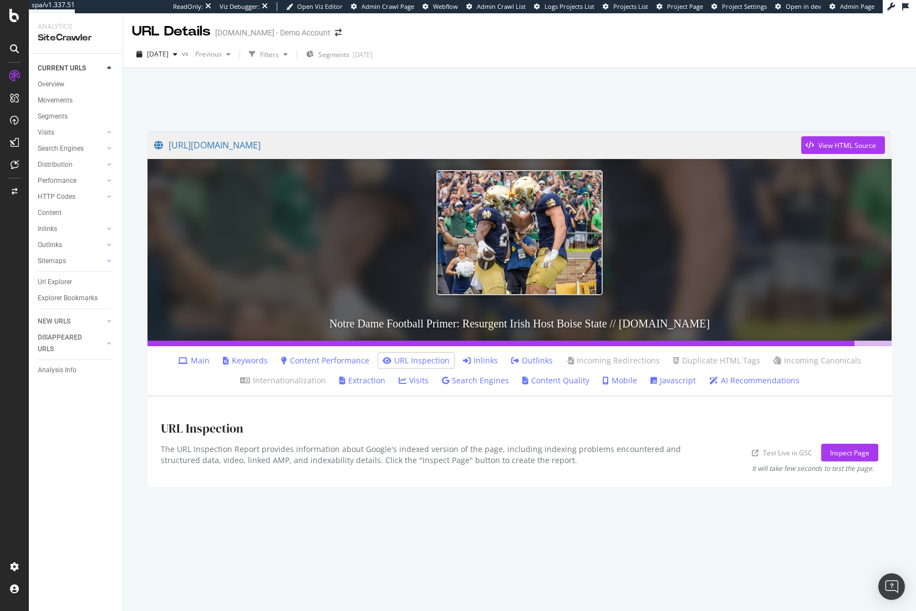
drag, startPoint x: 542, startPoint y: 425, endPoint x: 548, endPoint y: 426, distance: 6.1
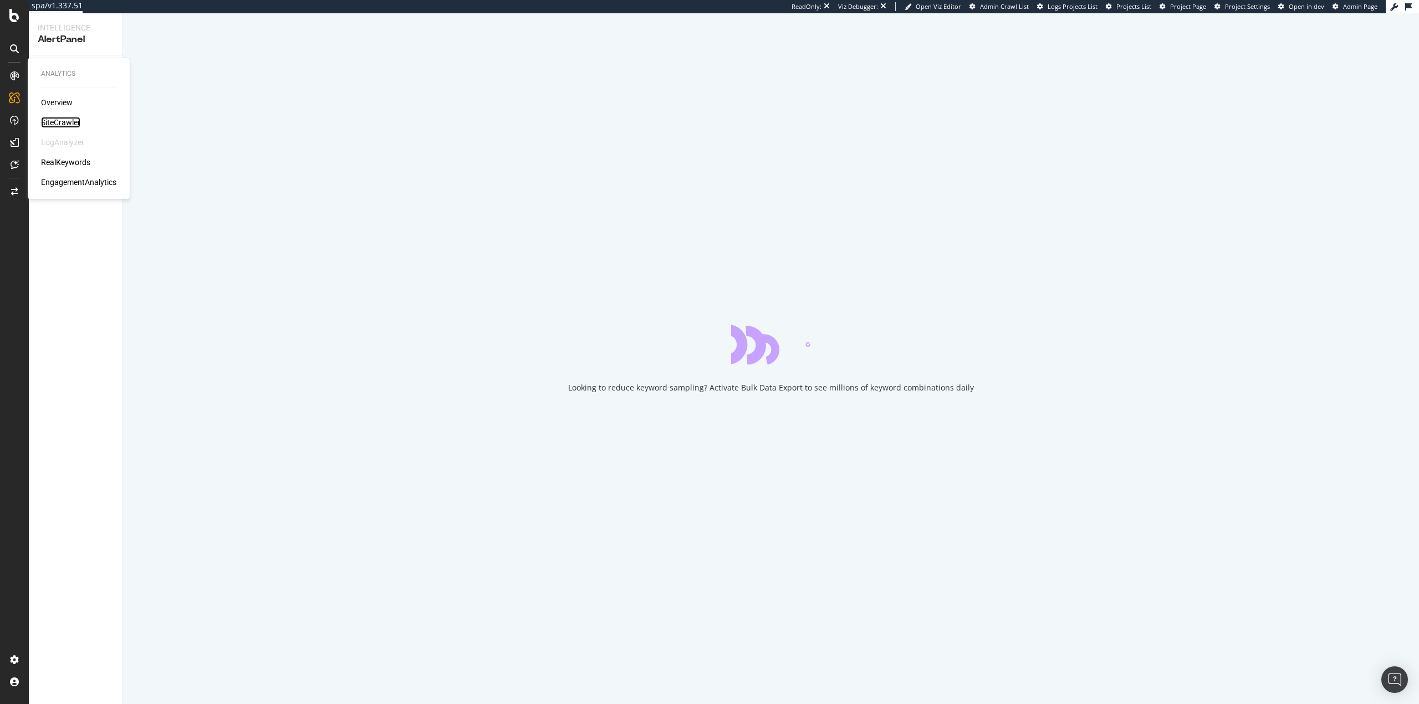
click at [62, 122] on div "SiteCrawler" at bounding box center [60, 122] width 39 height 11
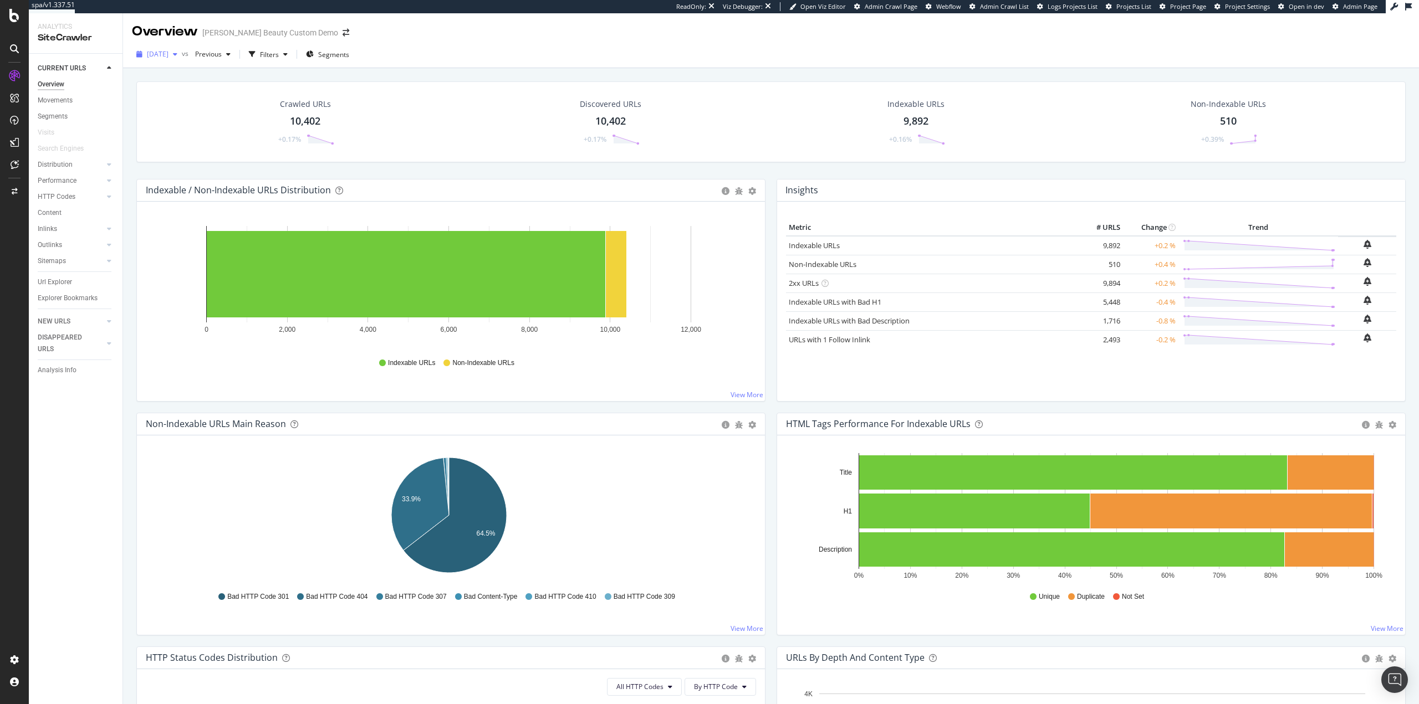
click at [167, 52] on span "[DATE]" at bounding box center [158, 53] width 22 height 9
click at [69, 163] on div "RealKeywords" at bounding box center [65, 162] width 49 height 11
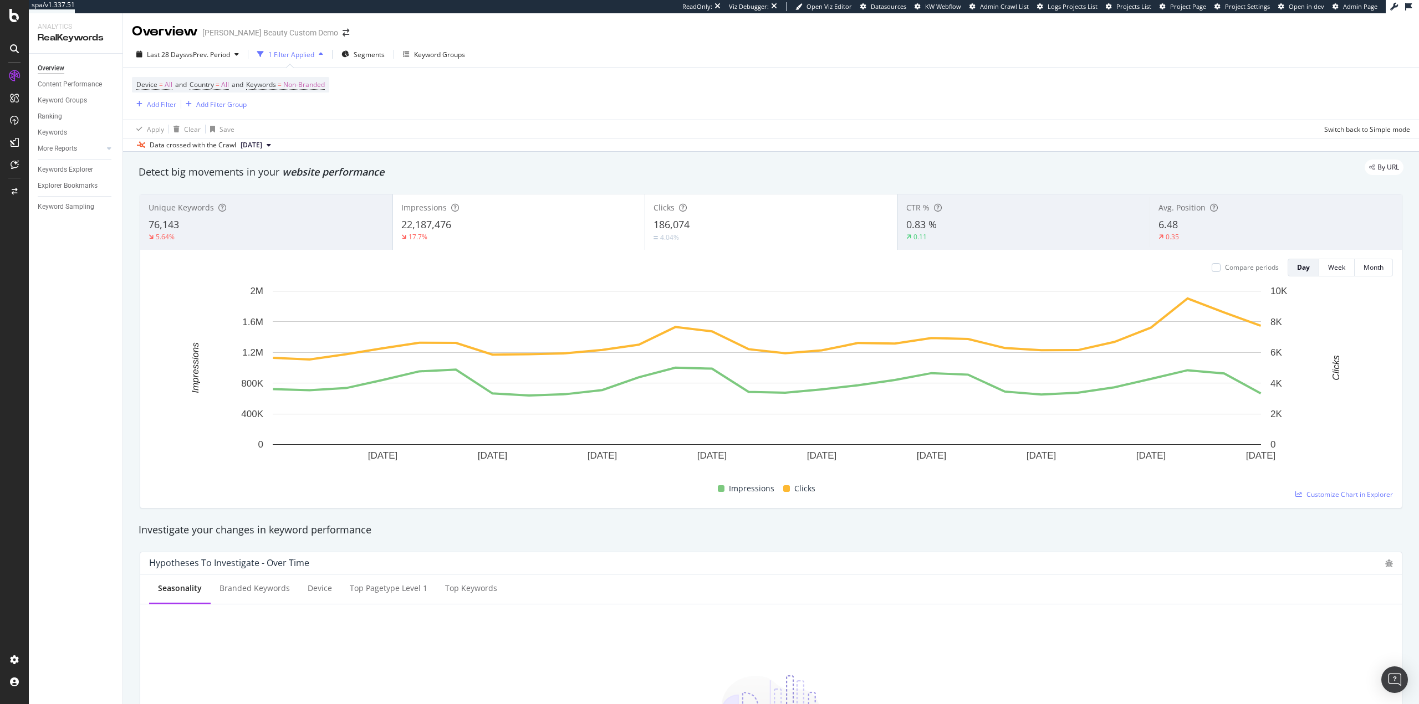
click at [262, 142] on span "[DATE]" at bounding box center [252, 145] width 22 height 10
click at [474, 166] on div "By URL" at bounding box center [765, 168] width 1276 height 16
click at [171, 53] on span "Last 28 Days" at bounding box center [166, 54] width 39 height 9
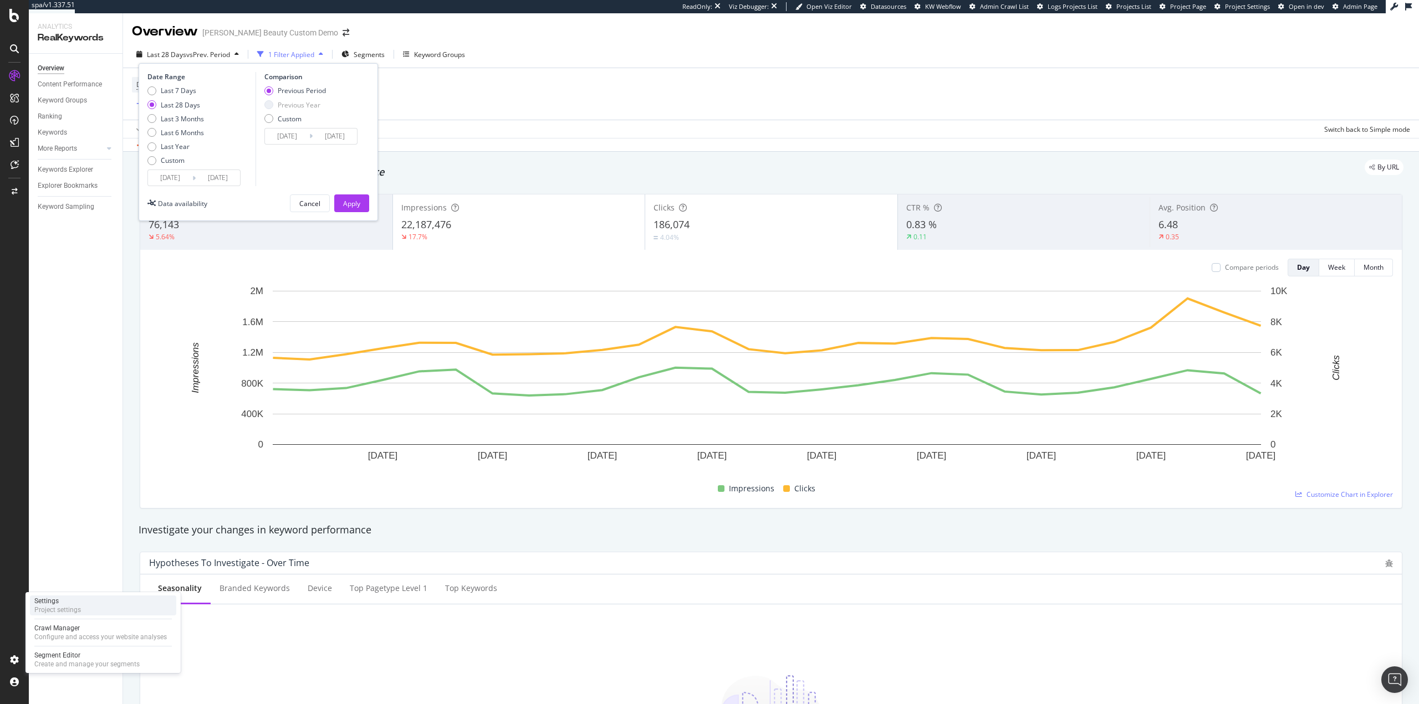
click at [103, 609] on div "Settings Project settings" at bounding box center [103, 606] width 146 height 20
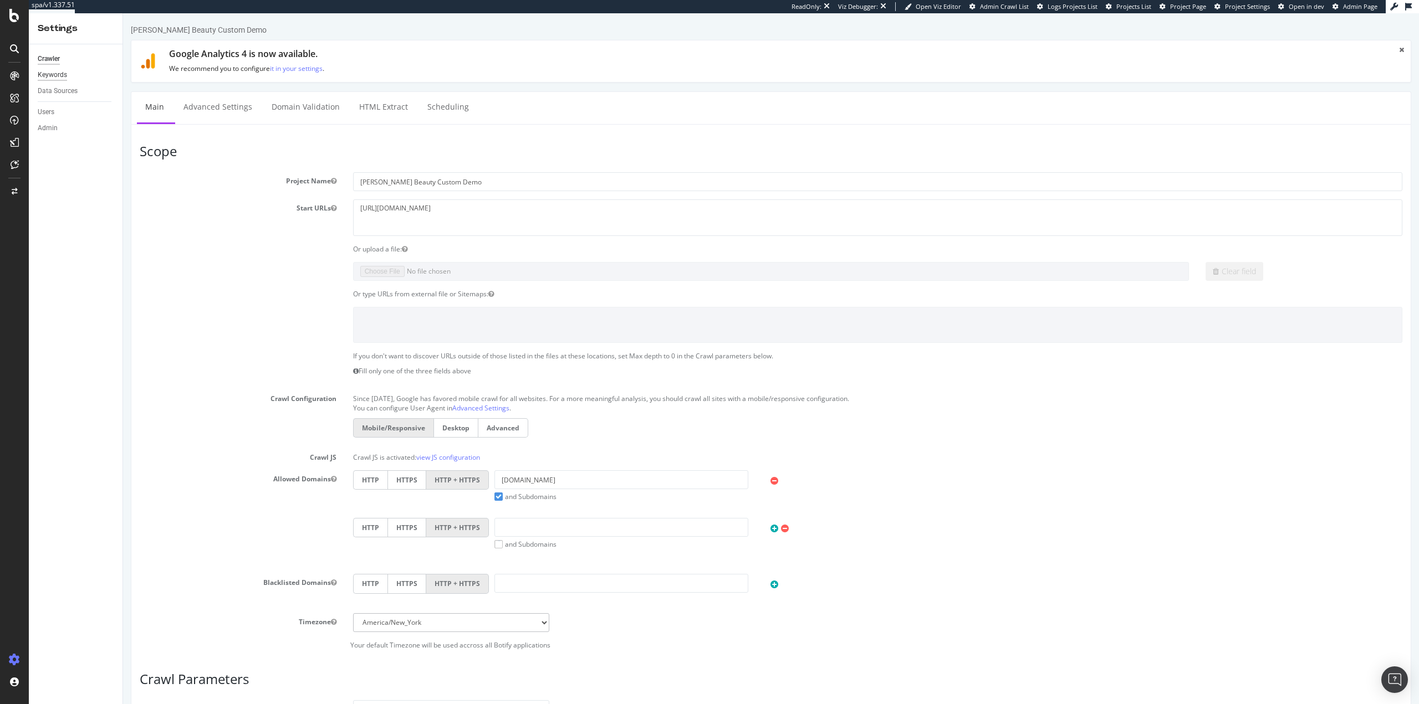
click at [49, 75] on div "Keywords" at bounding box center [52, 75] width 29 height 12
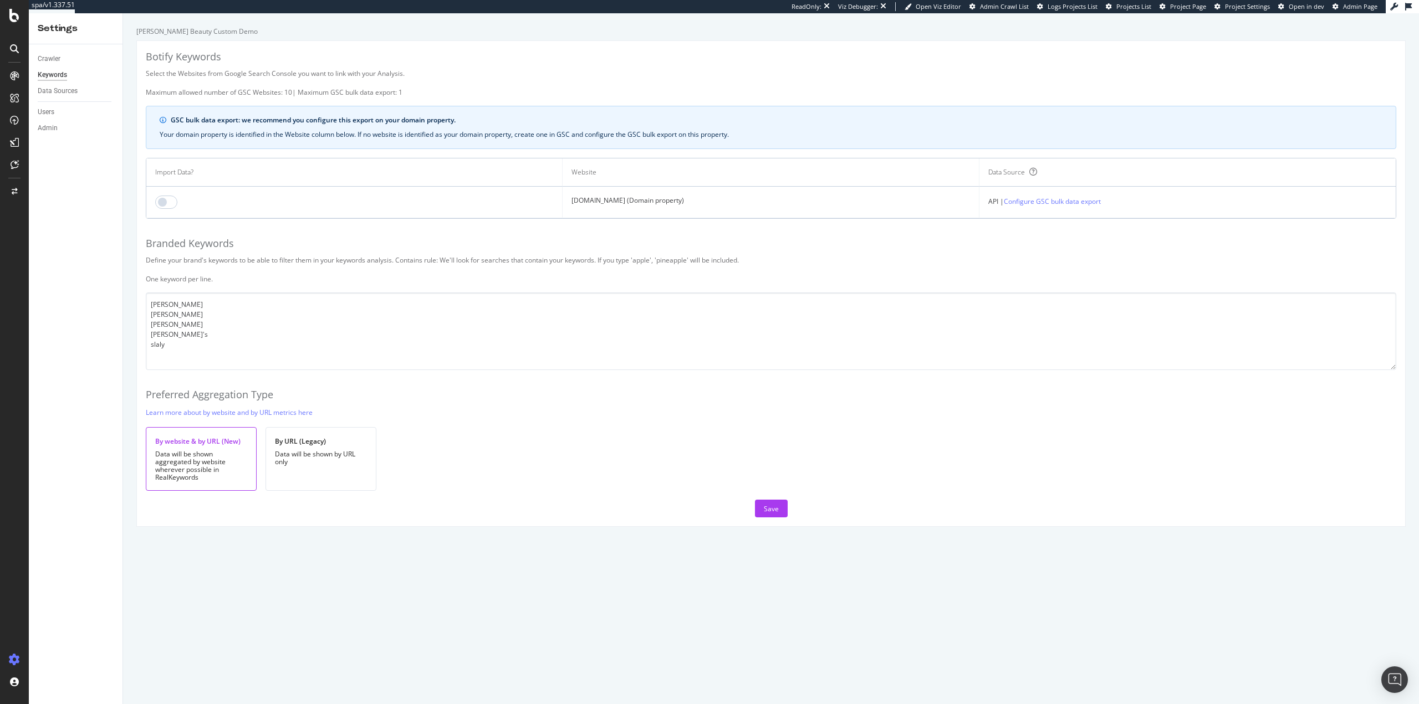
click at [159, 192] on td at bounding box center [354, 203] width 416 height 32
click at [168, 200] on input "checkbox" at bounding box center [166, 202] width 22 height 13
click at [227, 362] on textarea "[PERSON_NAME] [PERSON_NAME] [PERSON_NAME] [PERSON_NAME]'s slaly" at bounding box center [771, 332] width 1250 height 78
type textarea "[PERSON_NAME] [PERSON_NAME] [PERSON_NAME] [PERSON_NAME]'s slaly slaly [PERSON_N…"
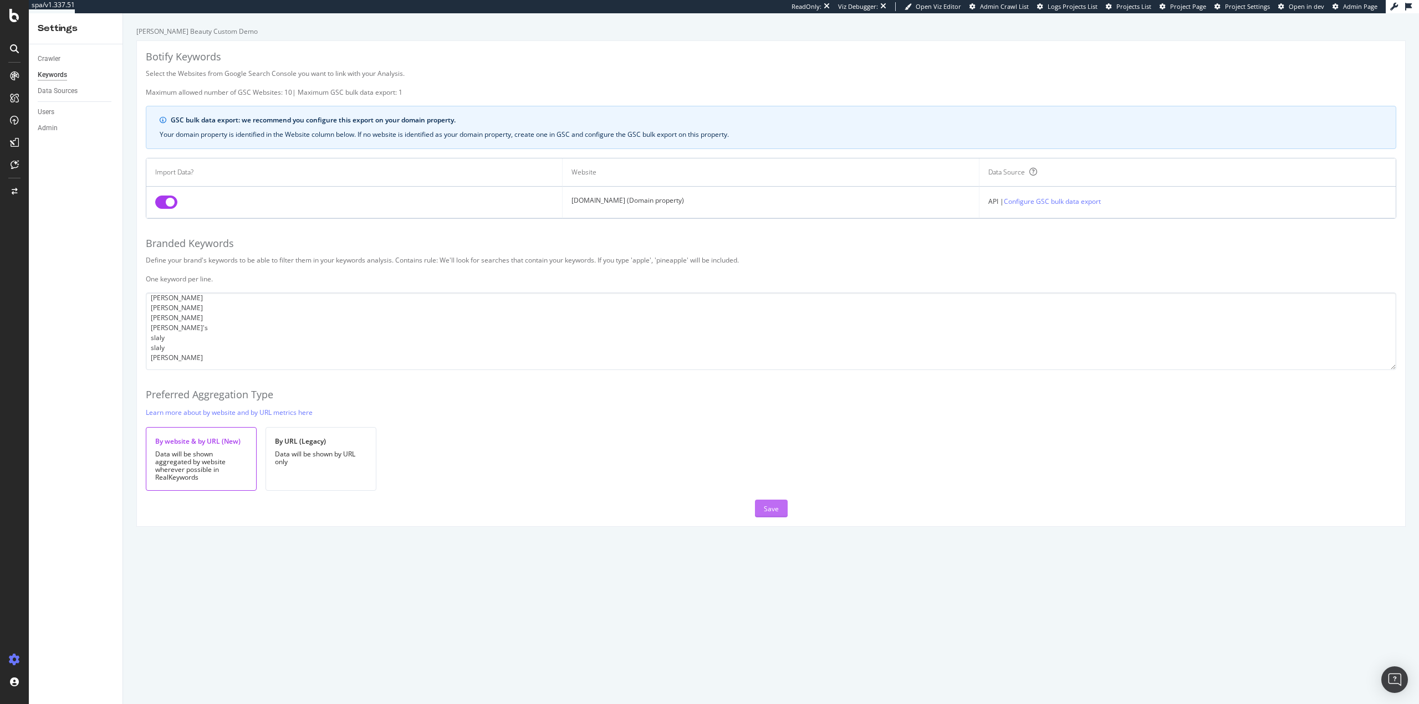
click at [765, 506] on div "Save" at bounding box center [771, 508] width 15 height 9
